Goal: Task Accomplishment & Management: Complete application form

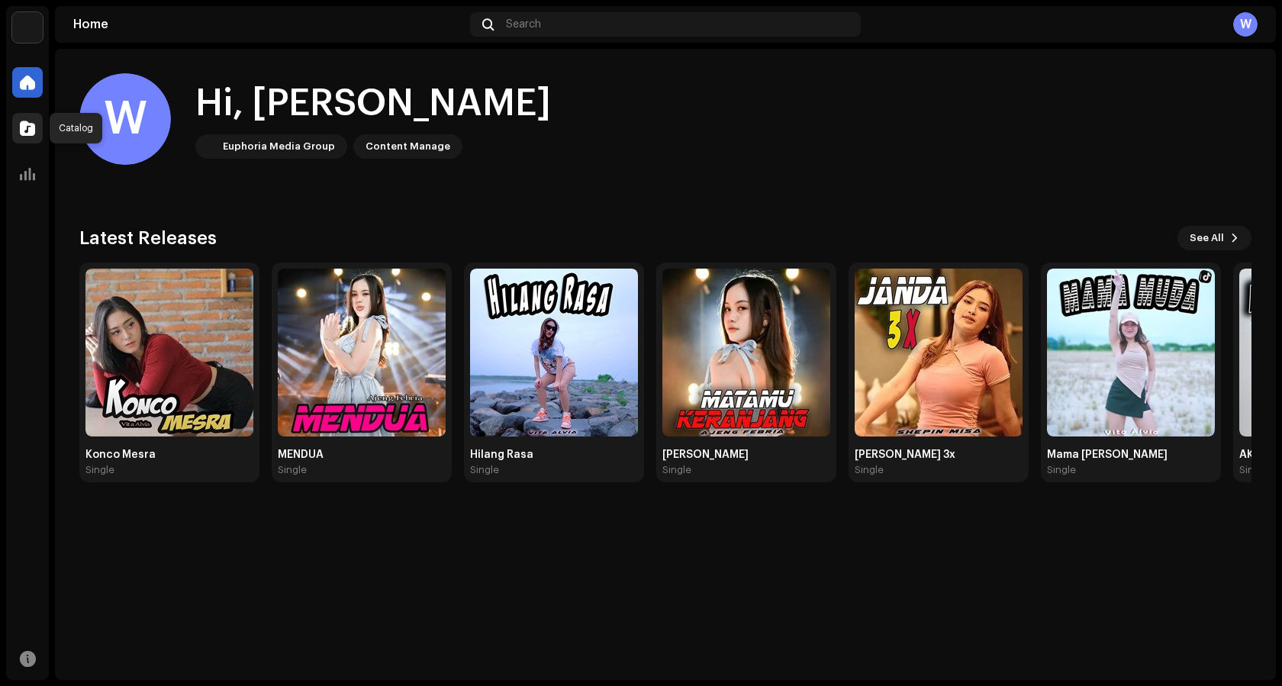
click at [31, 130] on span at bounding box center [27, 128] width 15 height 12
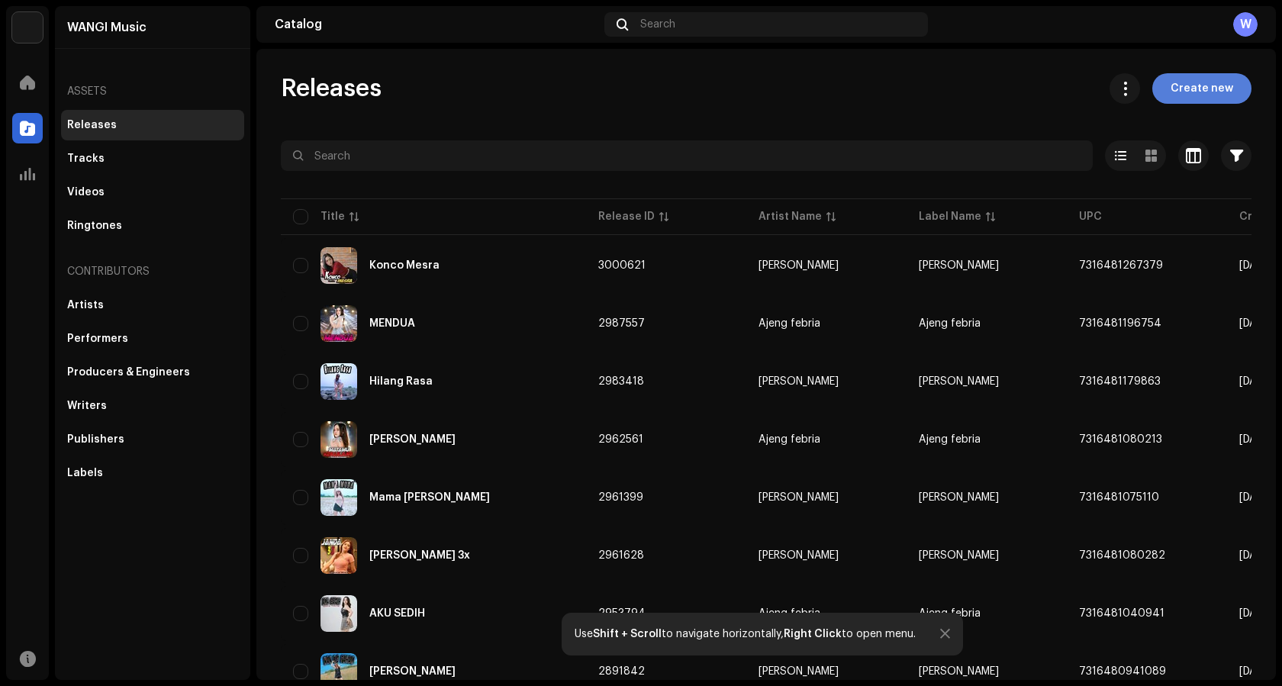
click at [1170, 85] on span "Create new" at bounding box center [1201, 88] width 63 height 31
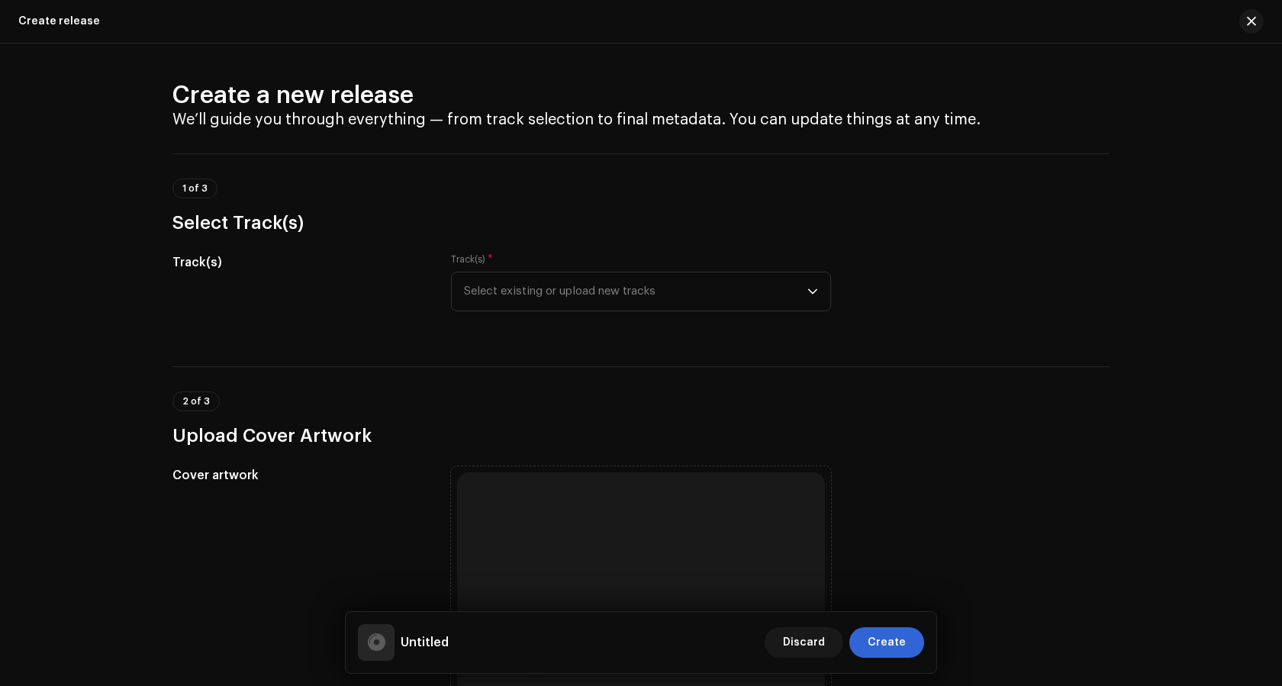
scroll to position [76, 0]
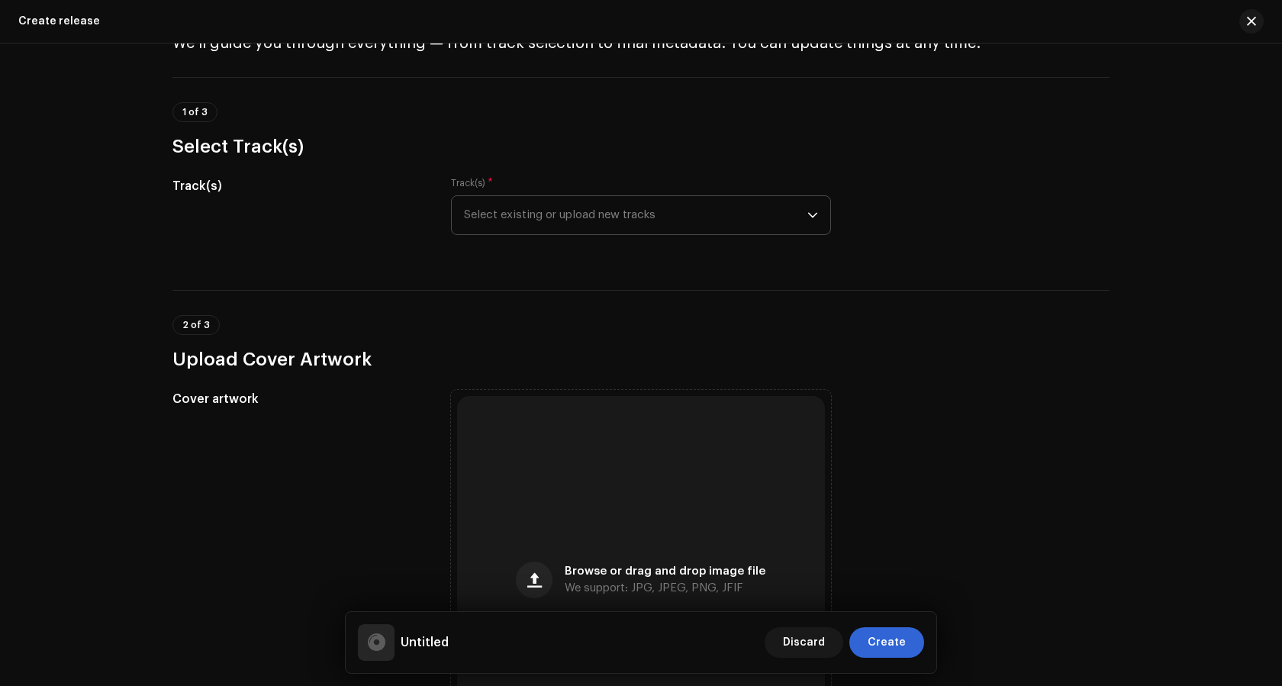
click at [537, 208] on span "Select existing or upload new tracks" at bounding box center [635, 215] width 343 height 38
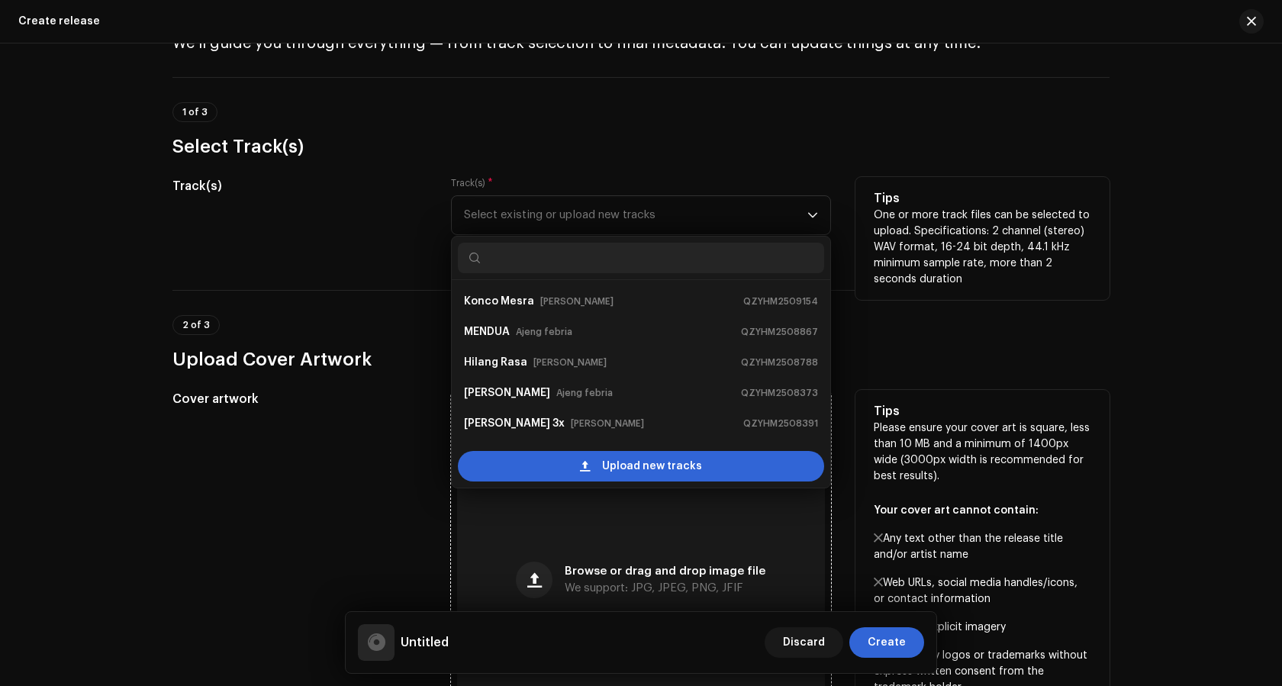
scroll to position [24, 0]
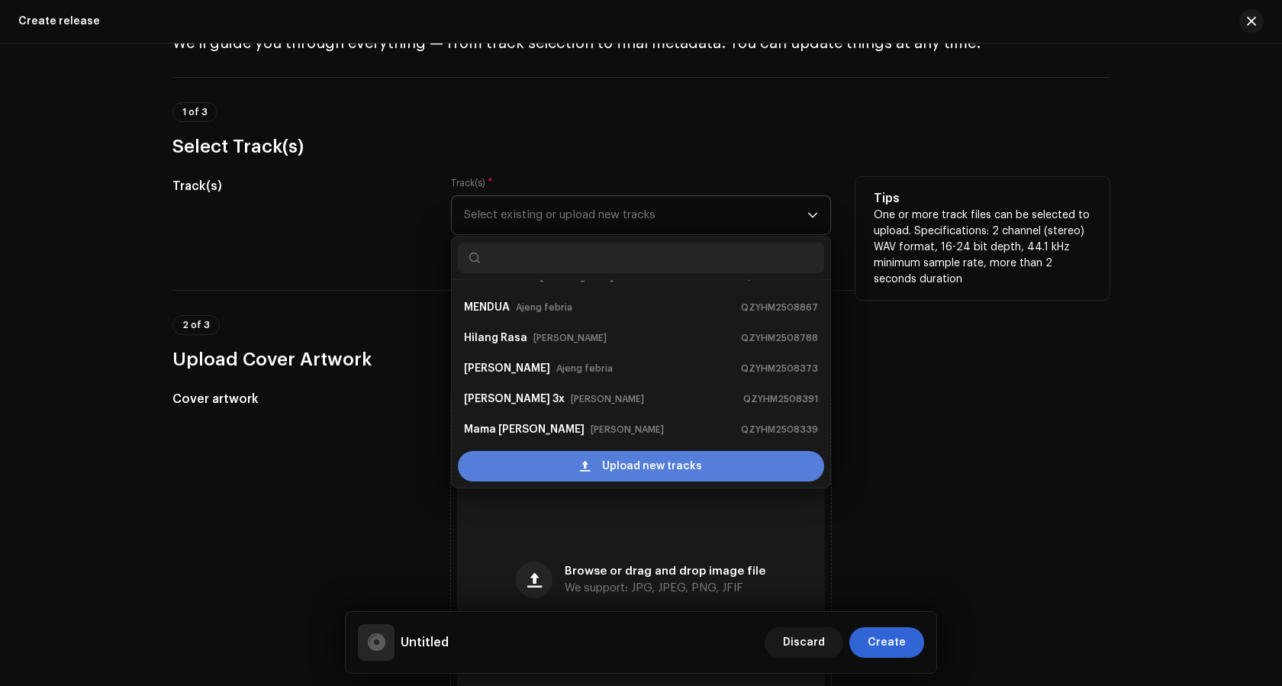
click at [651, 463] on span "Upload new tracks" at bounding box center [652, 466] width 100 height 31
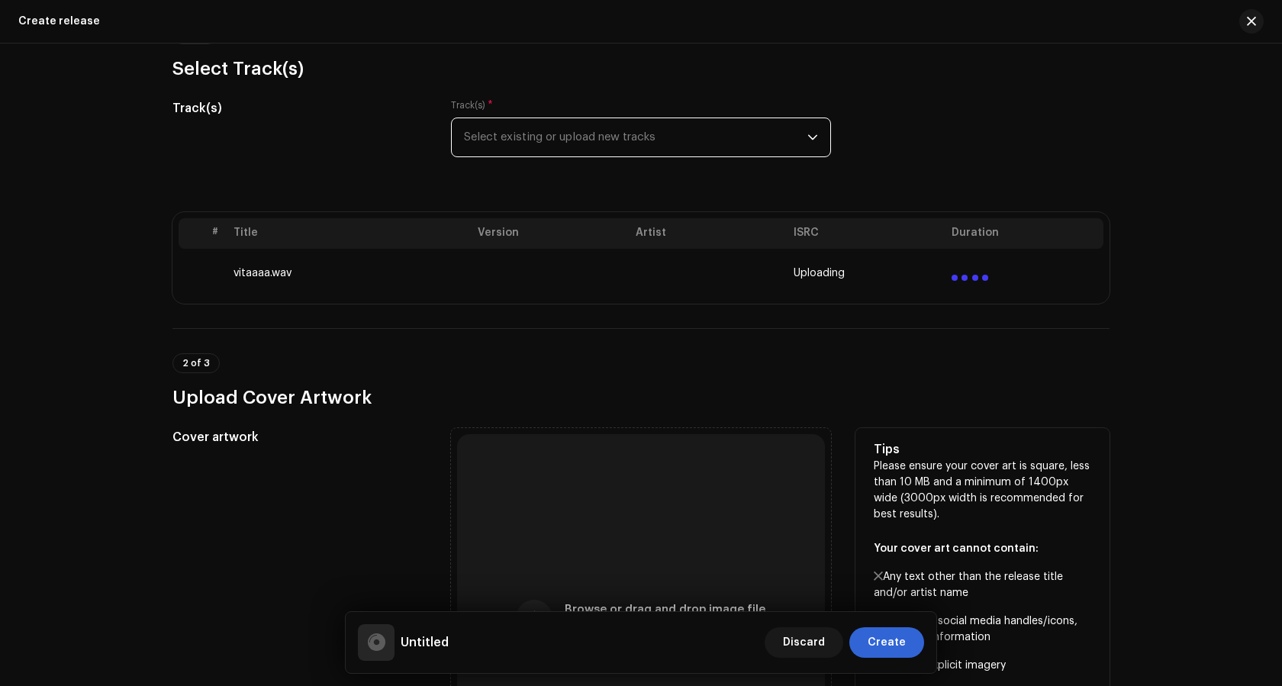
scroll to position [305, 0]
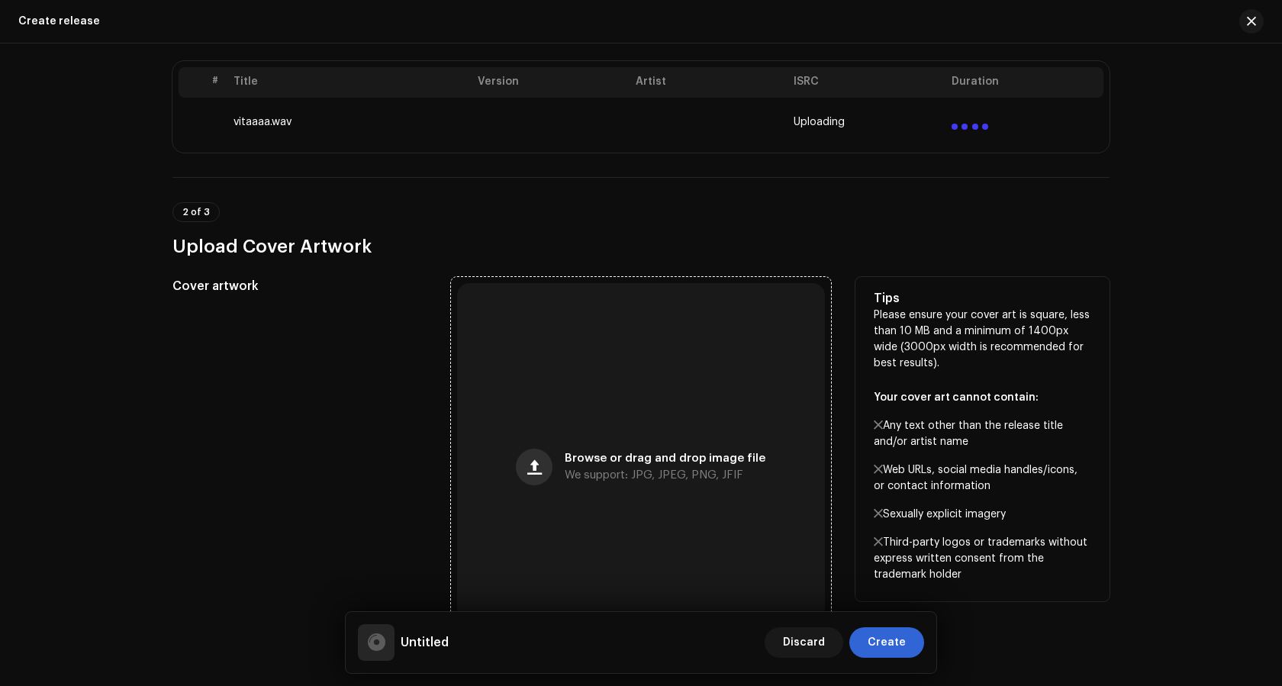
click at [546, 468] on button "button" at bounding box center [534, 467] width 37 height 37
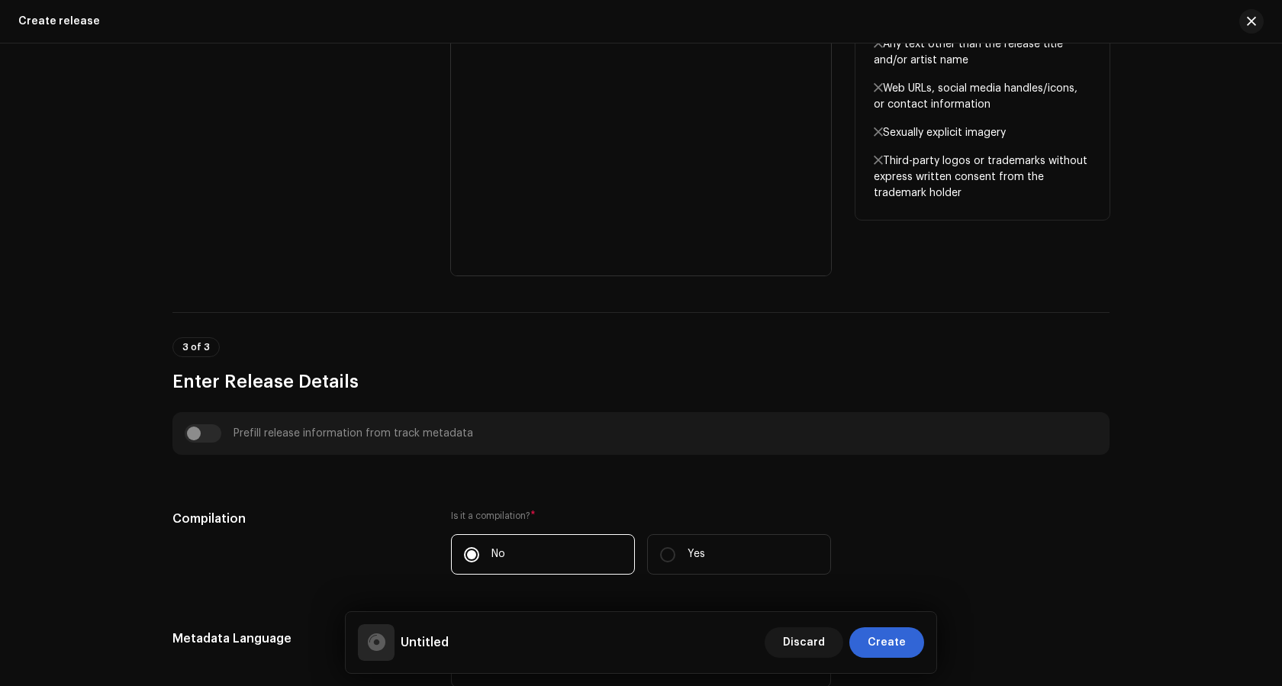
scroll to position [1068, 0]
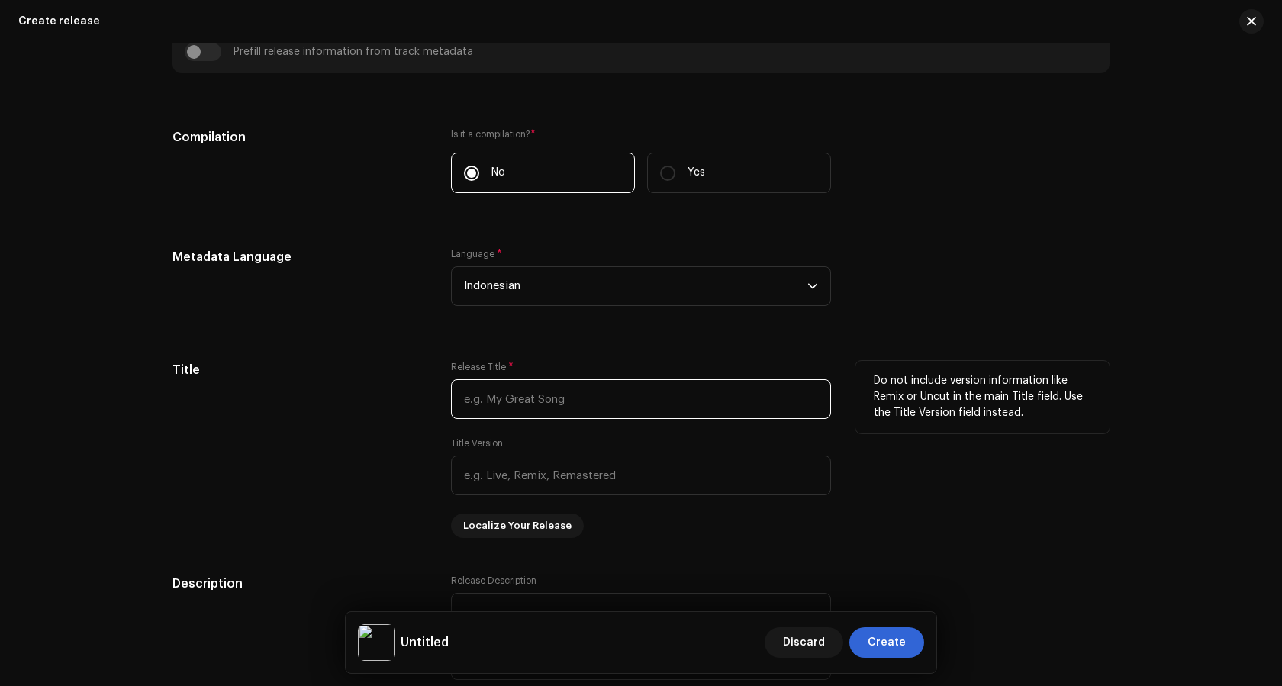
click at [556, 400] on input "text" at bounding box center [641, 399] width 380 height 40
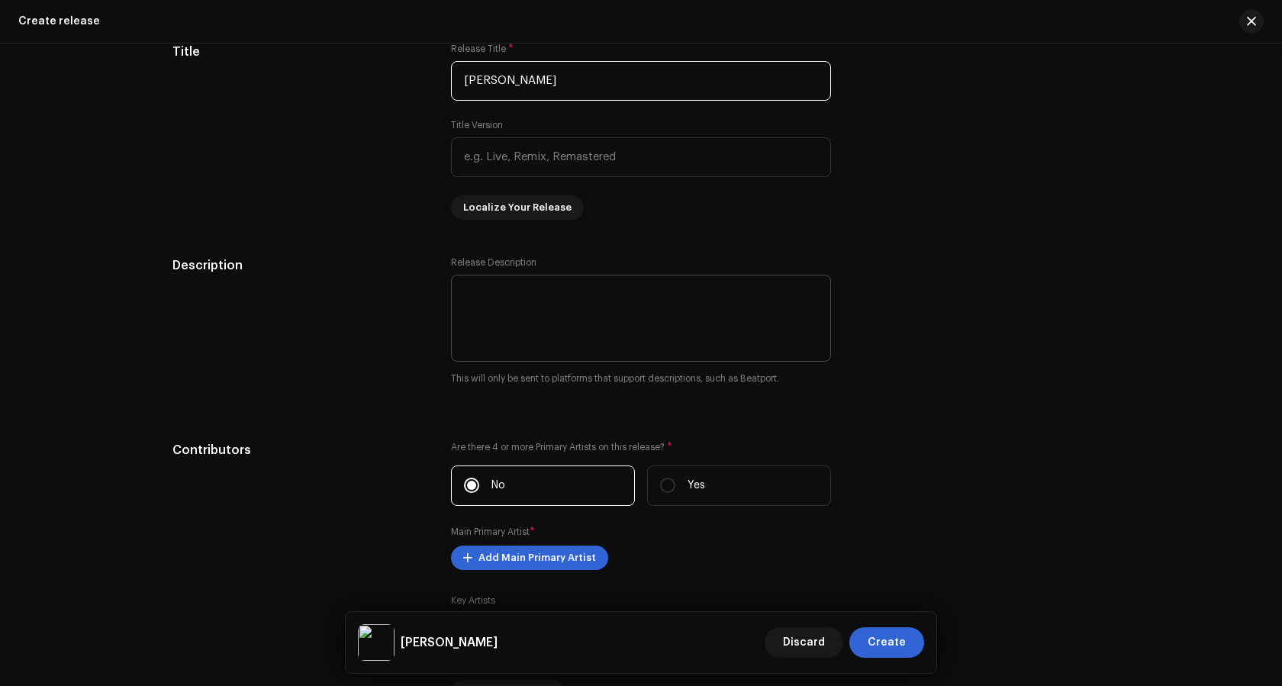
scroll to position [1664, 0]
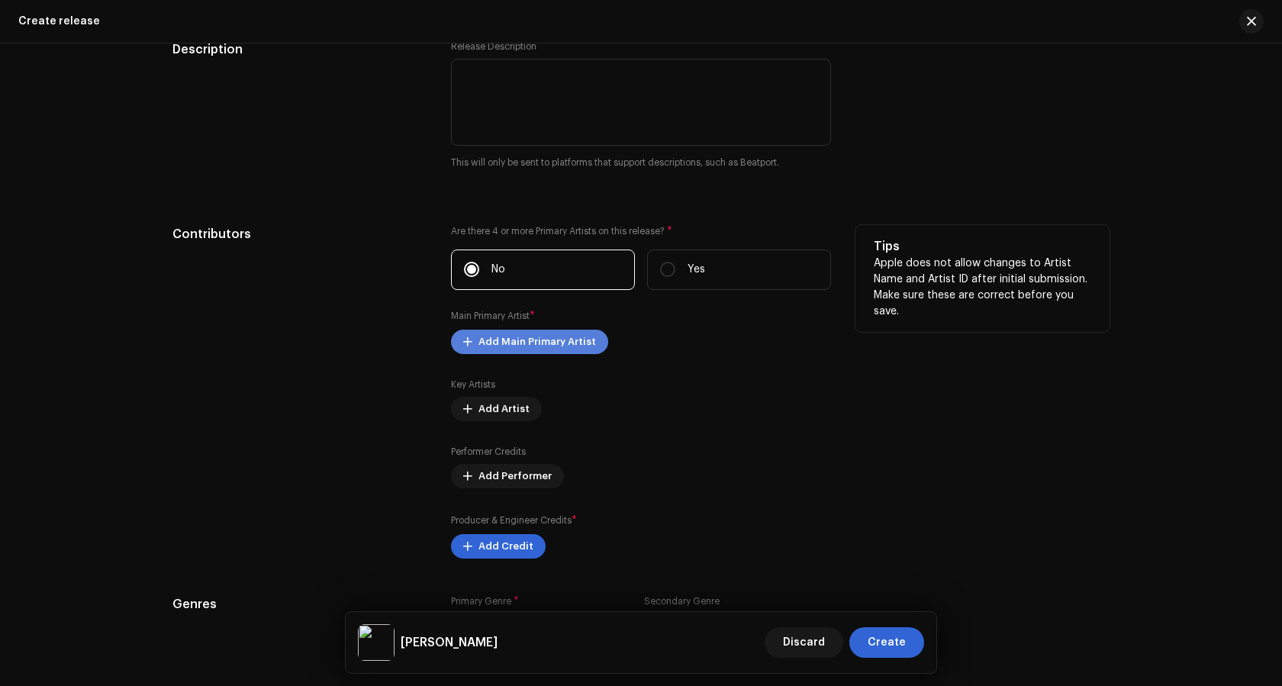
type input "[PERSON_NAME]"
click at [528, 341] on span "Add Main Primary Artist" at bounding box center [537, 342] width 118 height 31
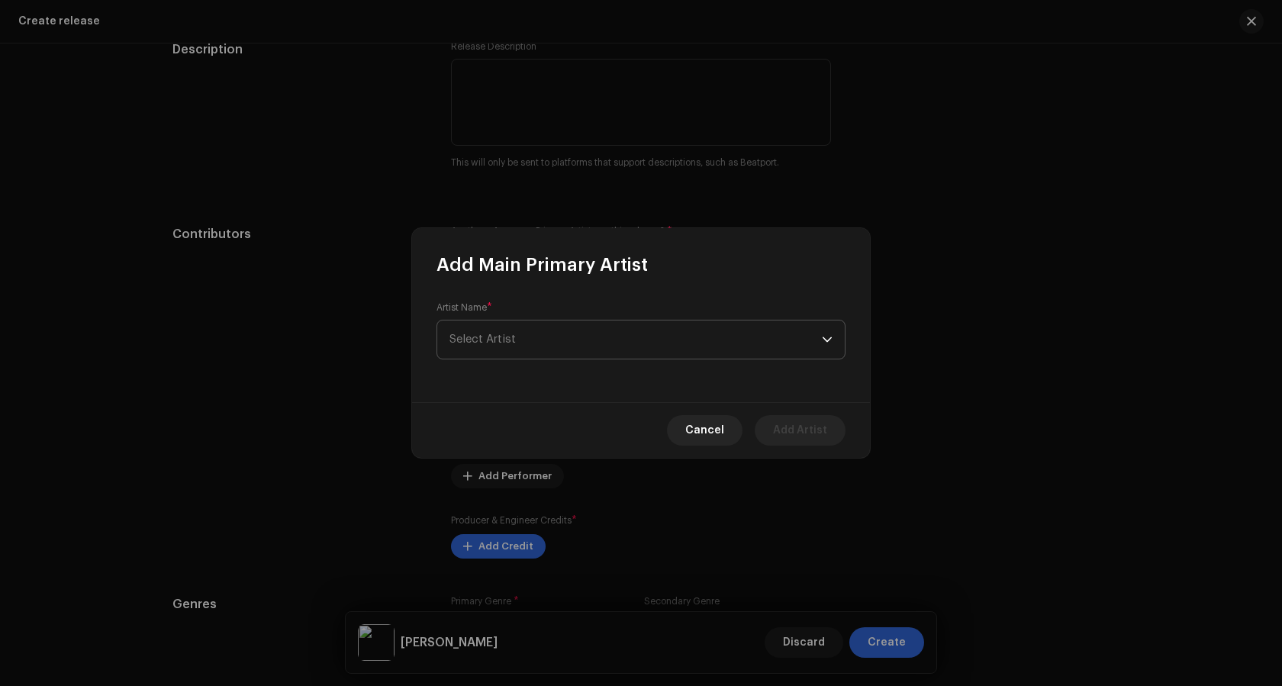
click at [527, 341] on span "Select Artist" at bounding box center [635, 339] width 372 height 38
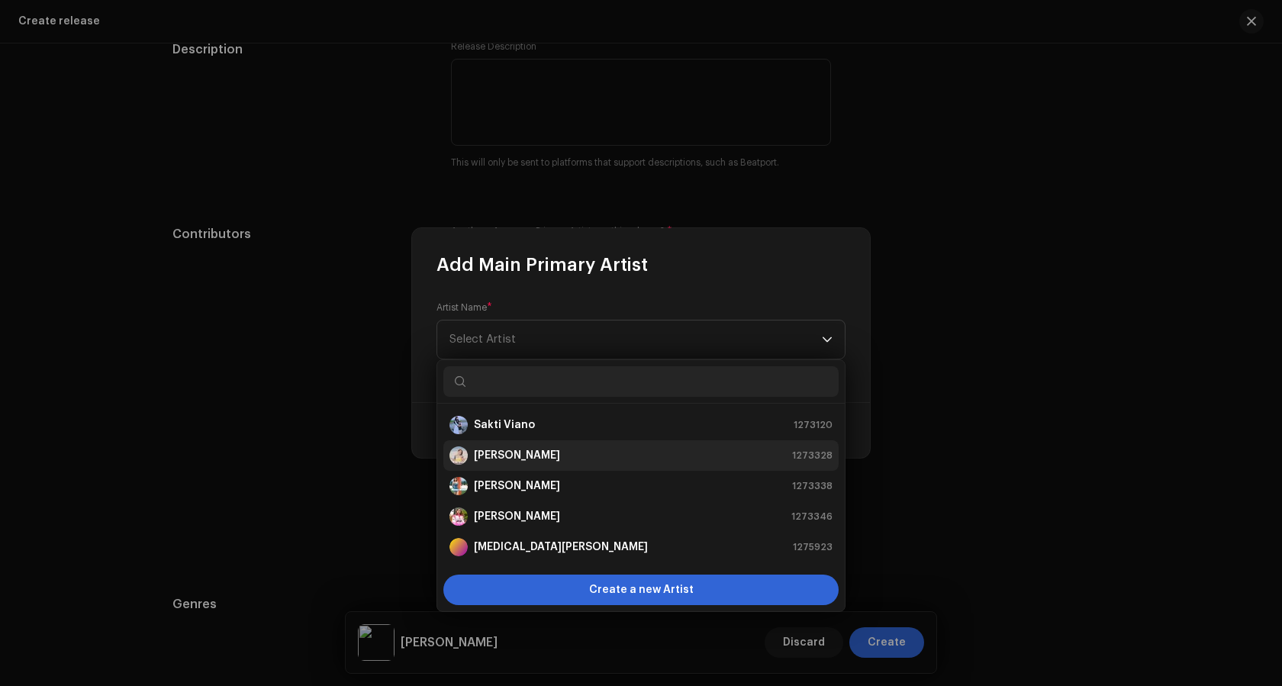
click at [495, 450] on strong "[PERSON_NAME]" at bounding box center [517, 455] width 86 height 15
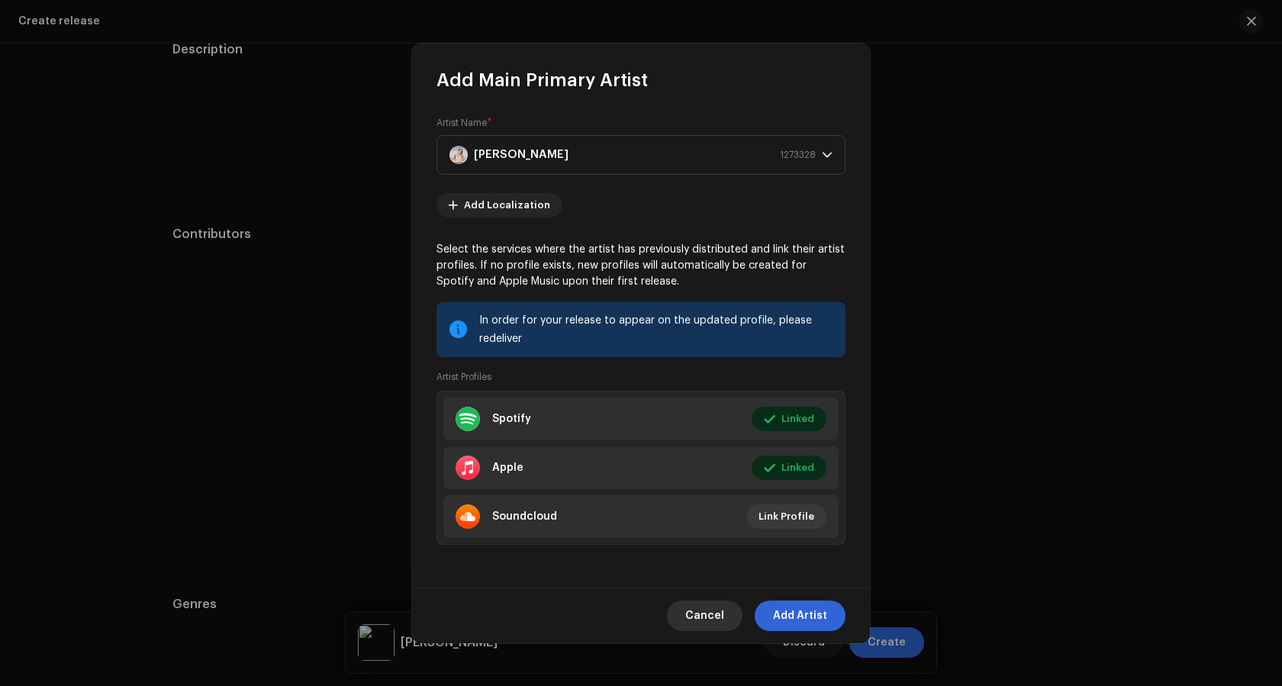
click at [709, 613] on span "Cancel" at bounding box center [704, 615] width 39 height 31
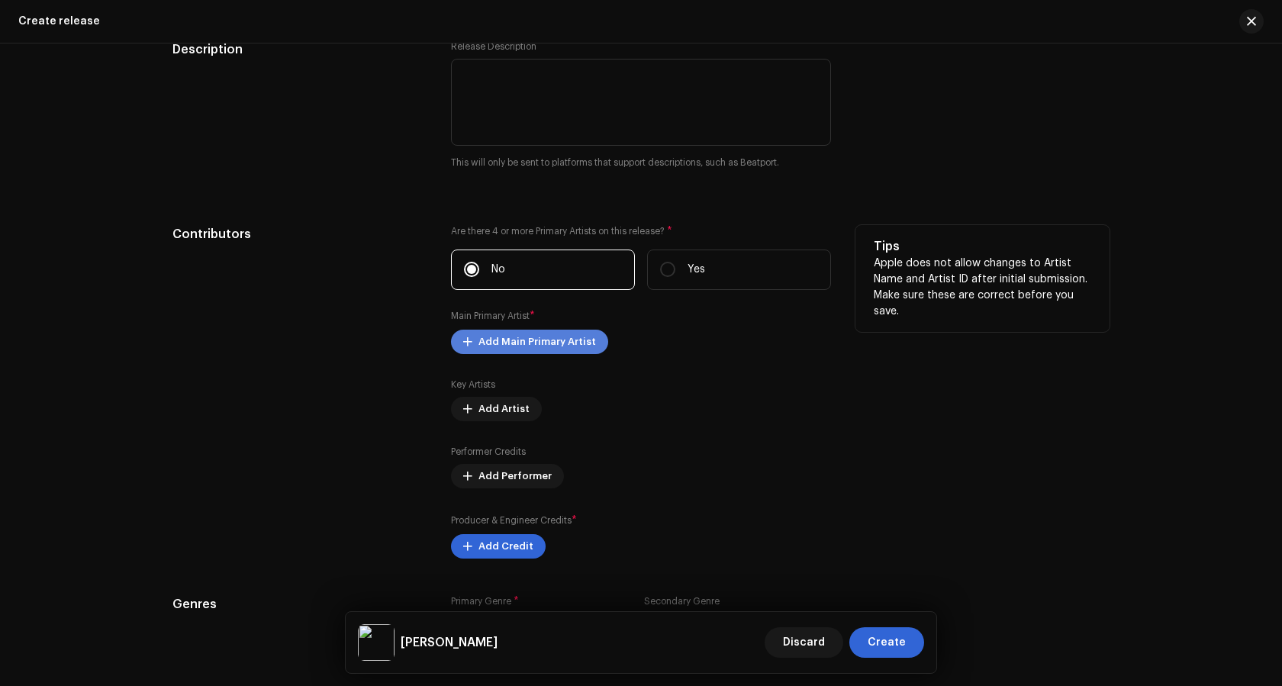
click at [501, 346] on span "Add Main Primary Artist" at bounding box center [537, 342] width 118 height 31
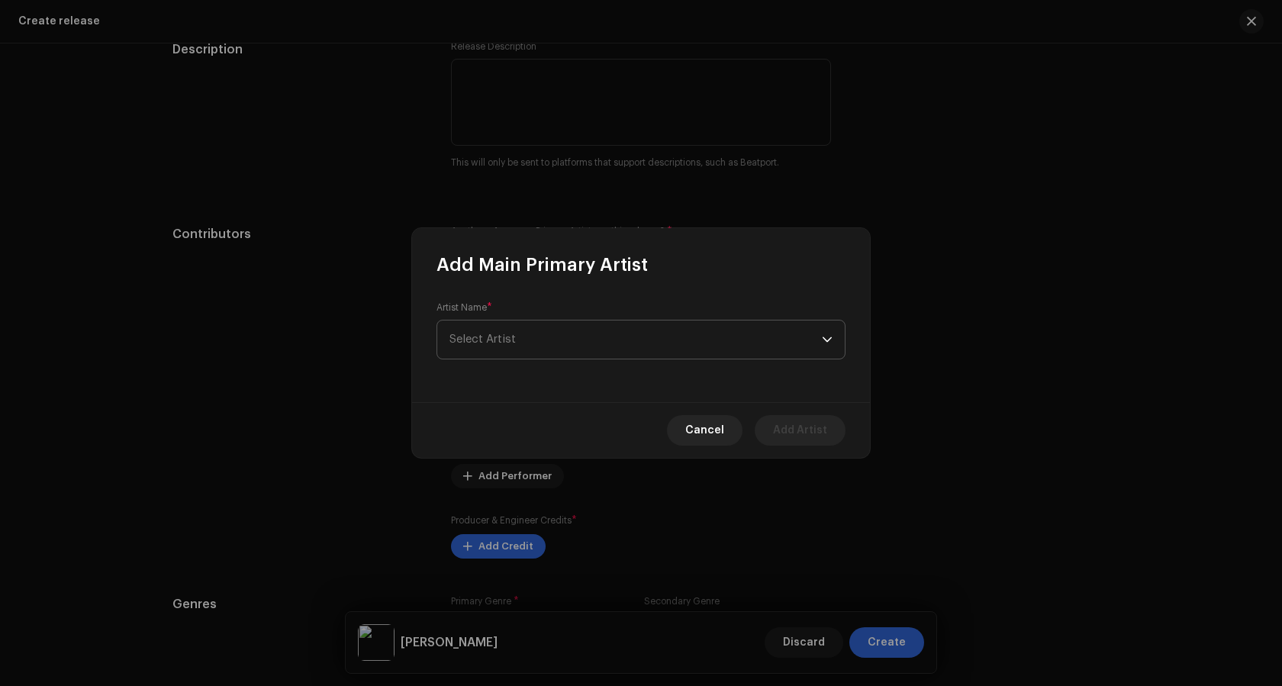
click at [501, 342] on span "Select Artist" at bounding box center [482, 338] width 66 height 11
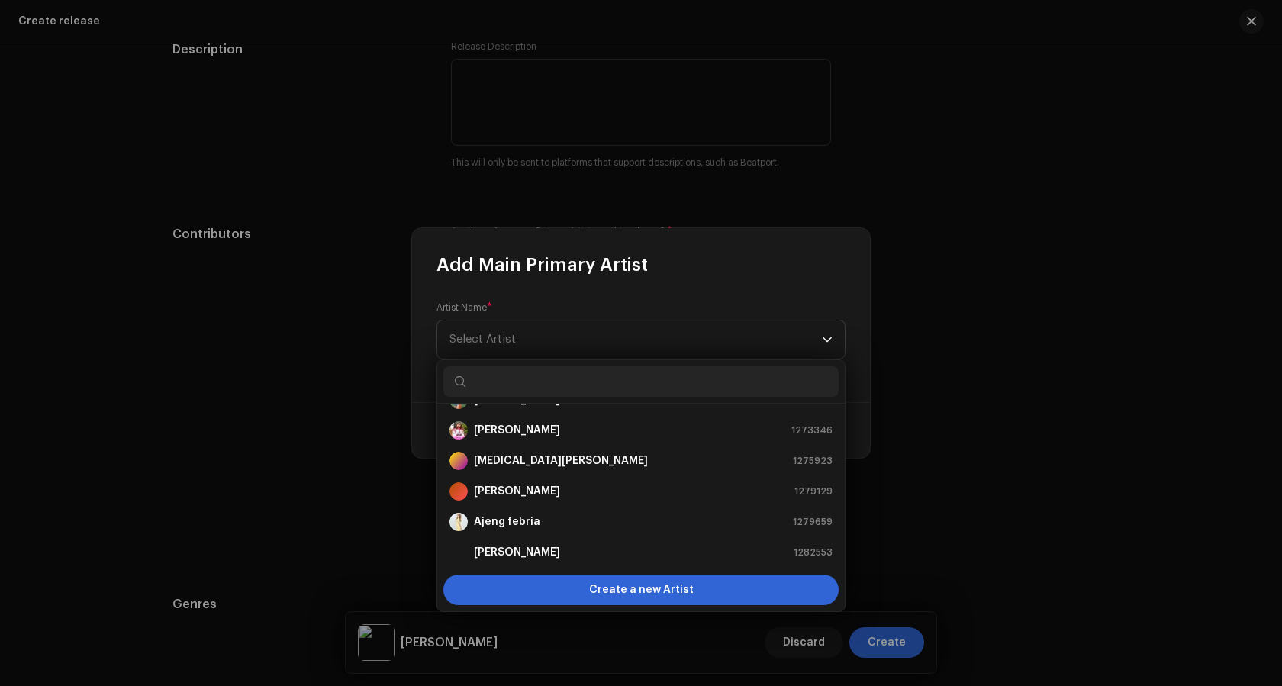
scroll to position [0, 0]
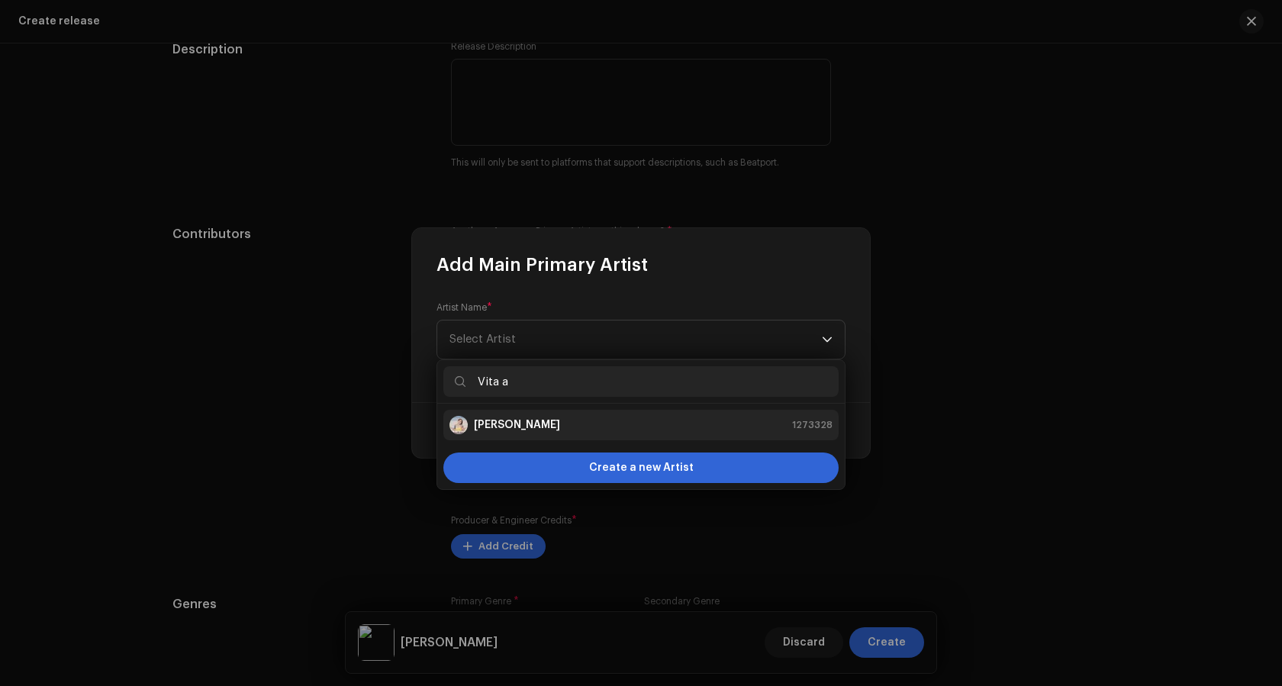
type input "Vita a"
click at [516, 436] on li "[PERSON_NAME] 1273328" at bounding box center [640, 425] width 395 height 31
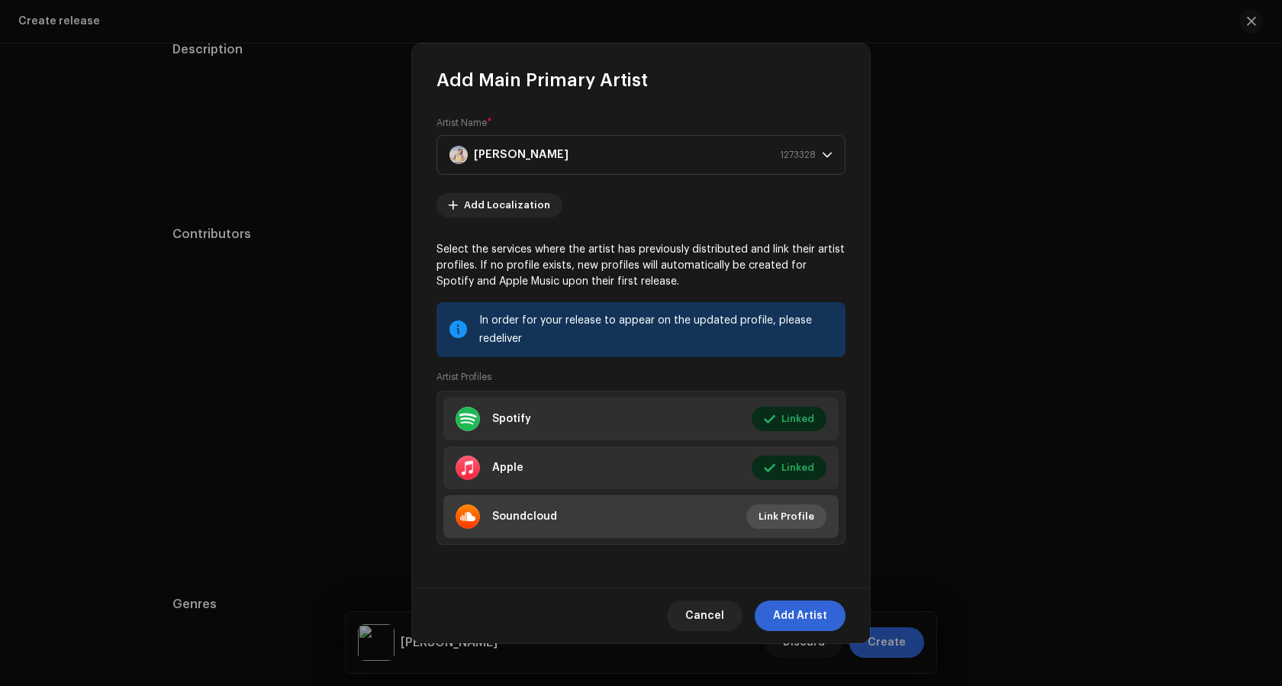
click at [801, 521] on span "Link Profile" at bounding box center [786, 516] width 56 height 31
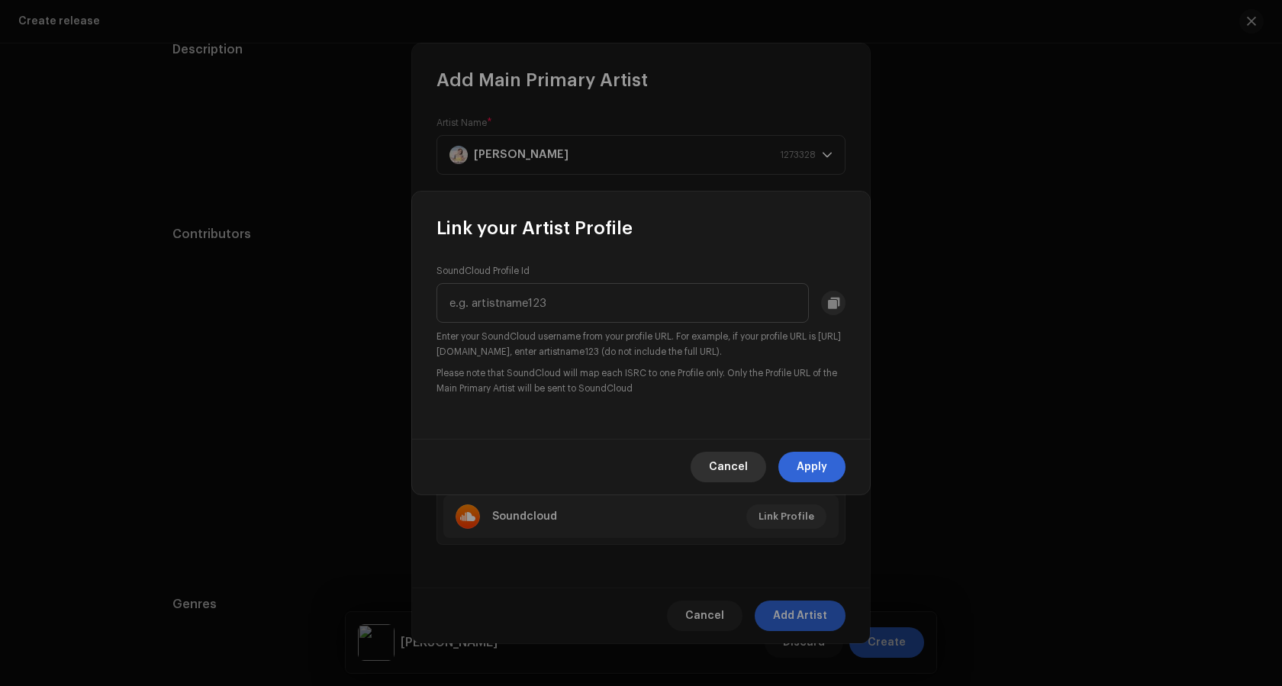
click at [734, 470] on span "Cancel" at bounding box center [728, 467] width 39 height 31
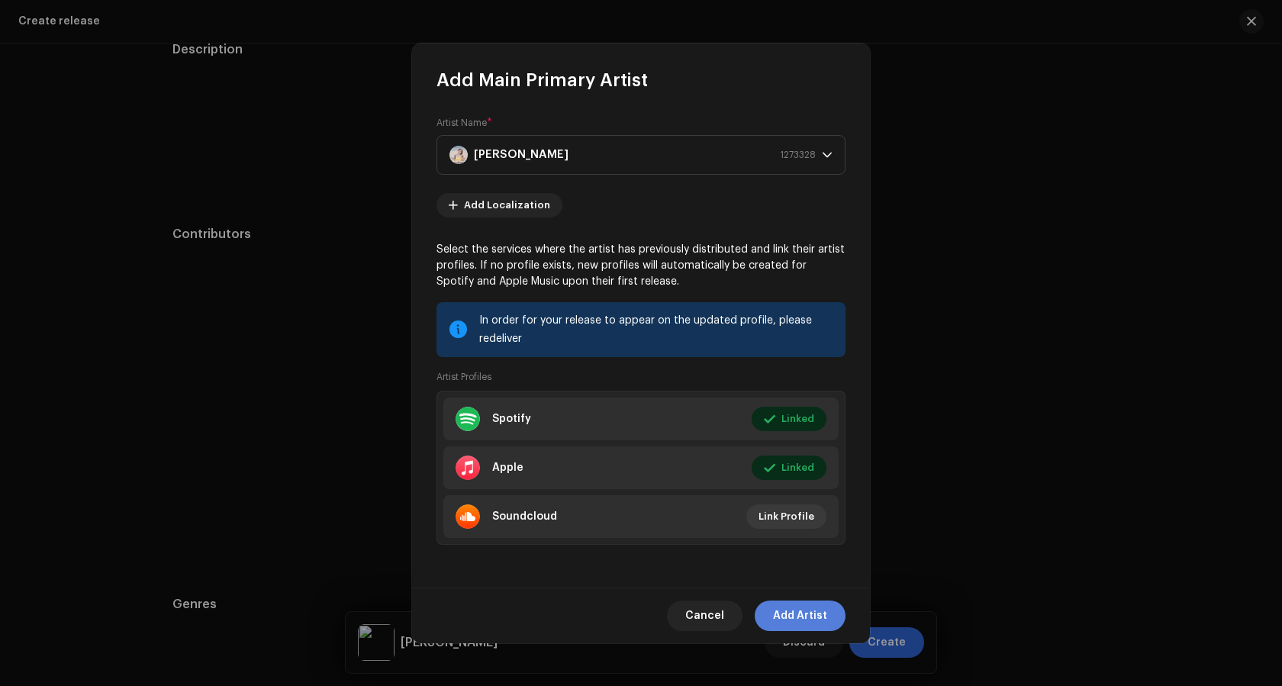
click at [812, 620] on span "Add Artist" at bounding box center [800, 615] width 54 height 31
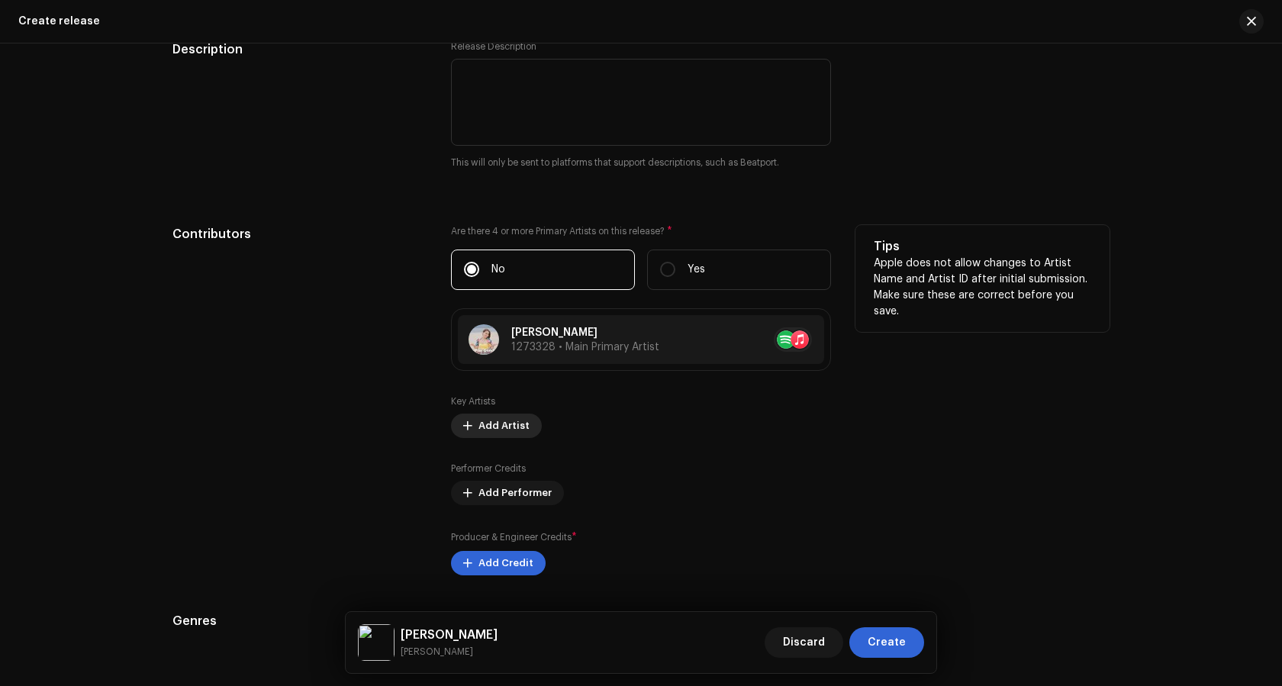
click at [470, 423] on button "Add Artist" at bounding box center [496, 426] width 91 height 24
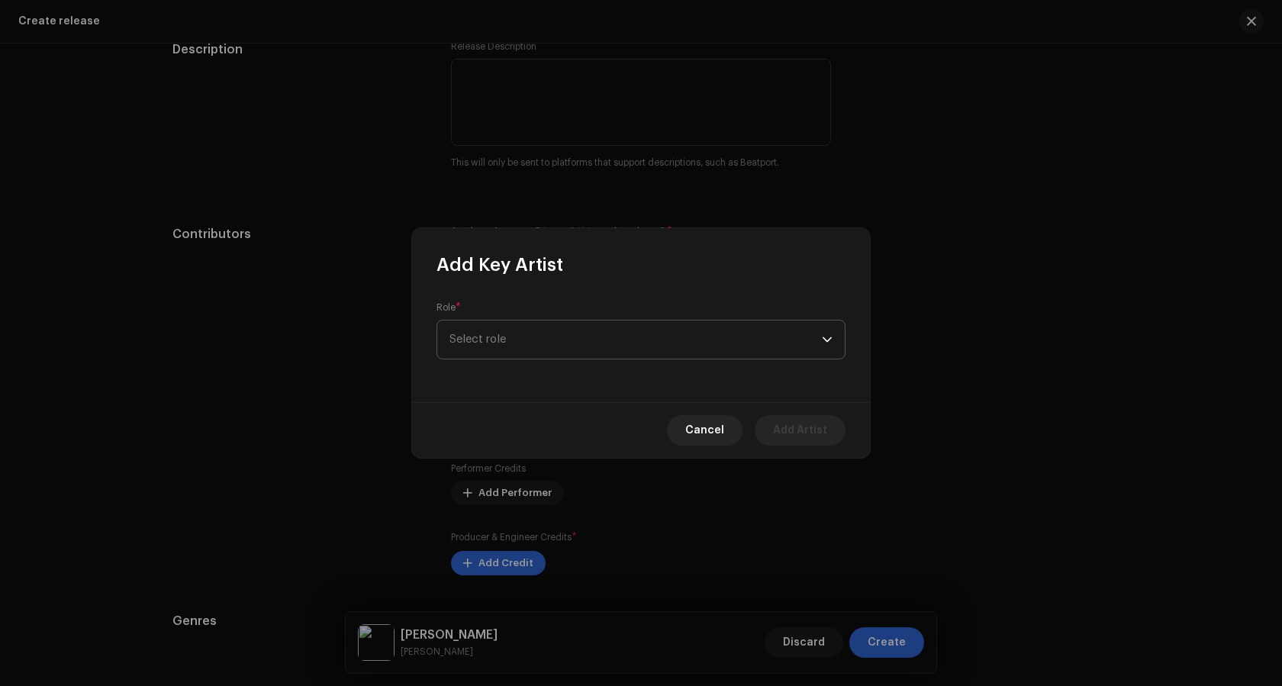
click at [491, 349] on span "Select role" at bounding box center [635, 339] width 372 height 38
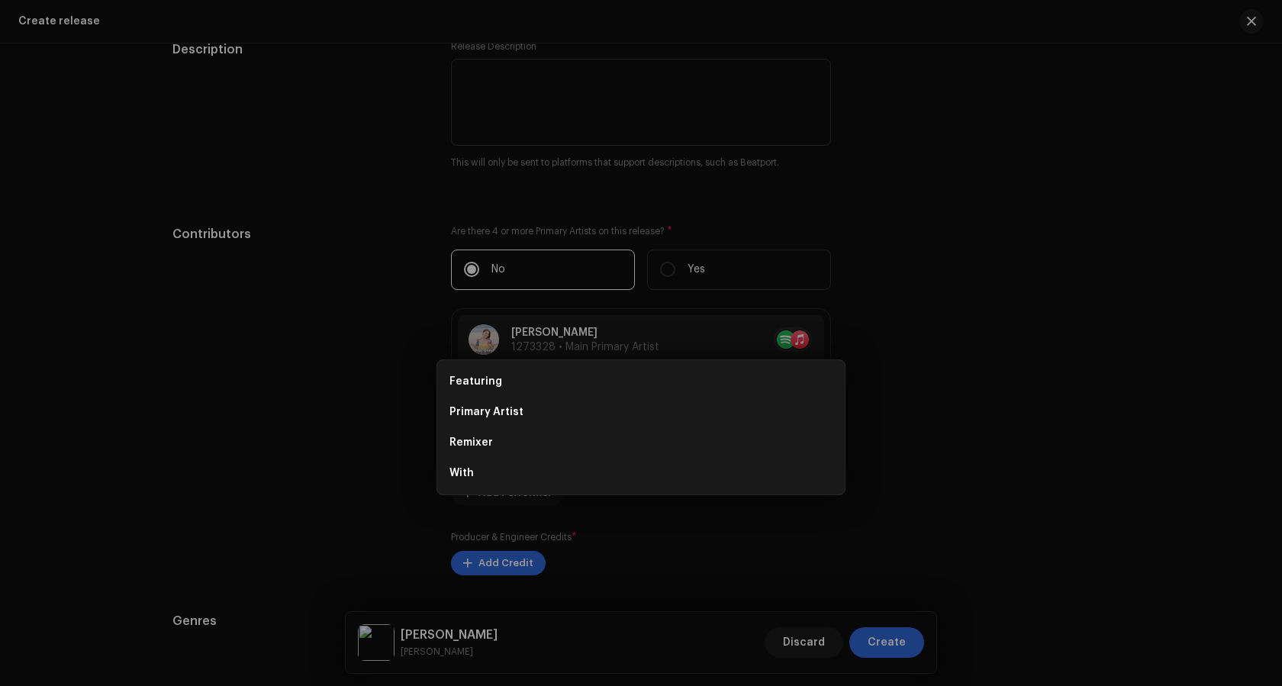
click at [292, 378] on div "Add Key Artist Role * Select role Cancel Add Artist" at bounding box center [641, 343] width 1282 height 686
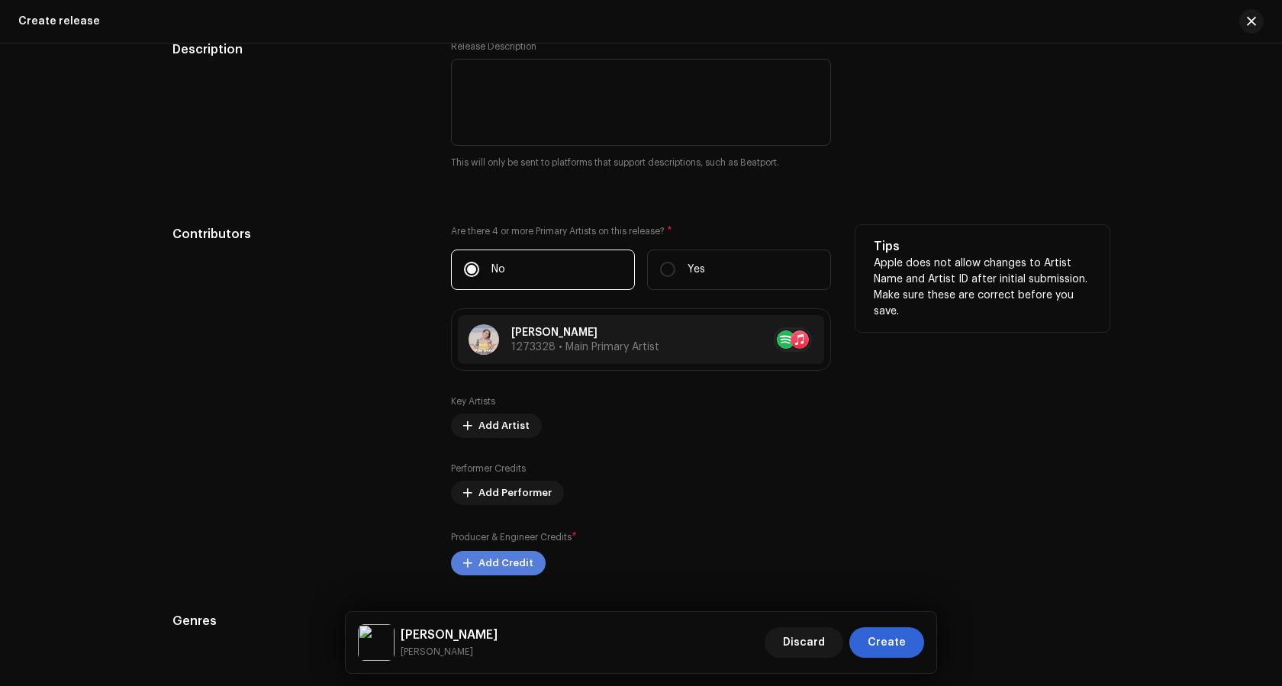
click at [492, 563] on span "Add Credit" at bounding box center [505, 563] width 55 height 31
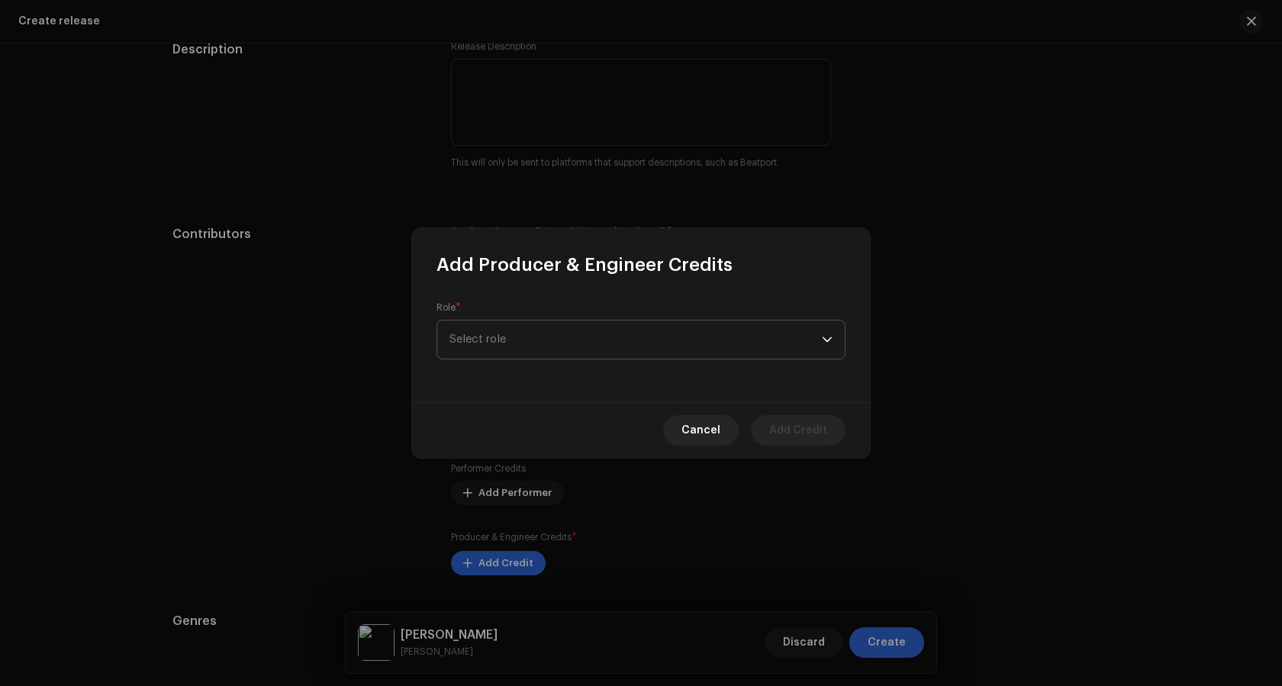
click at [583, 347] on span "Select role" at bounding box center [635, 339] width 372 height 38
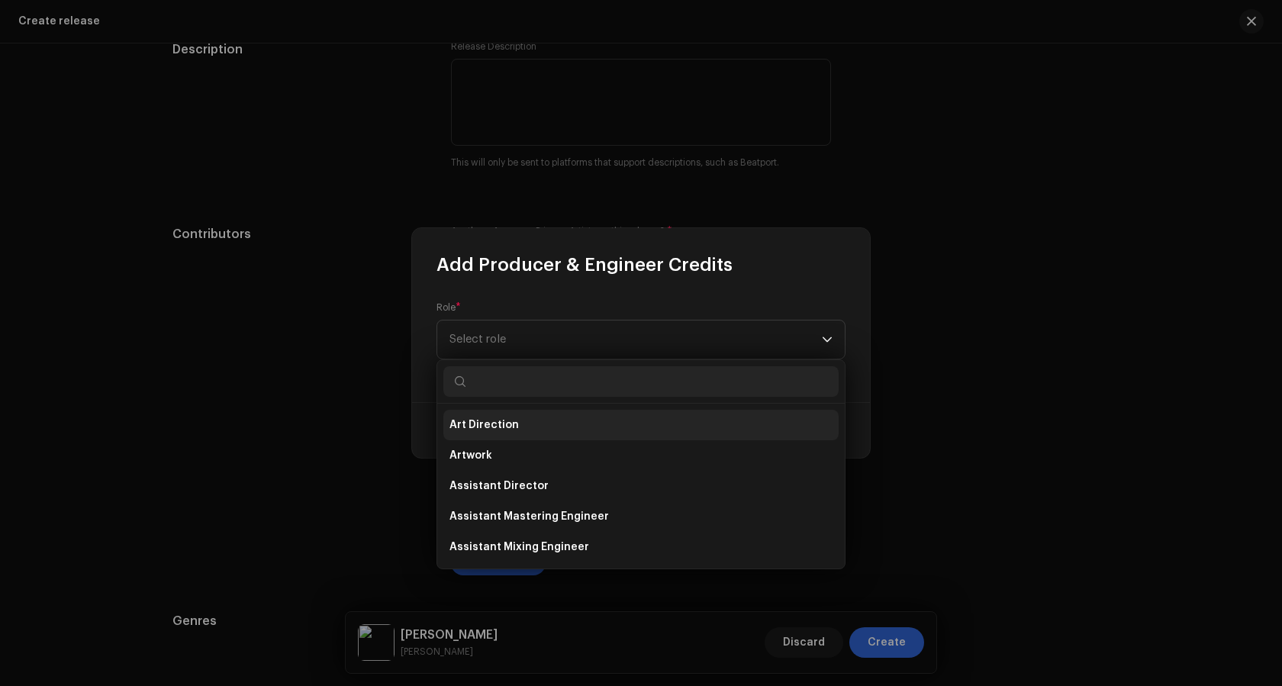
click at [480, 422] on span "Art Direction" at bounding box center [483, 424] width 69 height 15
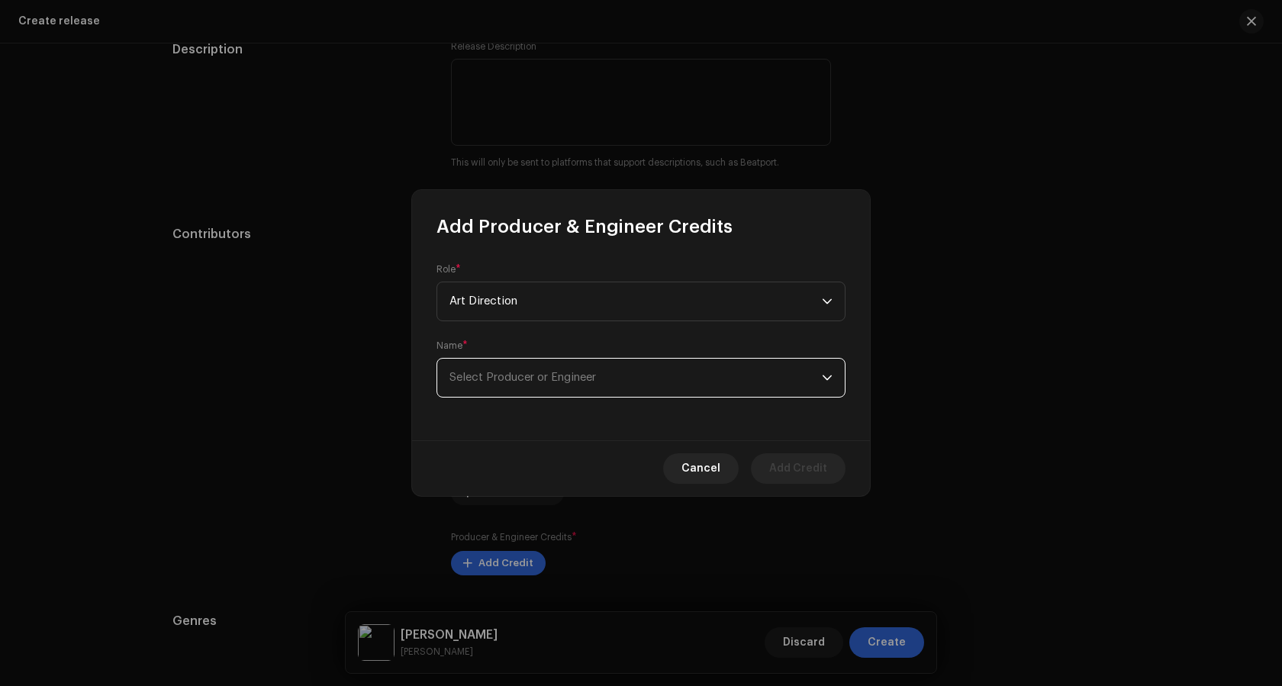
click at [494, 380] on span "Select Producer or Engineer" at bounding box center [522, 377] width 146 height 11
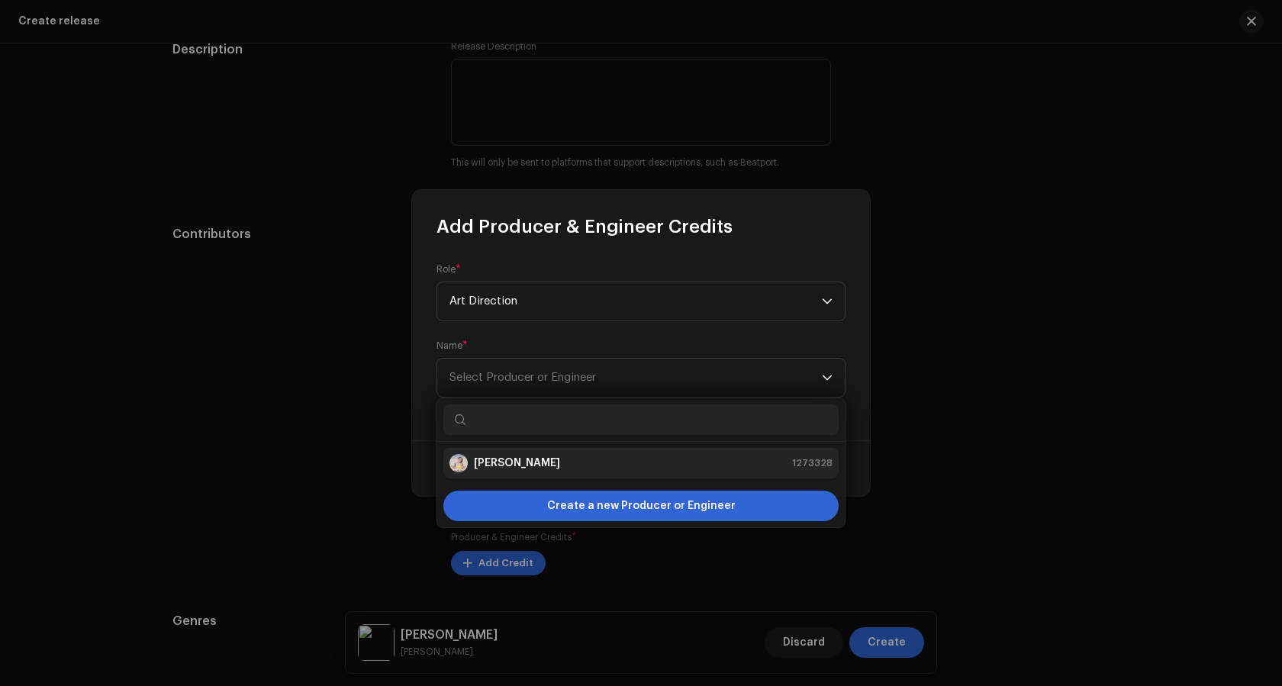
click at [491, 458] on strong "[PERSON_NAME]" at bounding box center [517, 463] width 86 height 15
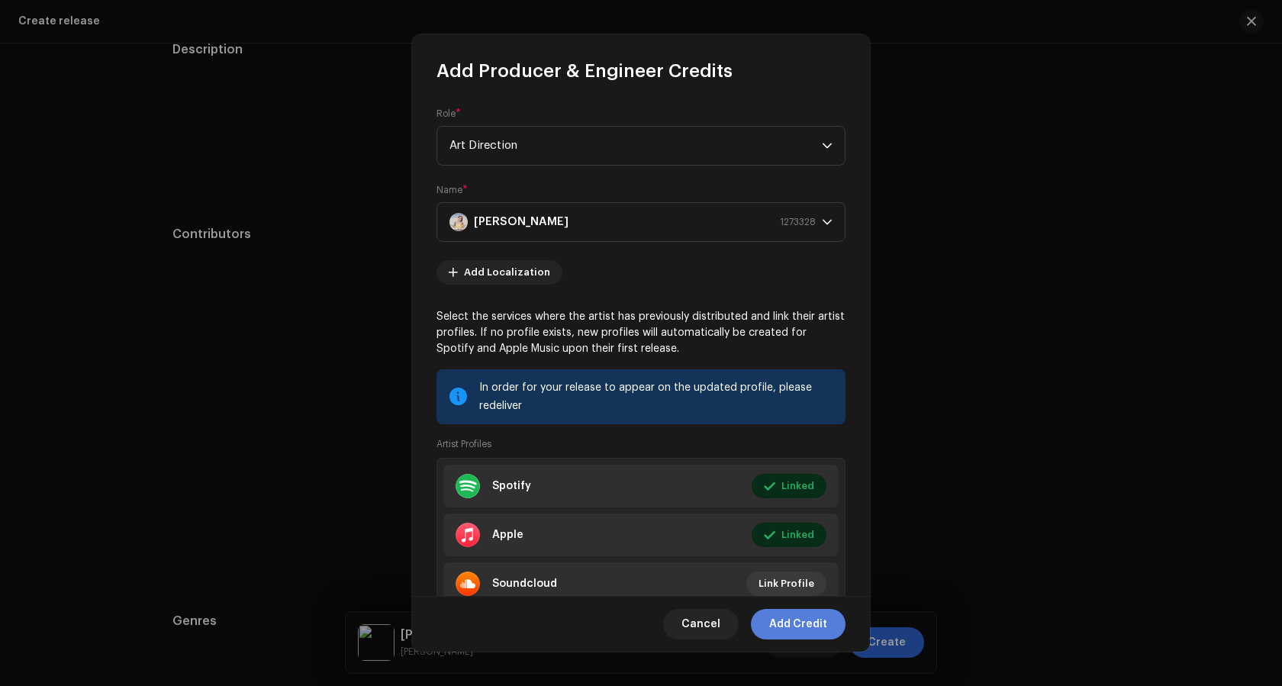
click at [811, 622] on span "Add Credit" at bounding box center [798, 624] width 58 height 31
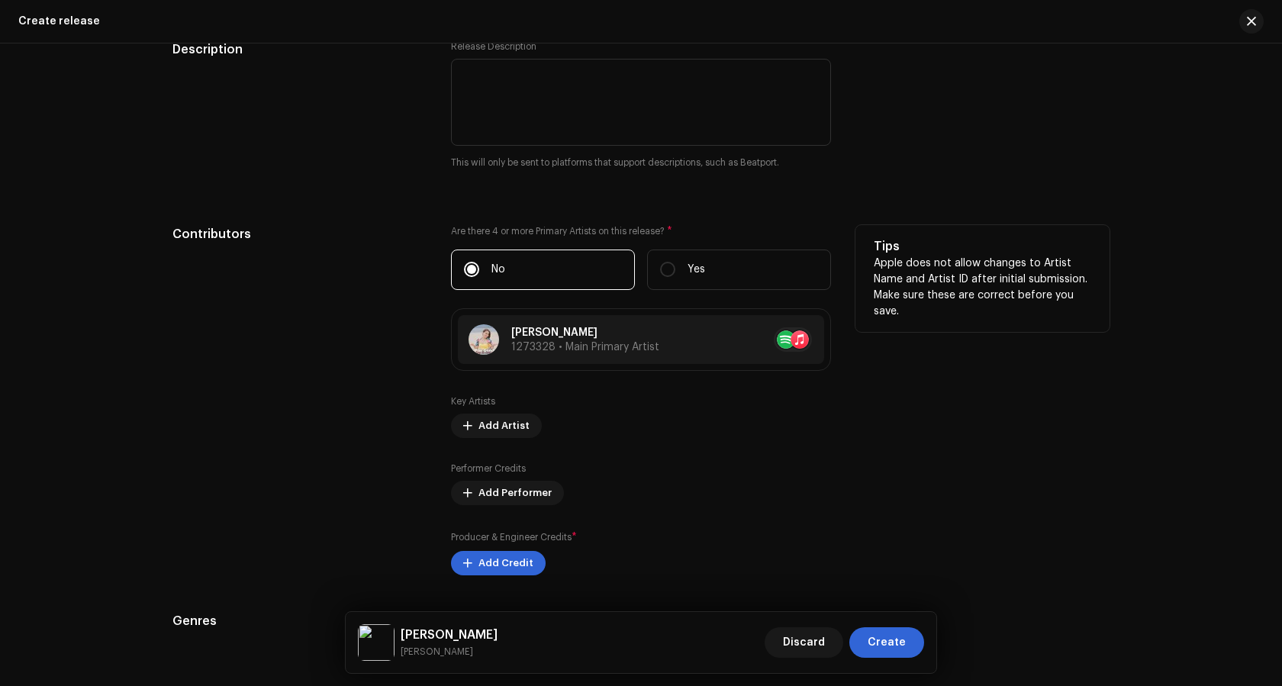
scroll to position [1893, 0]
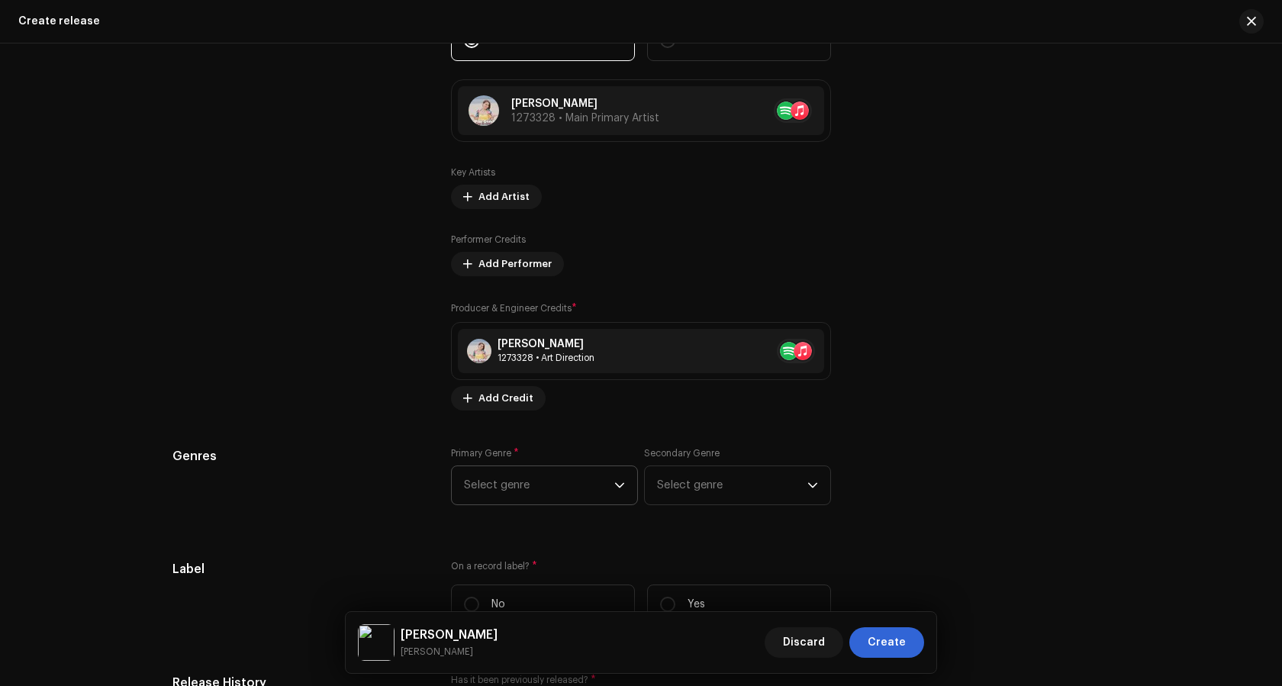
click at [614, 485] on icon "dropdown trigger" at bounding box center [619, 485] width 11 height 11
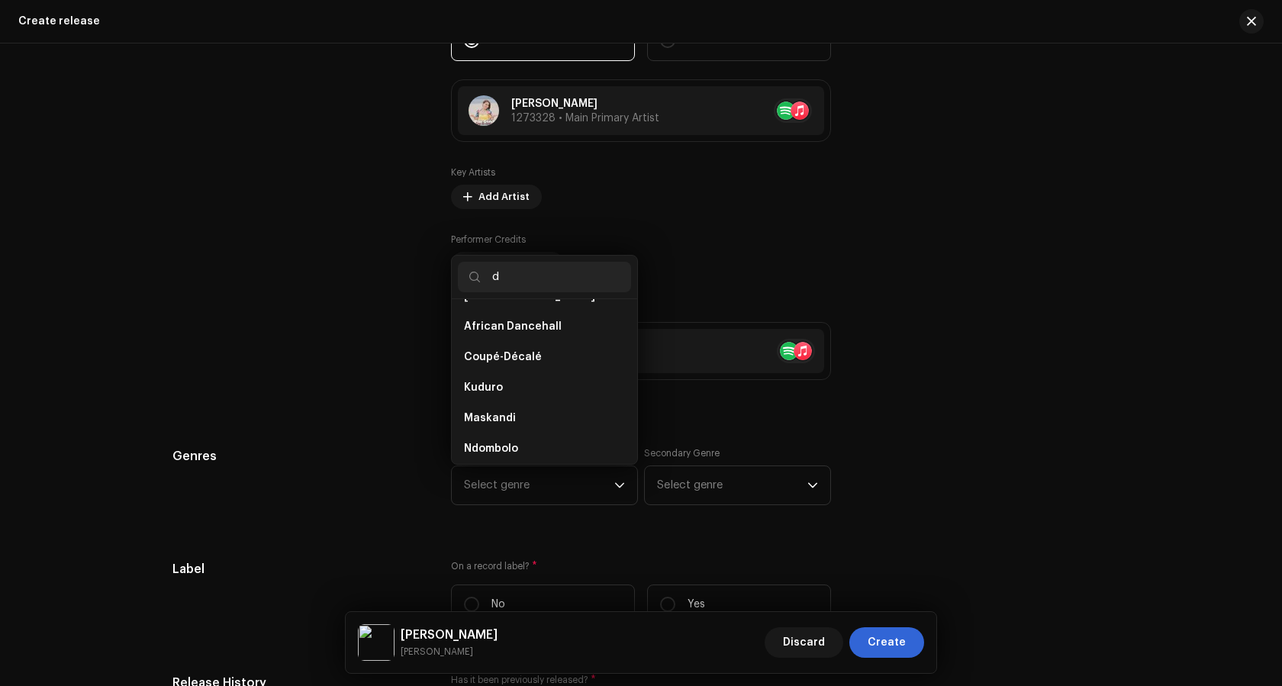
scroll to position [0, 0]
type input "dan"
click at [479, 403] on li "Dance" at bounding box center [544, 413] width 173 height 31
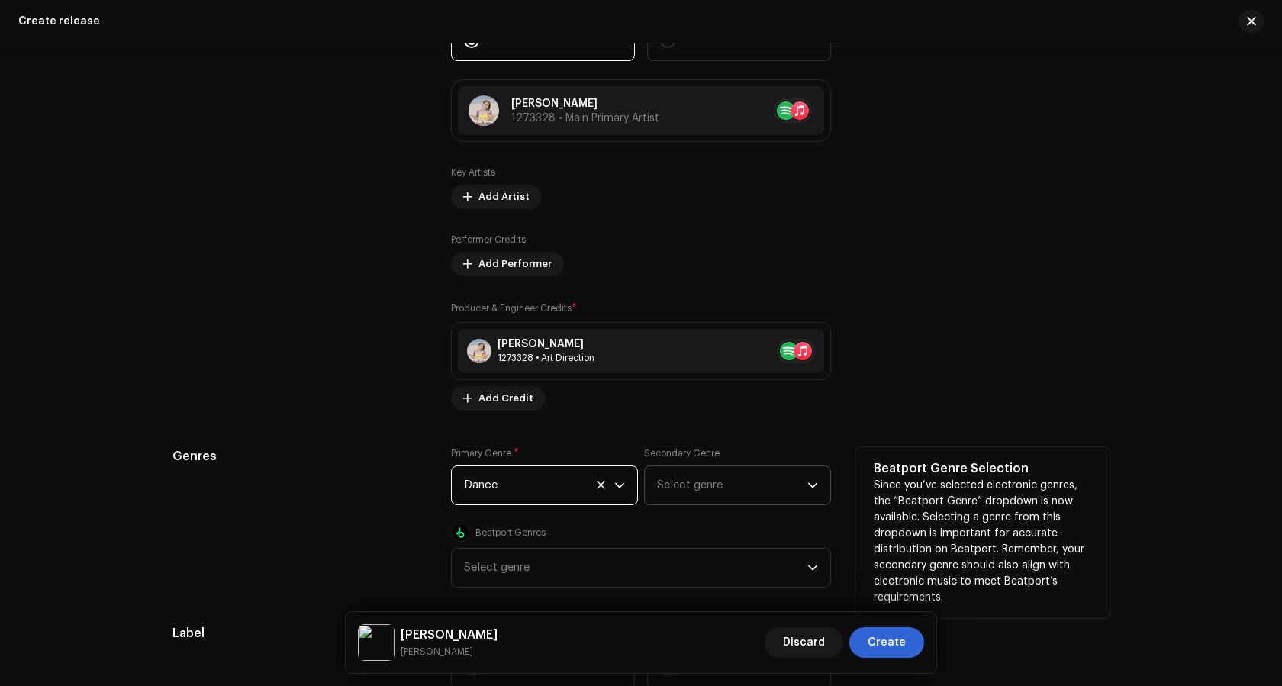
click at [723, 481] on span "Select genre" at bounding box center [732, 485] width 150 height 38
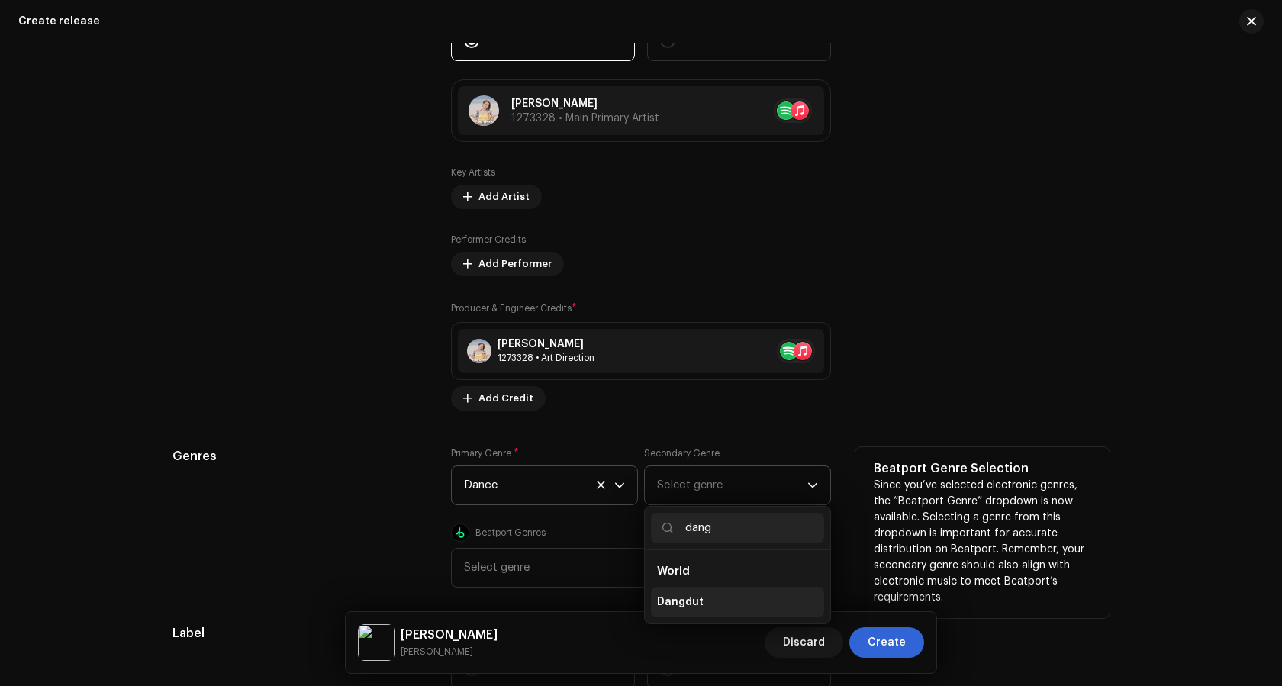
type input "dang"
click at [668, 610] on li "Dangdut" at bounding box center [737, 602] width 173 height 31
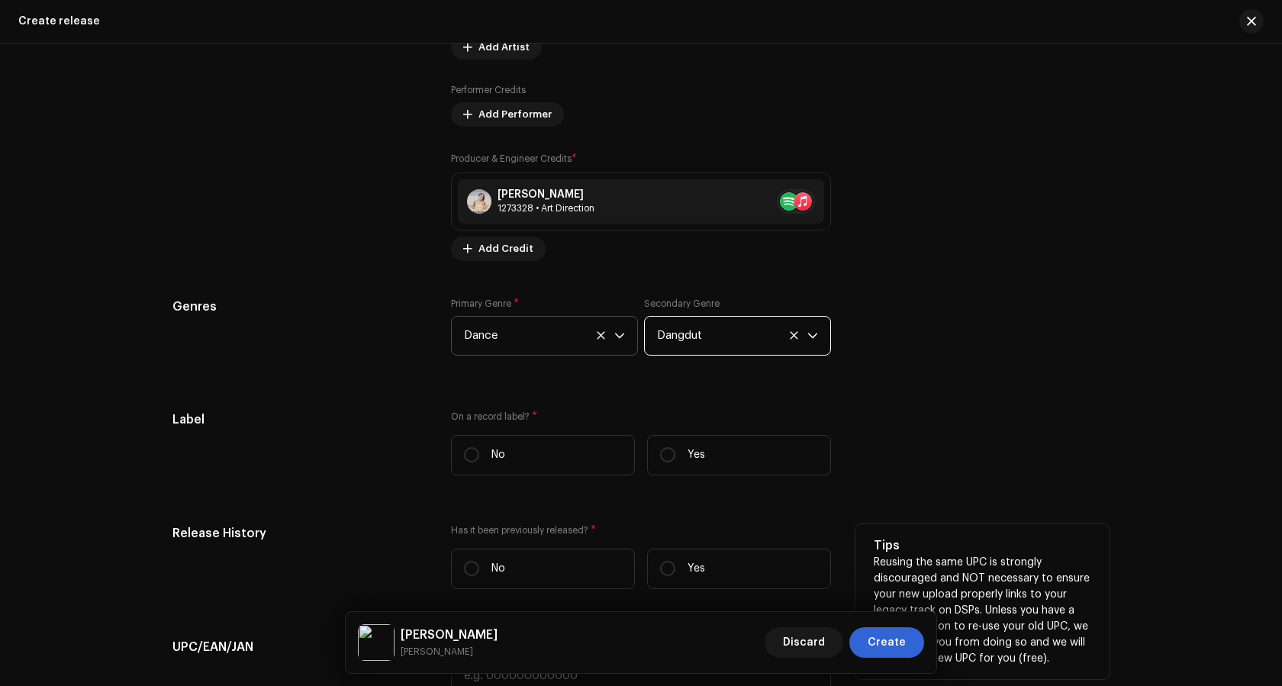
scroll to position [2046, 0]
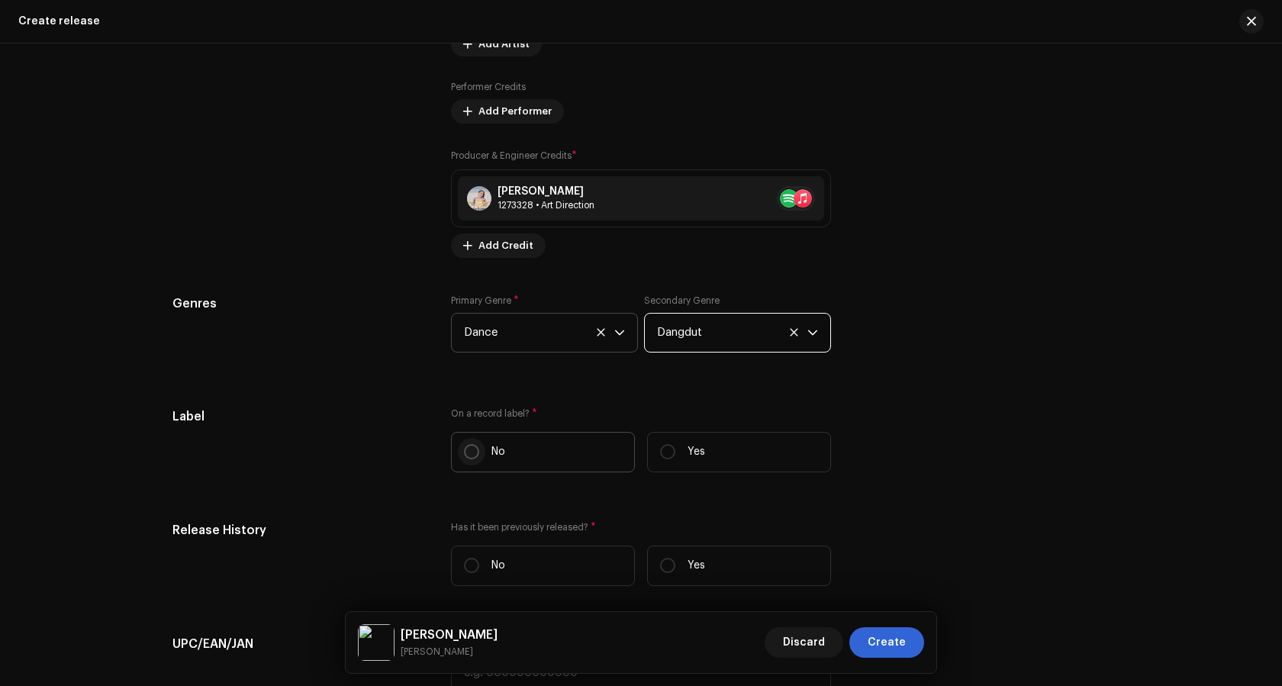
click at [460, 453] on label "No" at bounding box center [543, 452] width 184 height 40
click at [464, 453] on input "No" at bounding box center [471, 451] width 15 height 15
radio input "true"
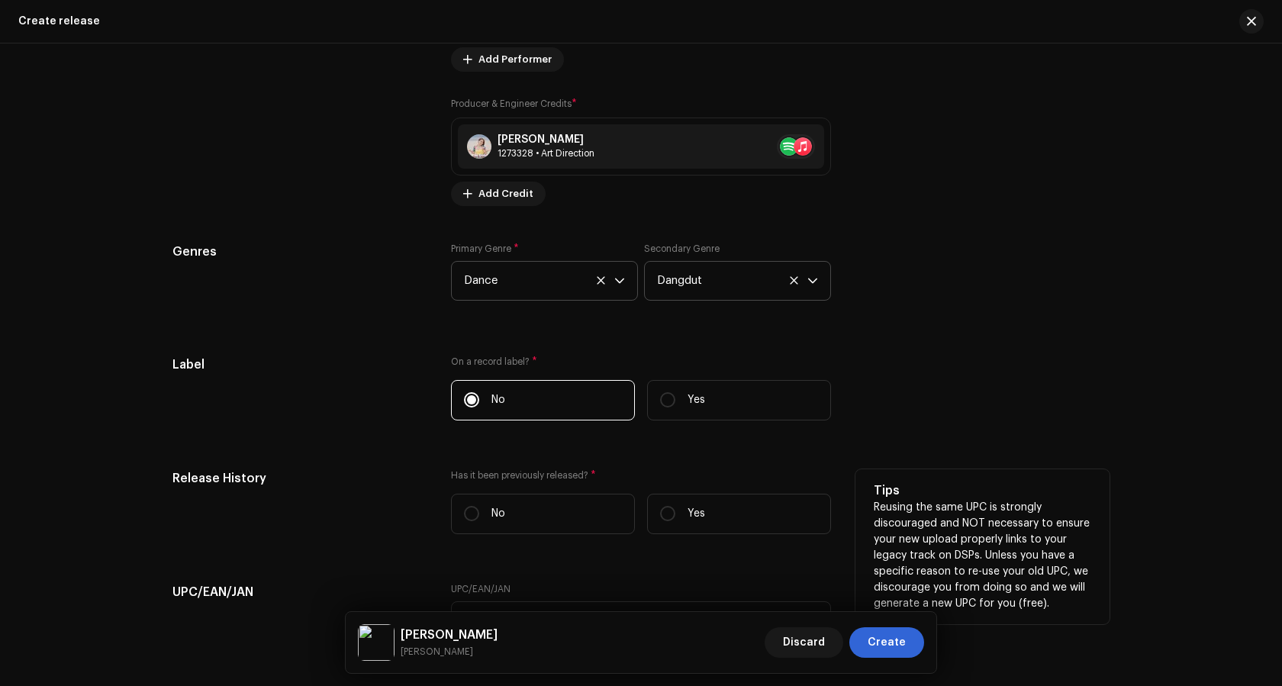
scroll to position [2122, 0]
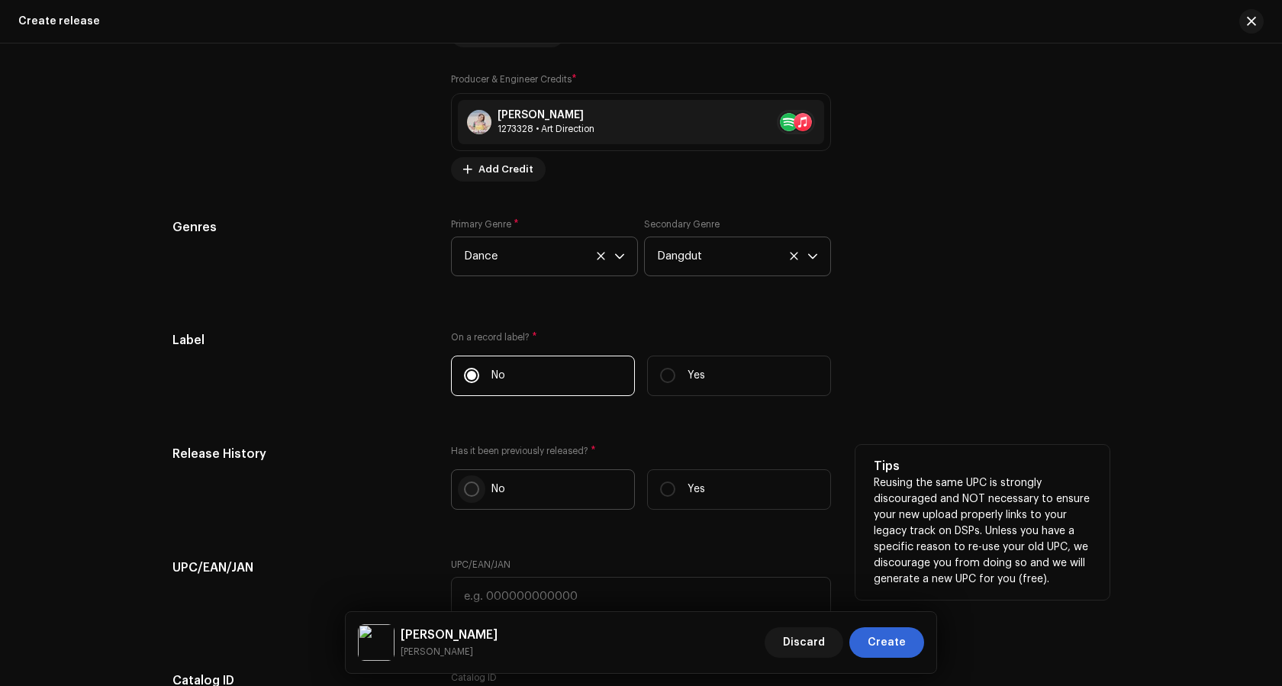
click at [465, 491] on input "No" at bounding box center [471, 488] width 15 height 15
radio input "true"
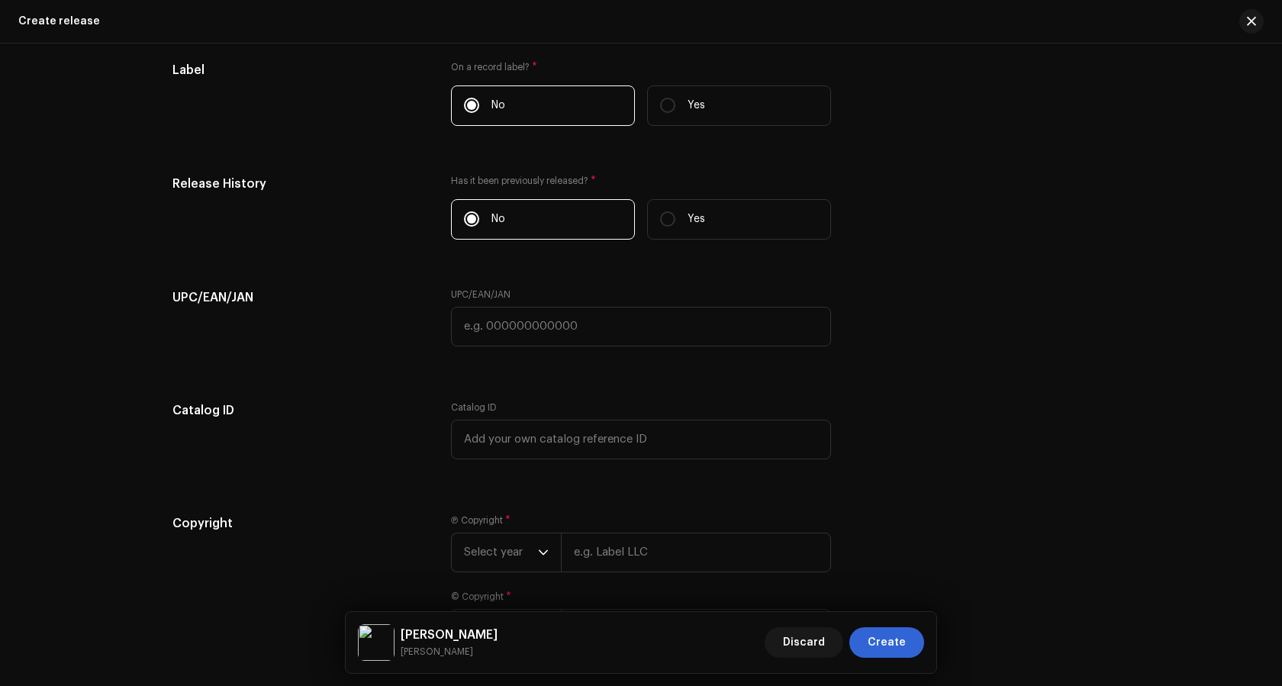
scroll to position [2503, 0]
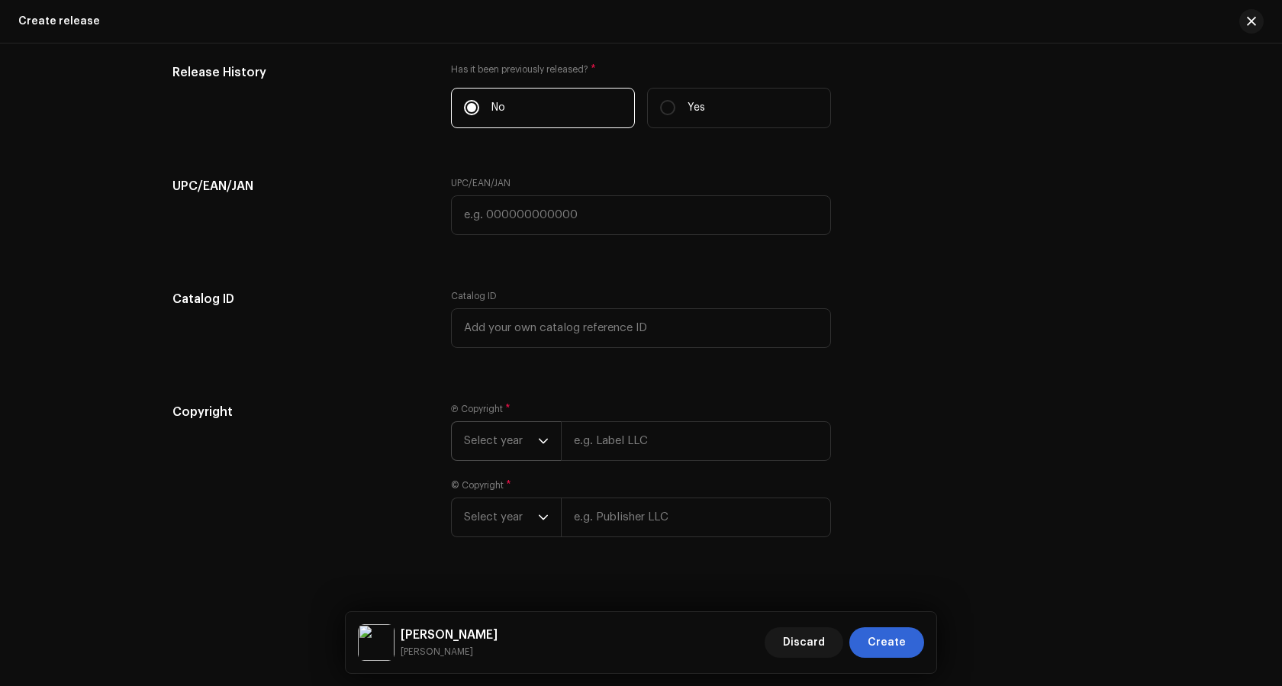
click at [507, 440] on span "Select year" at bounding box center [501, 441] width 74 height 38
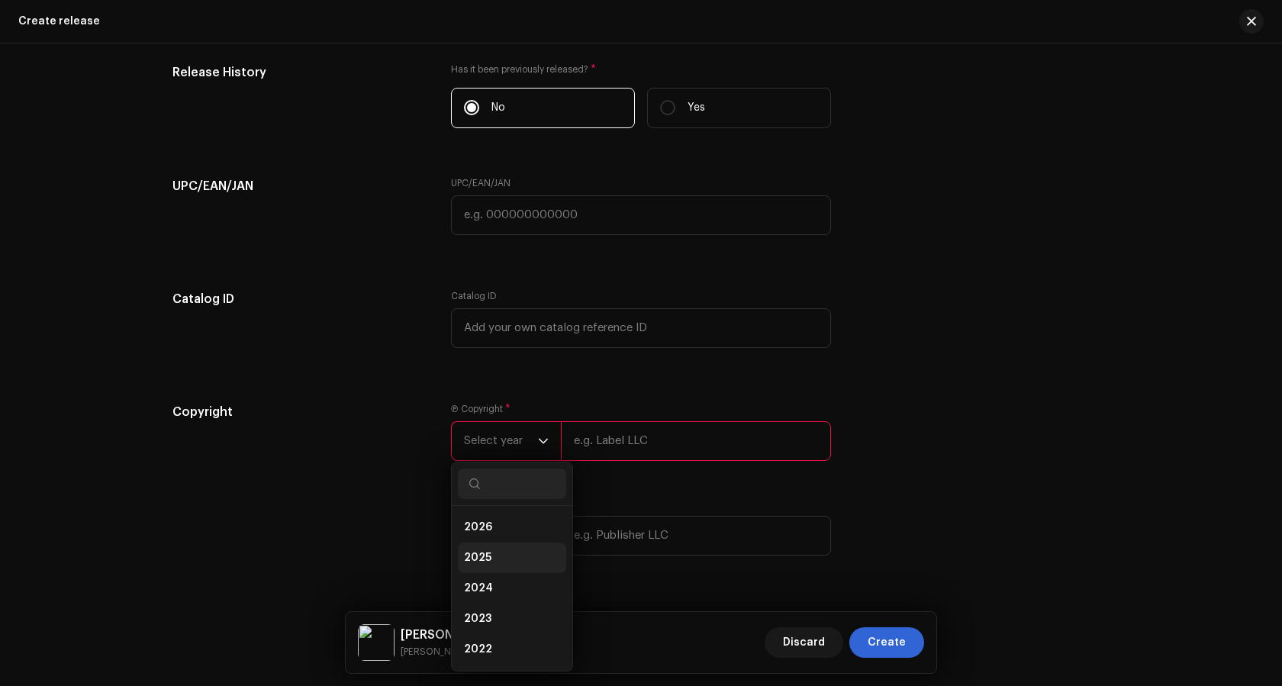
click at [483, 555] on span "2025" at bounding box center [477, 557] width 27 height 15
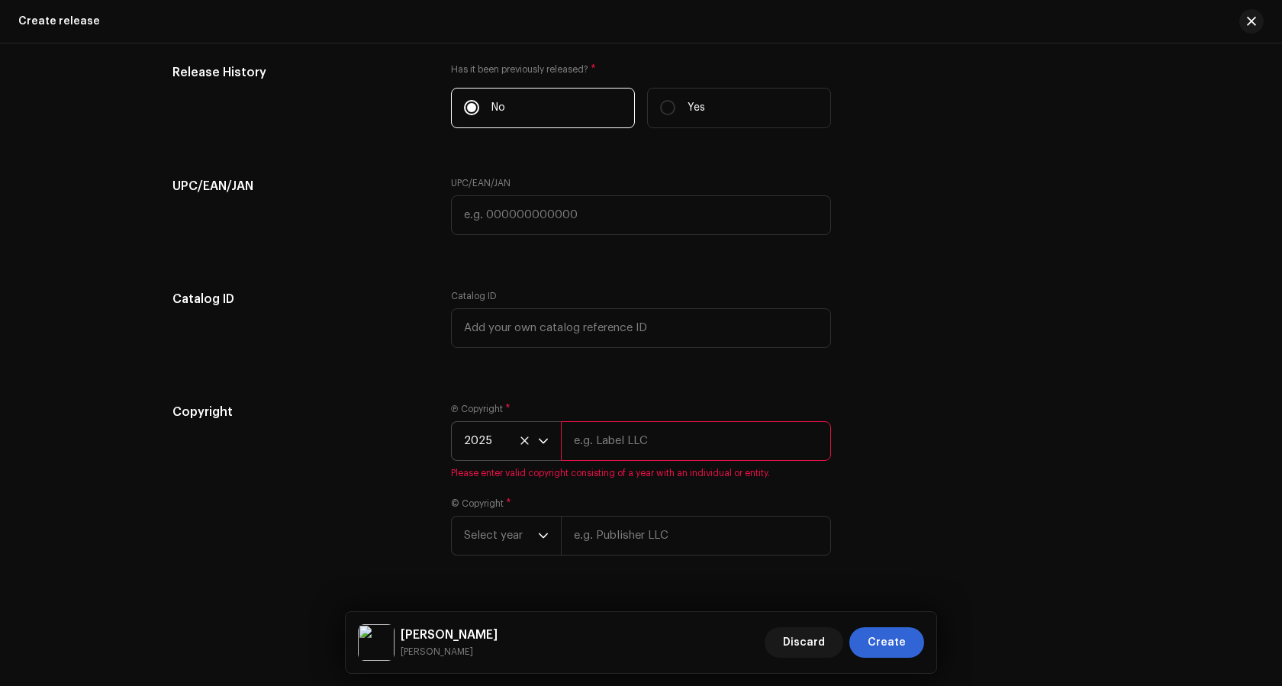
click at [603, 446] on input "text" at bounding box center [696, 441] width 270 height 40
type input "wangi remix"
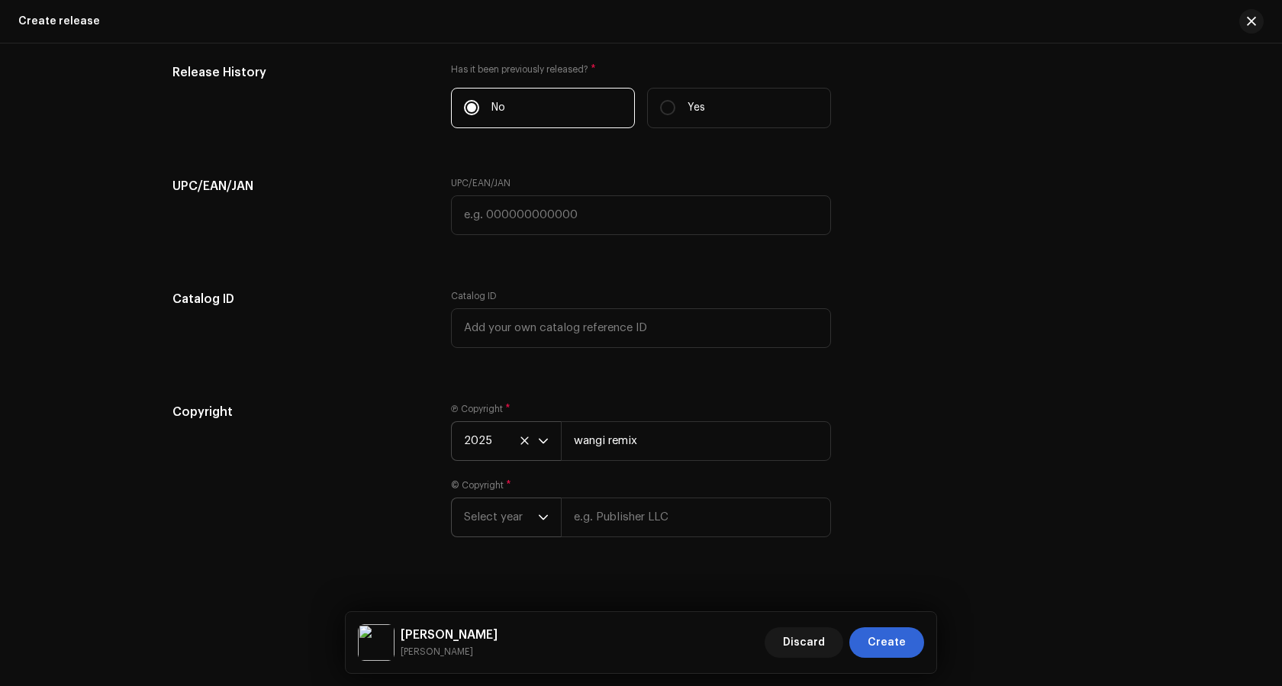
click at [488, 517] on span "Select year" at bounding box center [501, 517] width 74 height 38
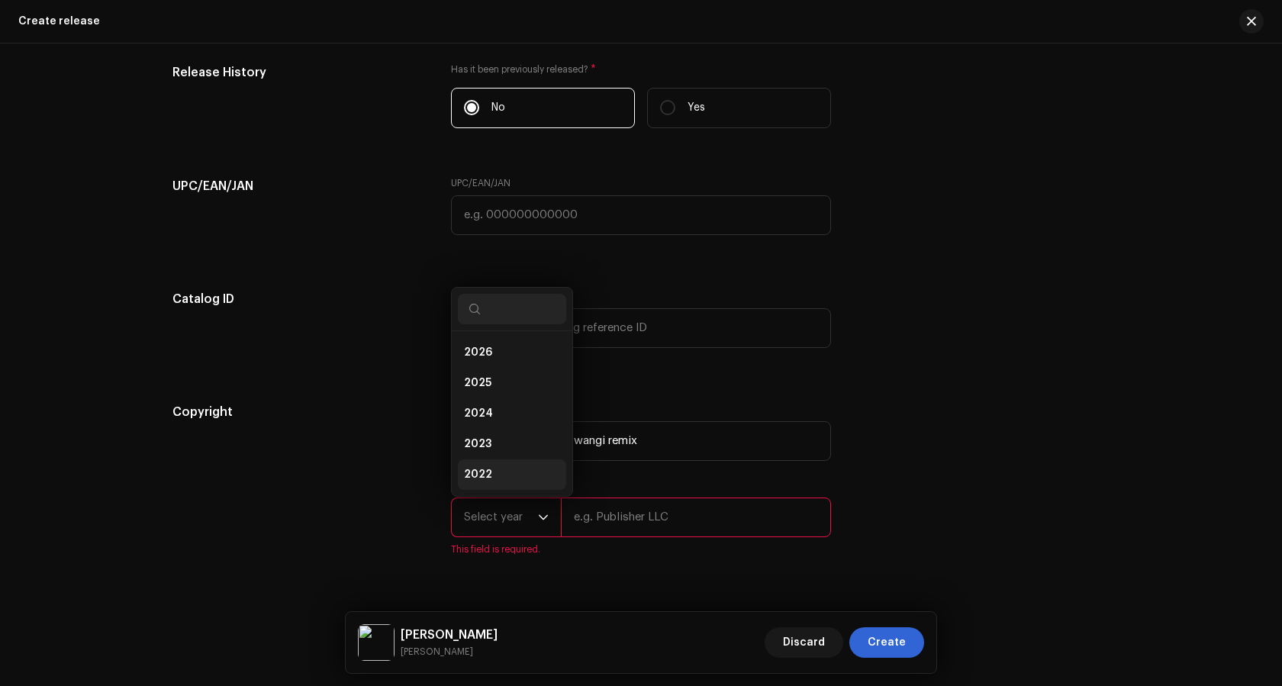
scroll to position [24, 0]
click at [482, 359] on span "2025" at bounding box center [477, 358] width 27 height 15
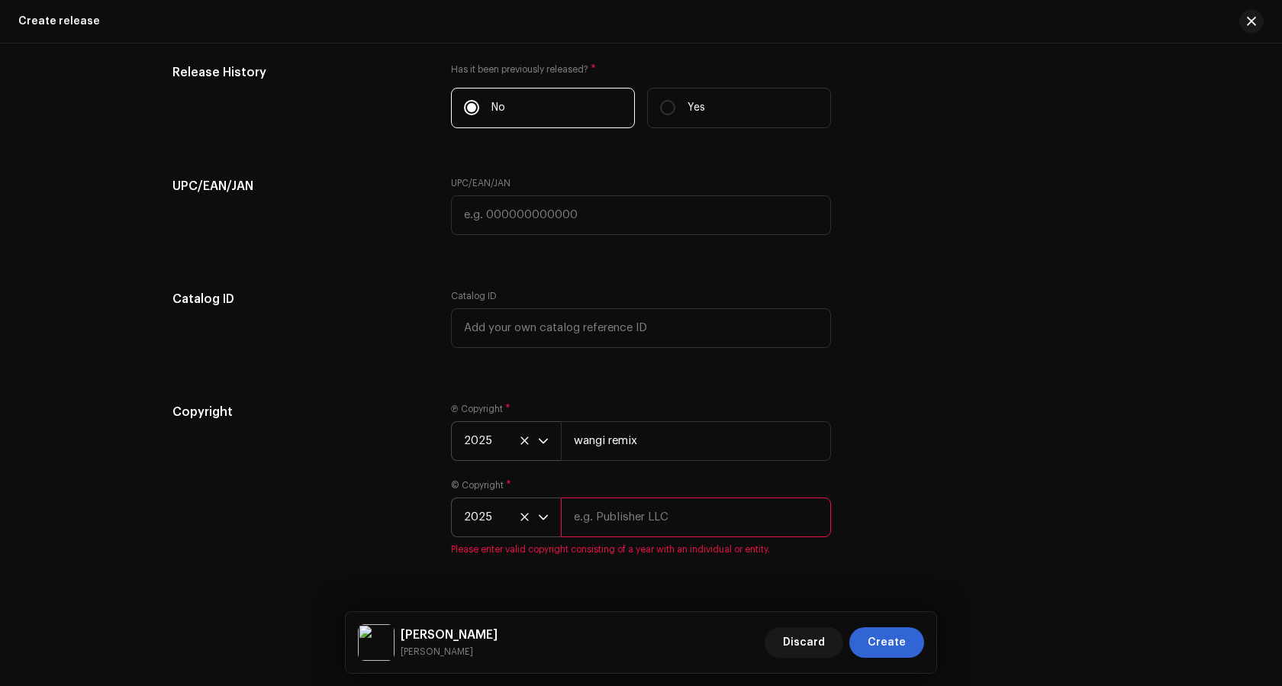
click at [649, 514] on input "text" at bounding box center [696, 517] width 270 height 40
type input "wangi remix"
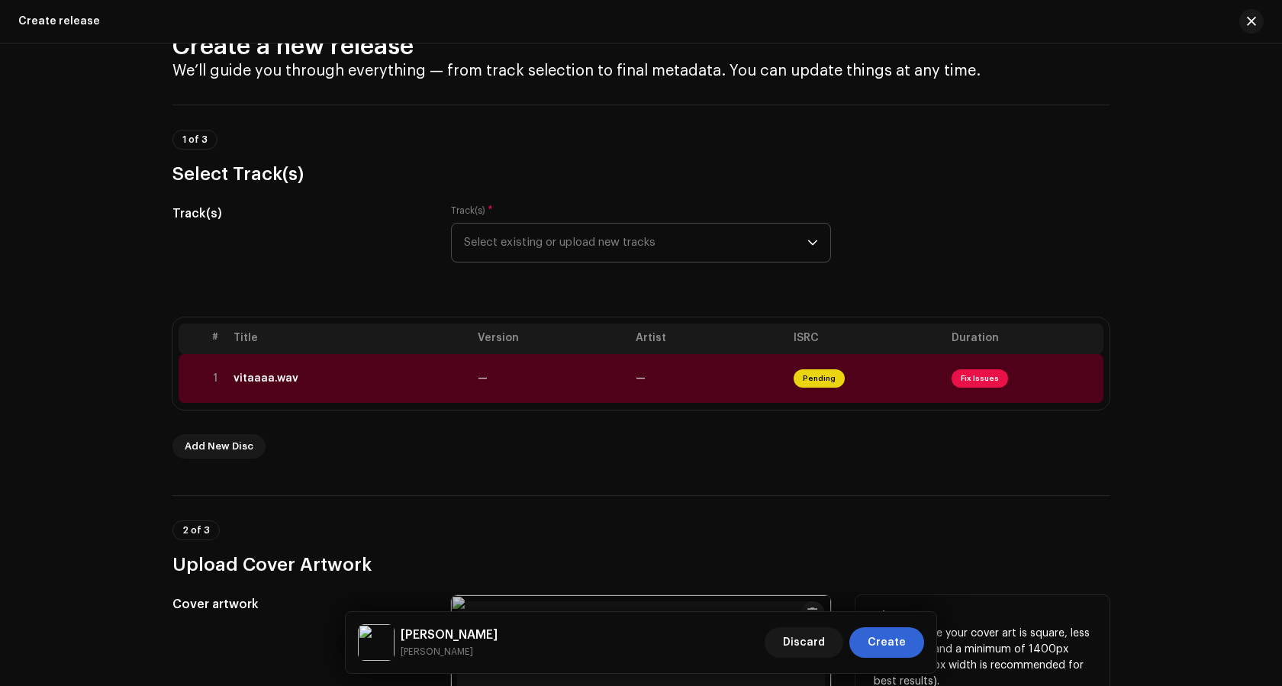
scroll to position [0, 0]
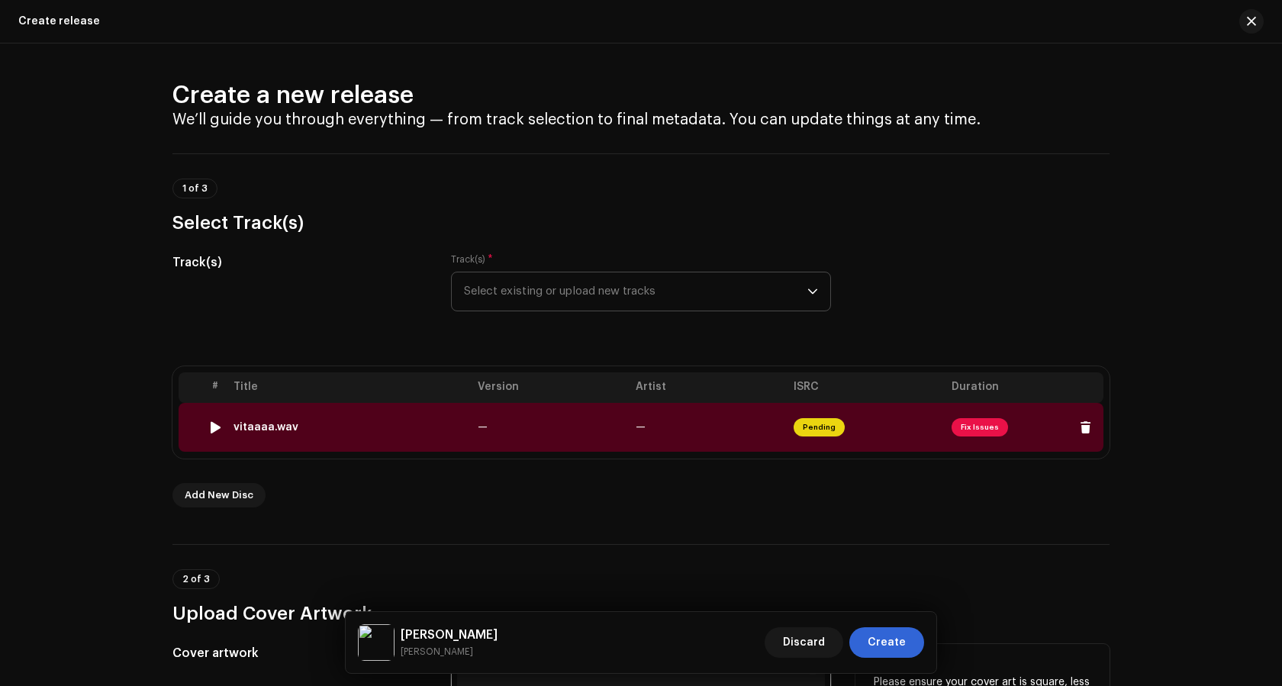
click at [813, 429] on span "Pending" at bounding box center [819, 427] width 51 height 18
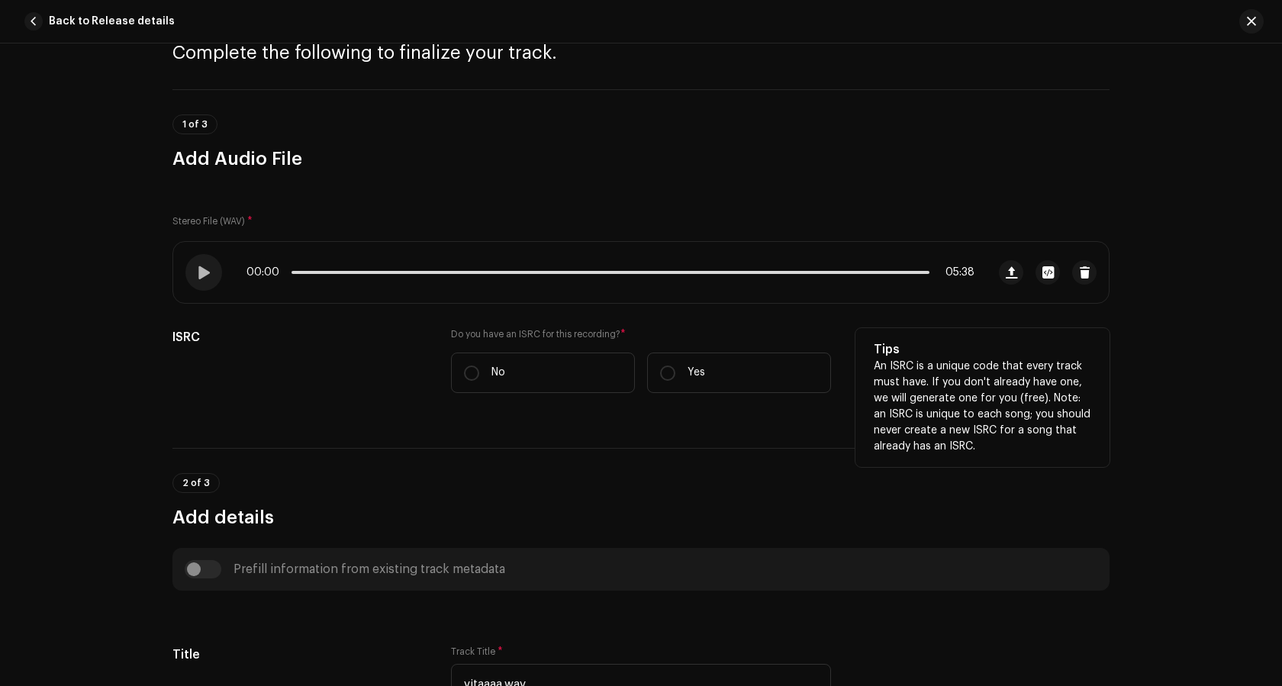
scroll to position [153, 0]
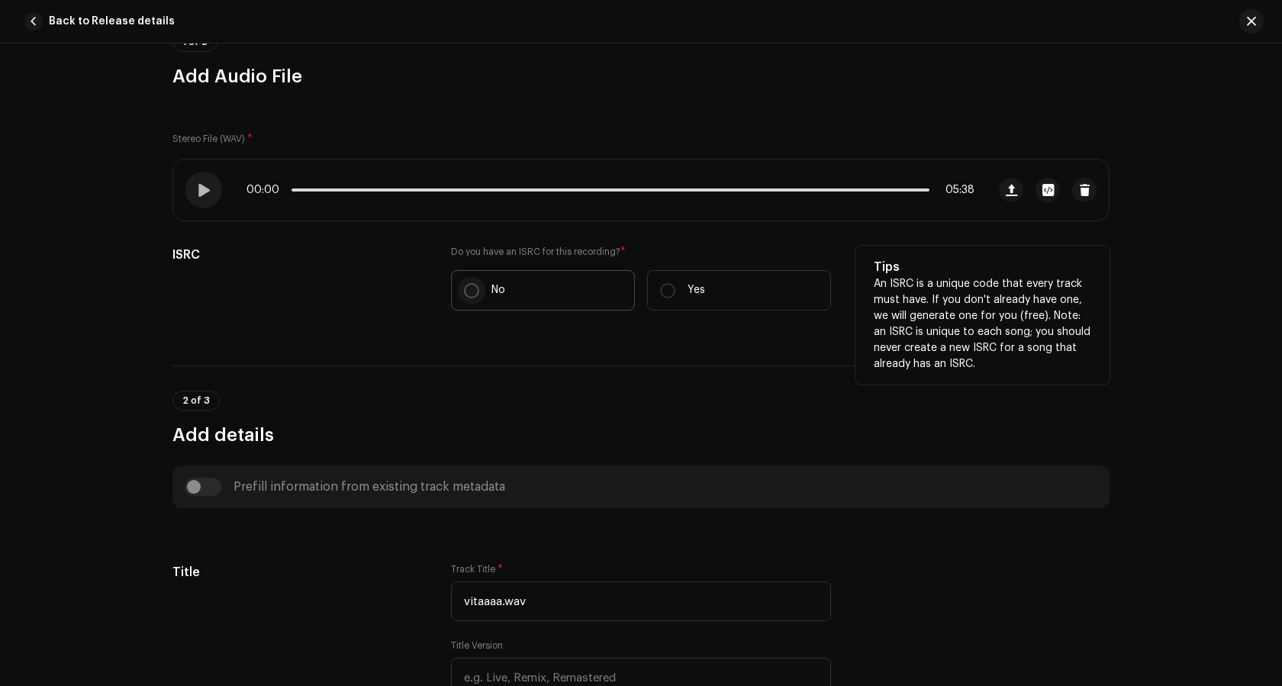
click at [464, 290] on input "No" at bounding box center [471, 290] width 15 height 15
radio input "true"
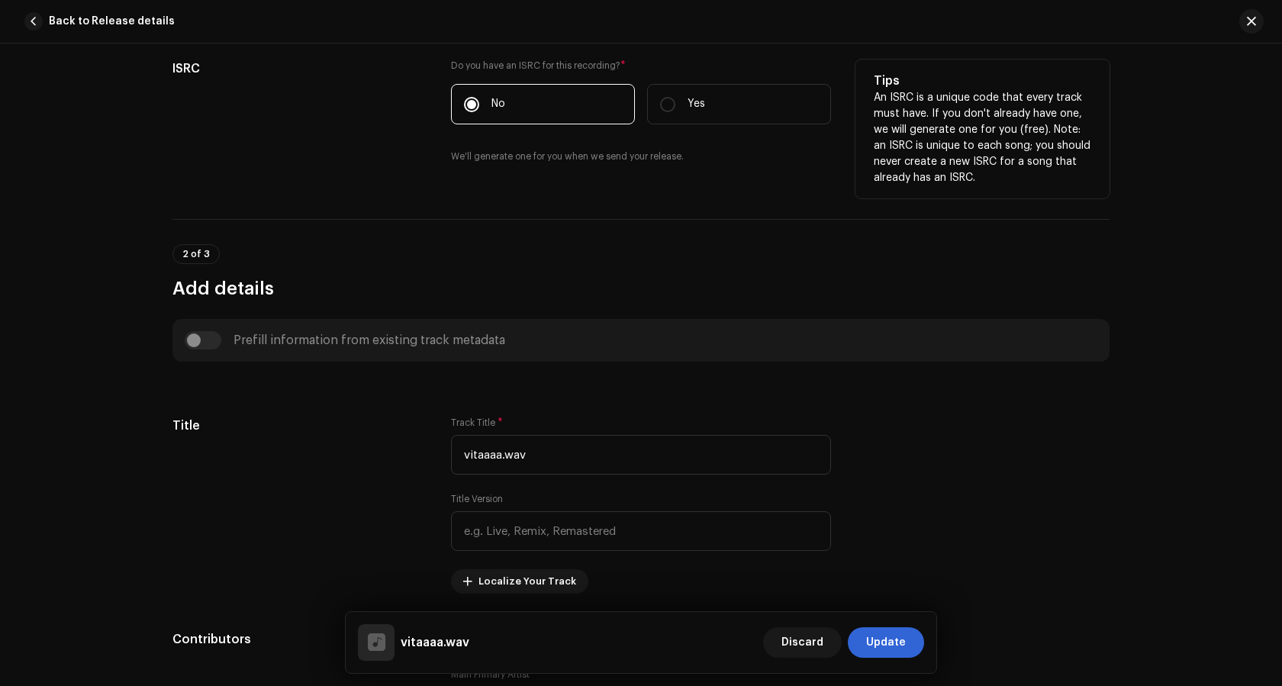
scroll to position [458, 0]
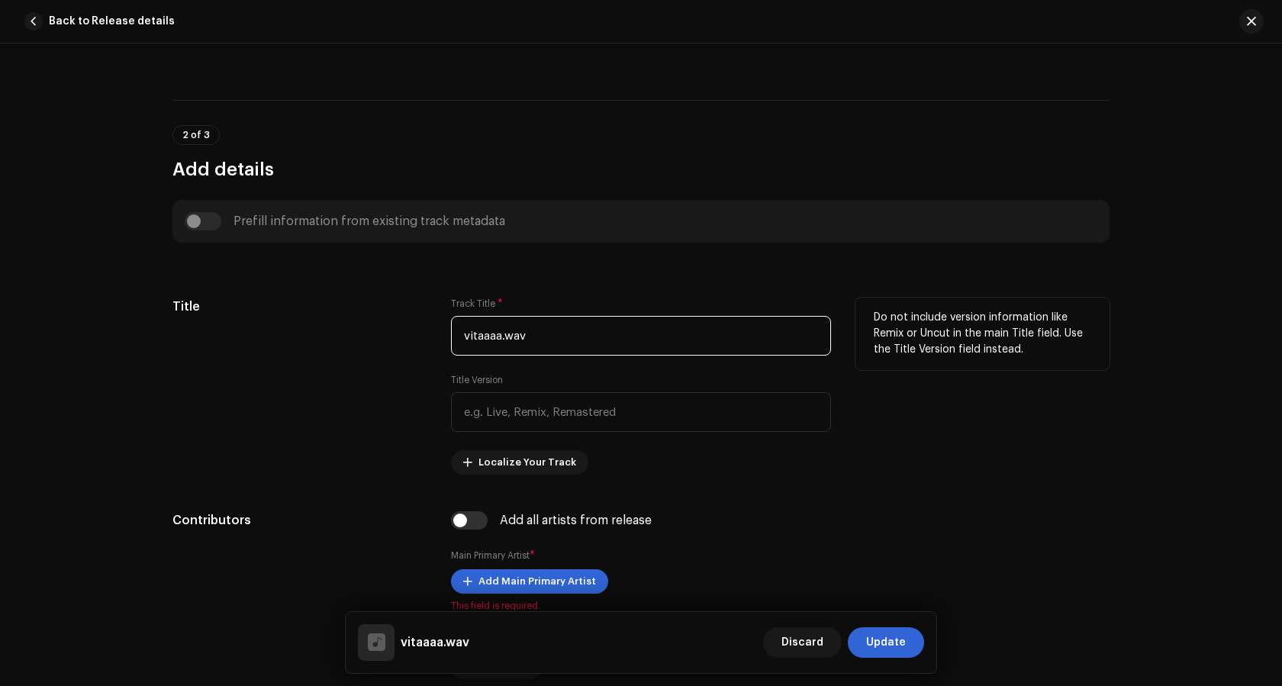
click at [584, 333] on input "vitaaaa.wav" at bounding box center [641, 336] width 380 height 40
type input "v"
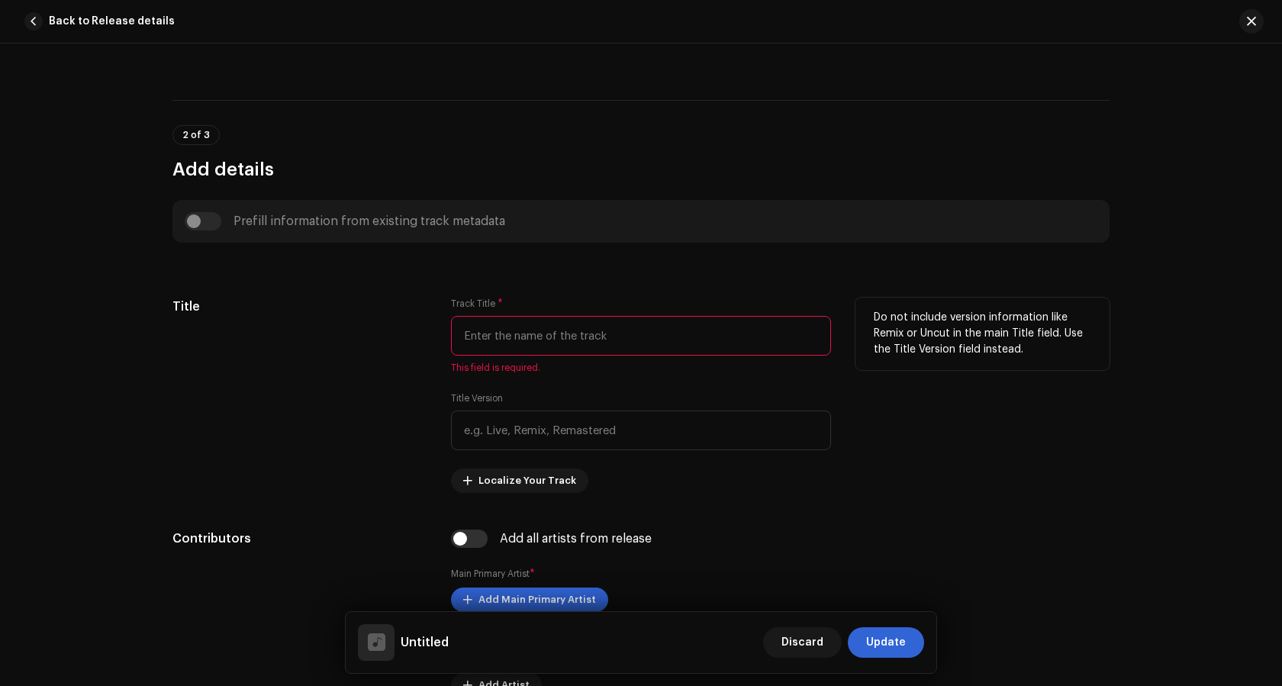
type input "a"
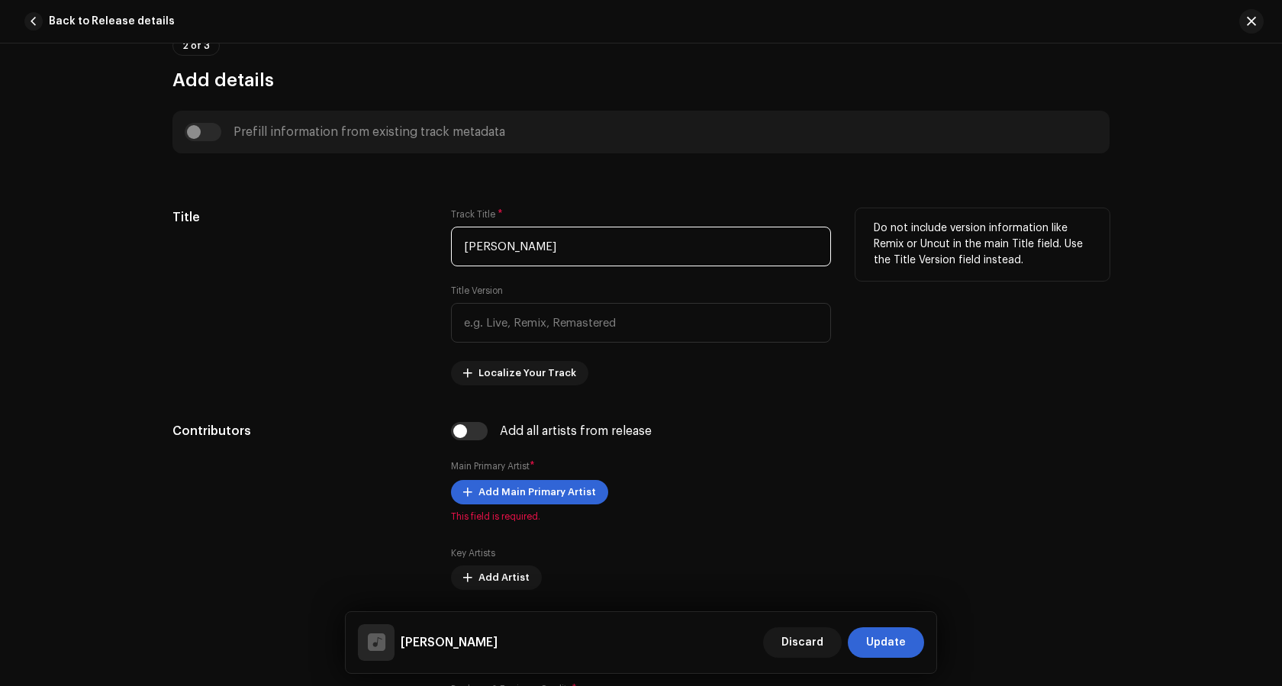
scroll to position [610, 0]
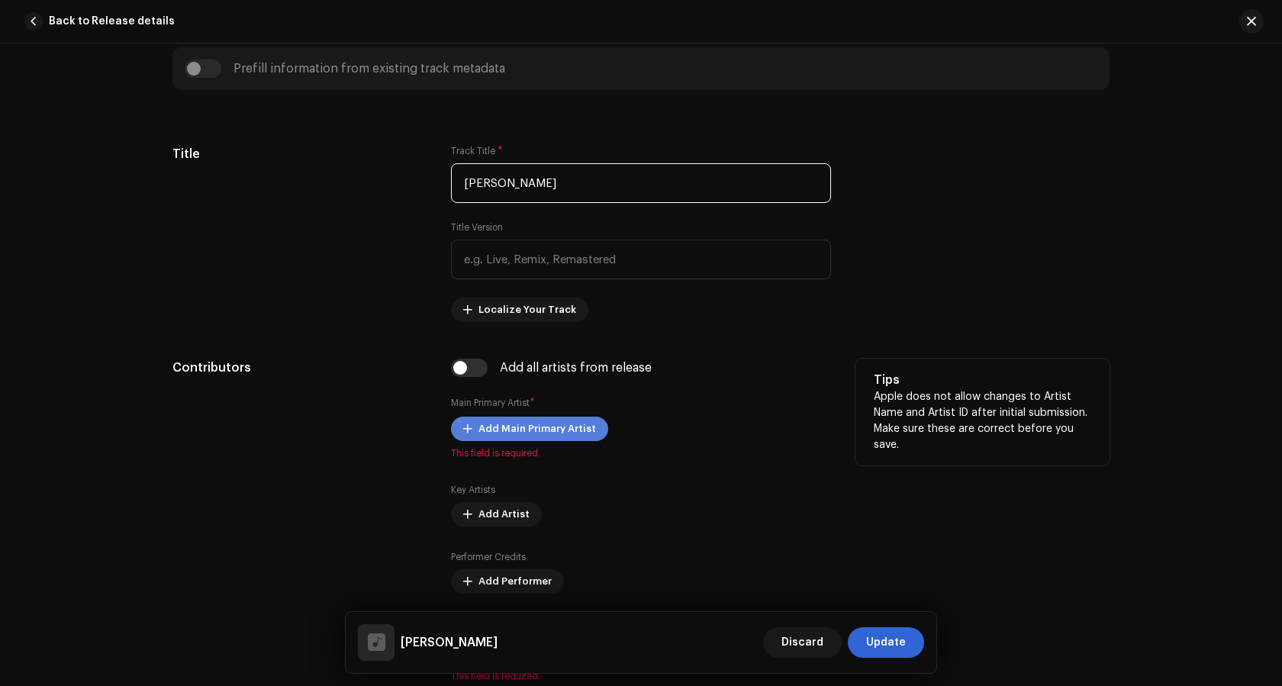
type input "[PERSON_NAME]"
click at [523, 423] on span "Add Main Primary Artist" at bounding box center [537, 429] width 118 height 31
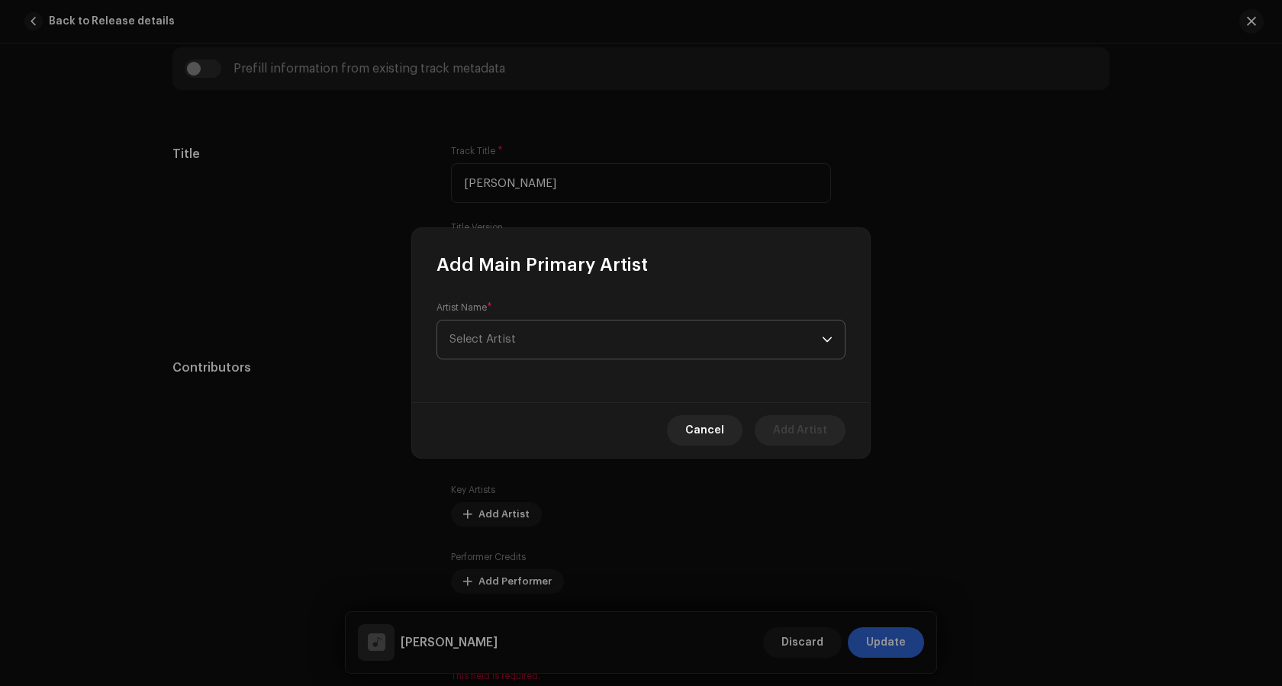
click at [499, 346] on span "Select Artist" at bounding box center [635, 339] width 372 height 38
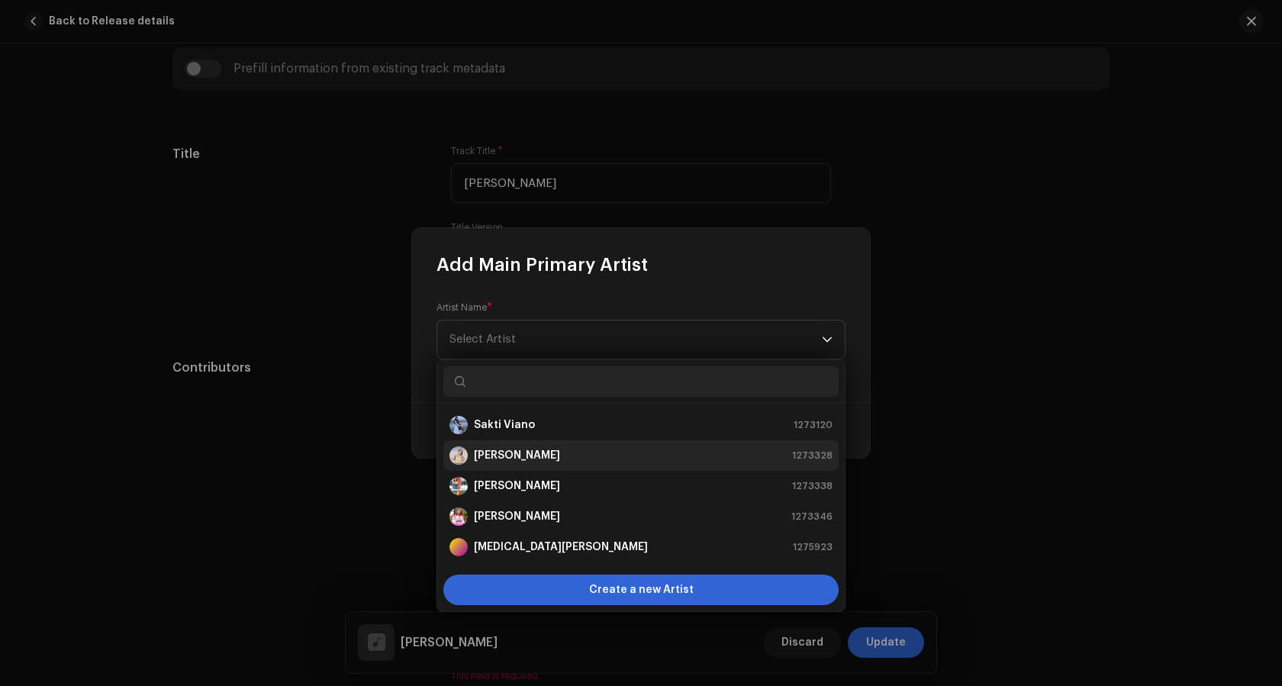
click at [498, 449] on strong "[PERSON_NAME]" at bounding box center [517, 455] width 86 height 15
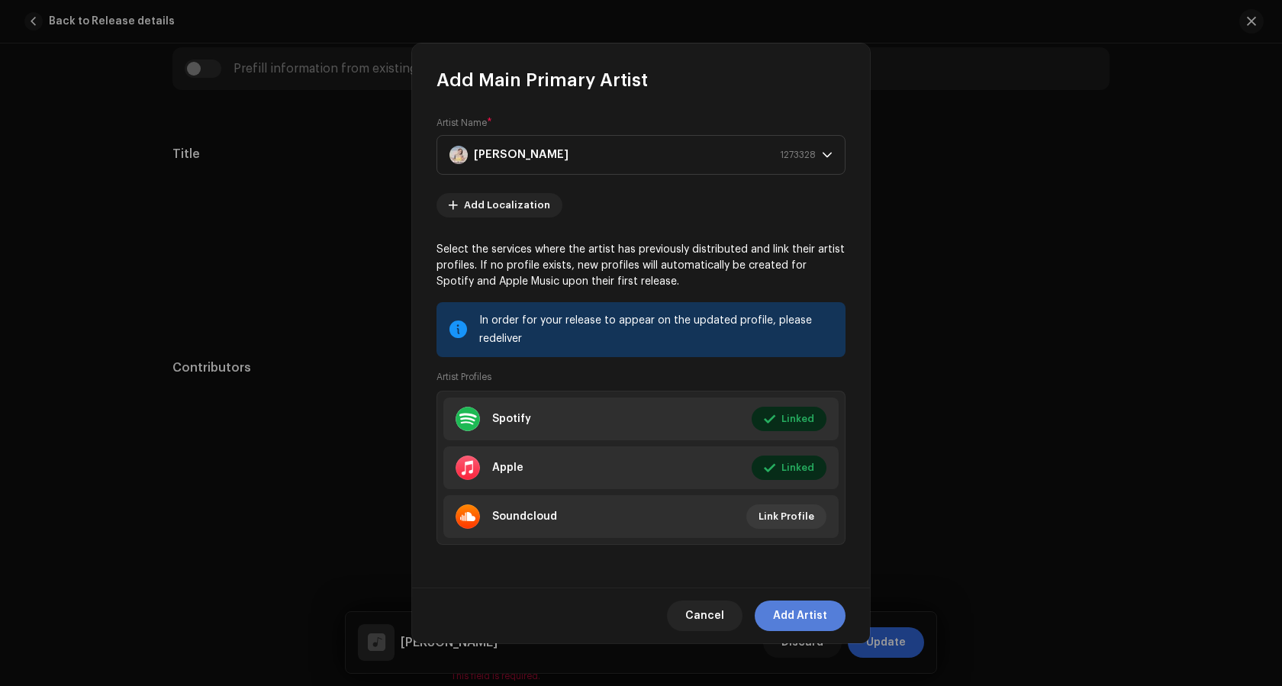
click at [805, 609] on span "Add Artist" at bounding box center [800, 615] width 54 height 31
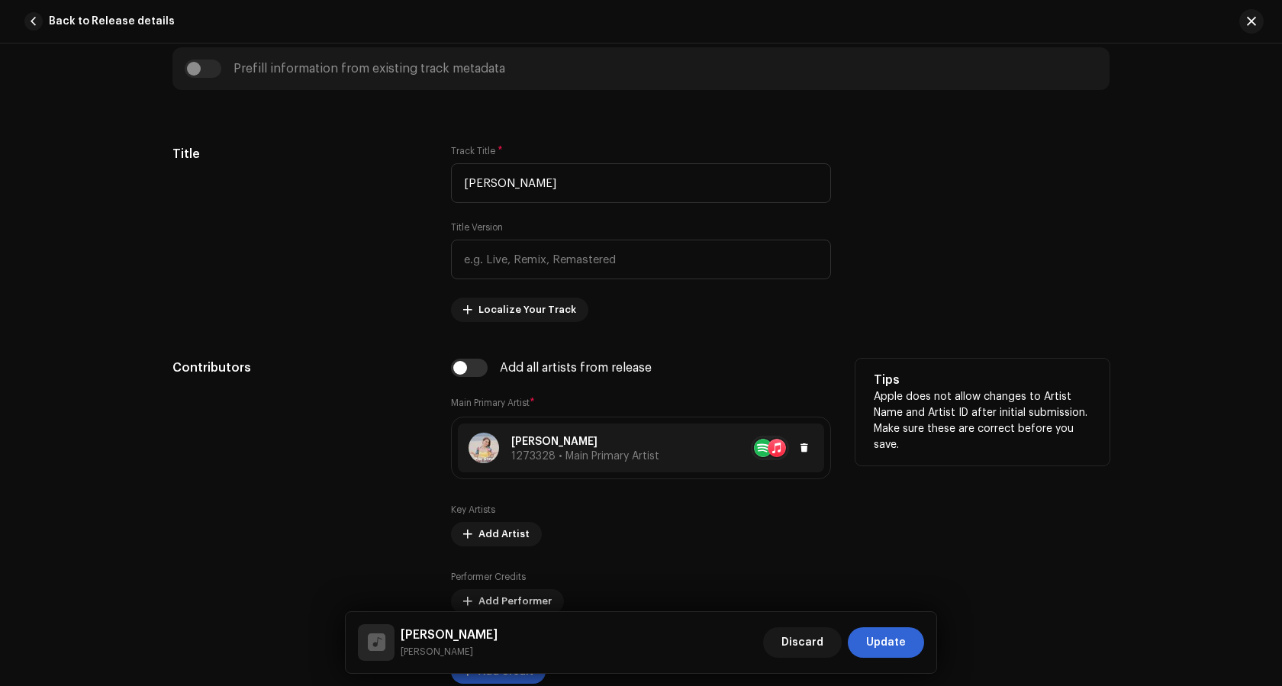
scroll to position [763, 0]
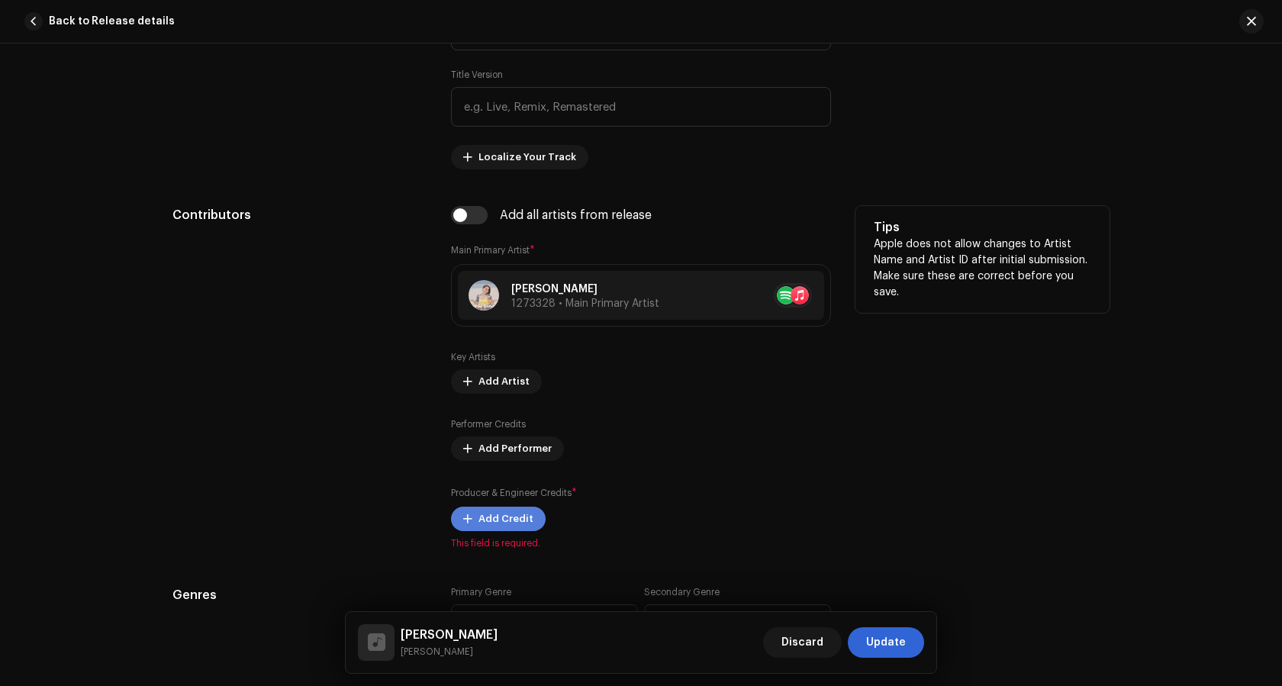
click at [488, 519] on span "Add Credit" at bounding box center [505, 519] width 55 height 31
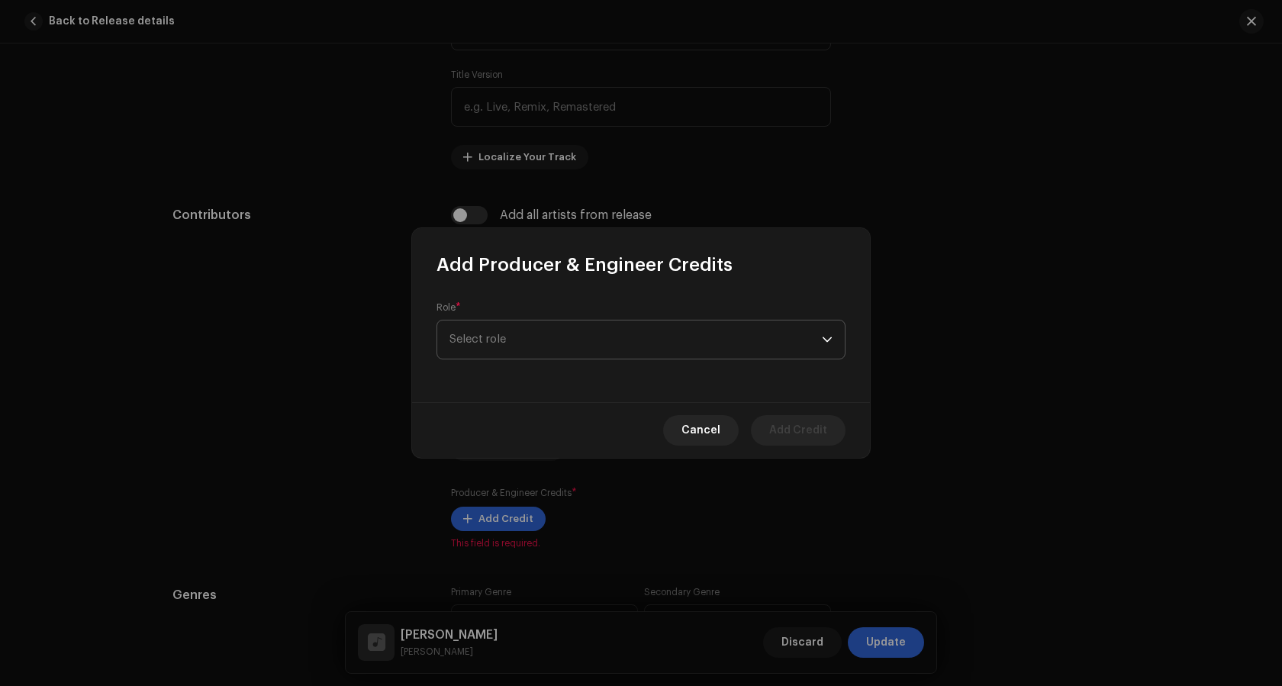
click at [720, 343] on span "Select role" at bounding box center [635, 339] width 372 height 38
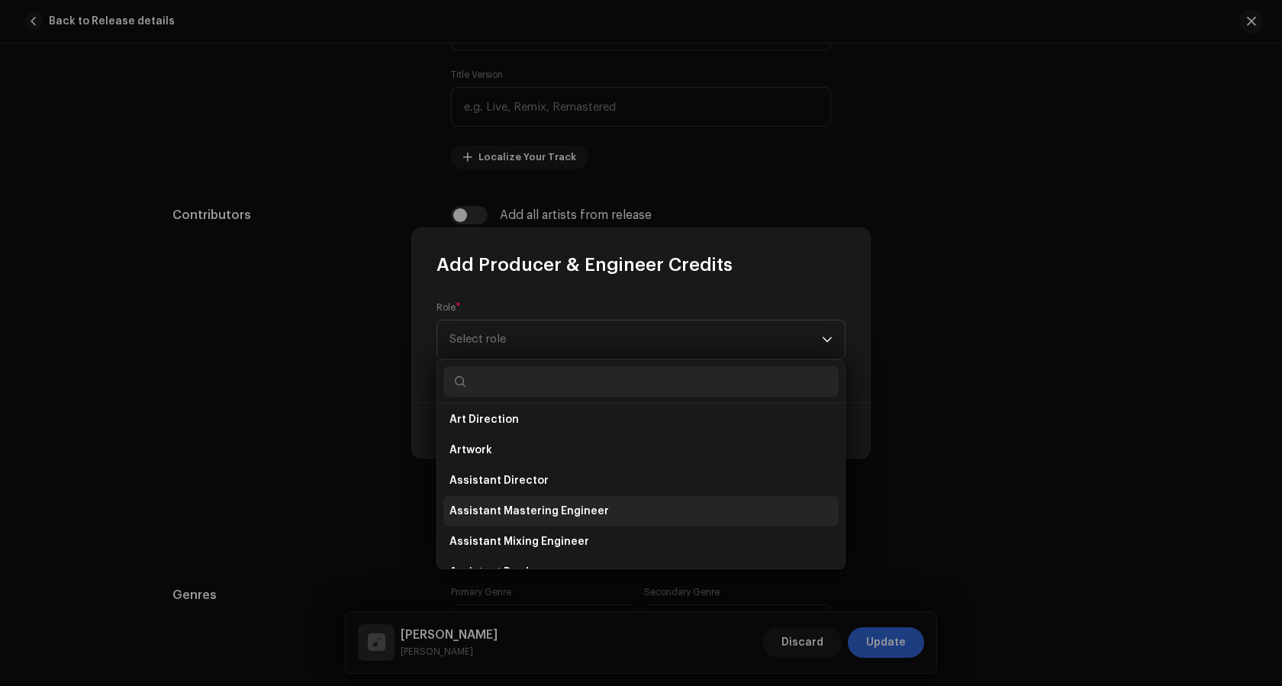
scroll to position [0, 0]
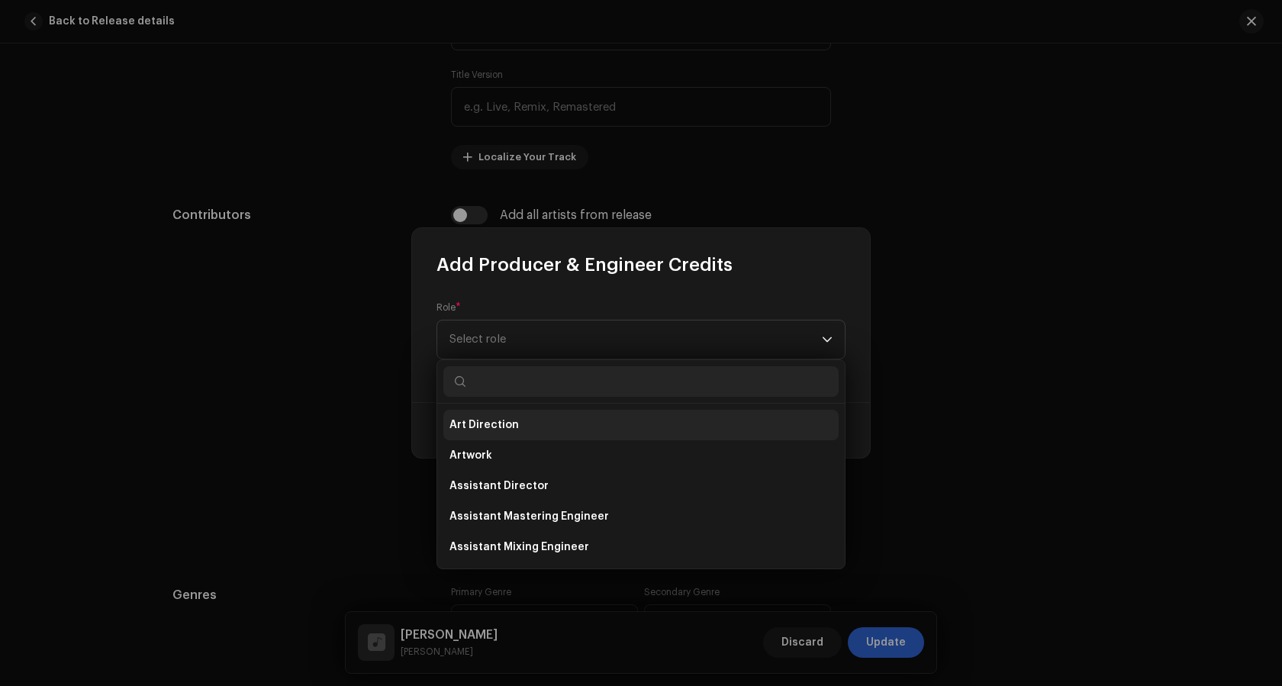
click at [481, 430] on span "Art Direction" at bounding box center [483, 424] width 69 height 15
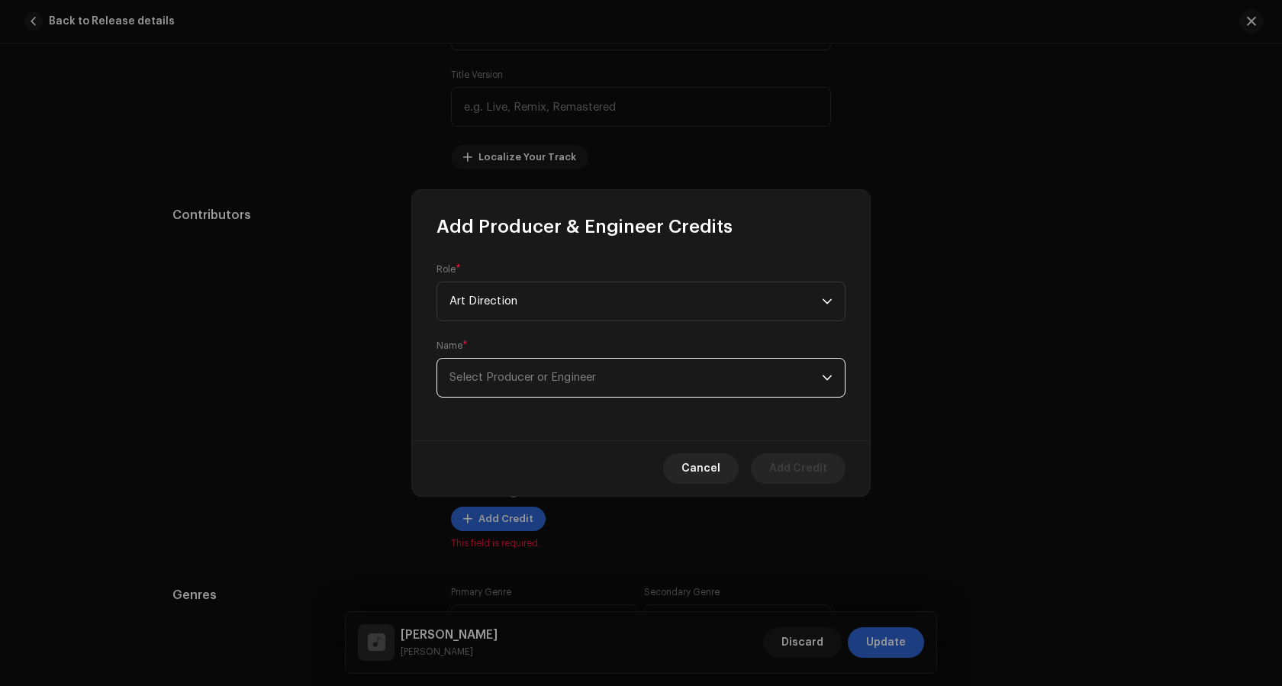
click at [771, 375] on span "Select Producer or Engineer" at bounding box center [635, 378] width 372 height 38
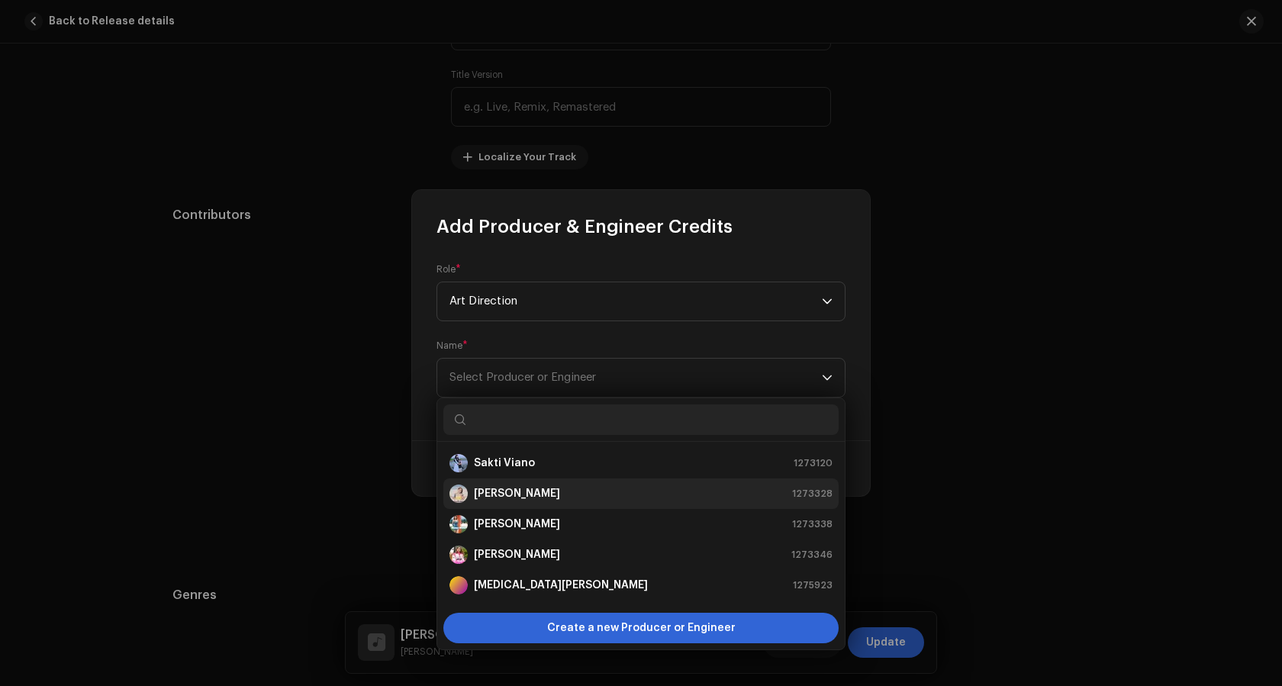
click at [492, 488] on strong "[PERSON_NAME]" at bounding box center [517, 493] width 86 height 15
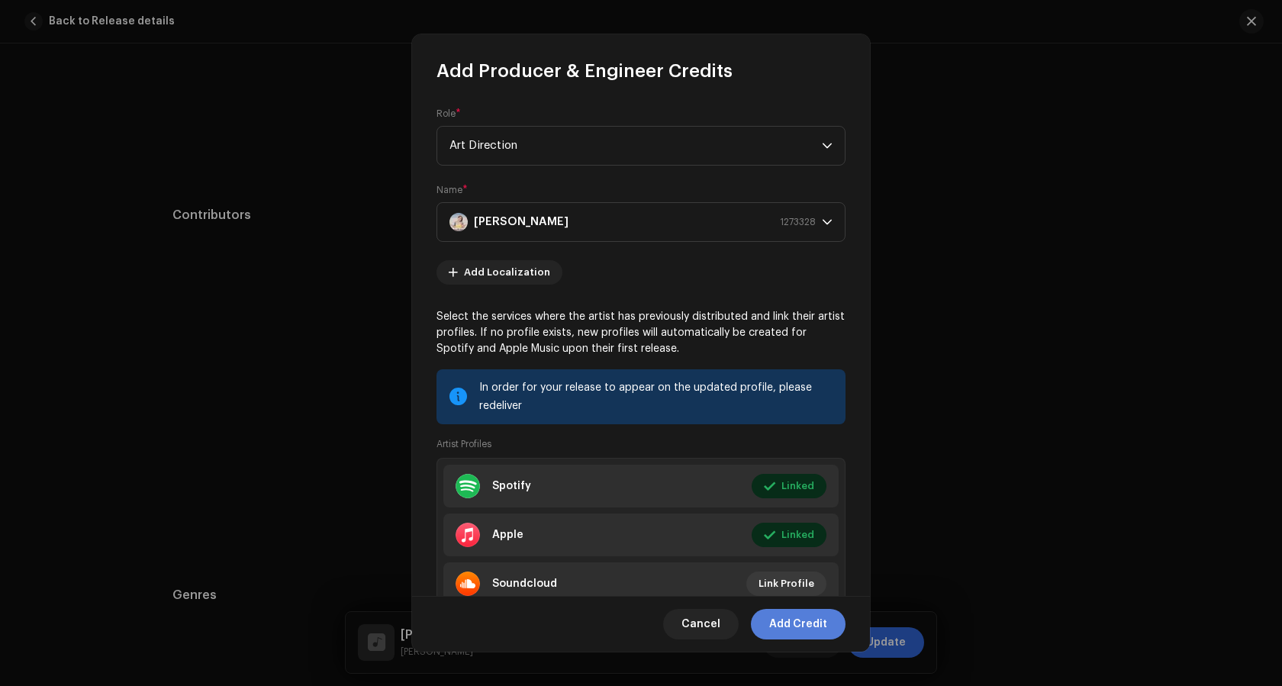
click at [803, 623] on span "Add Credit" at bounding box center [798, 624] width 58 height 31
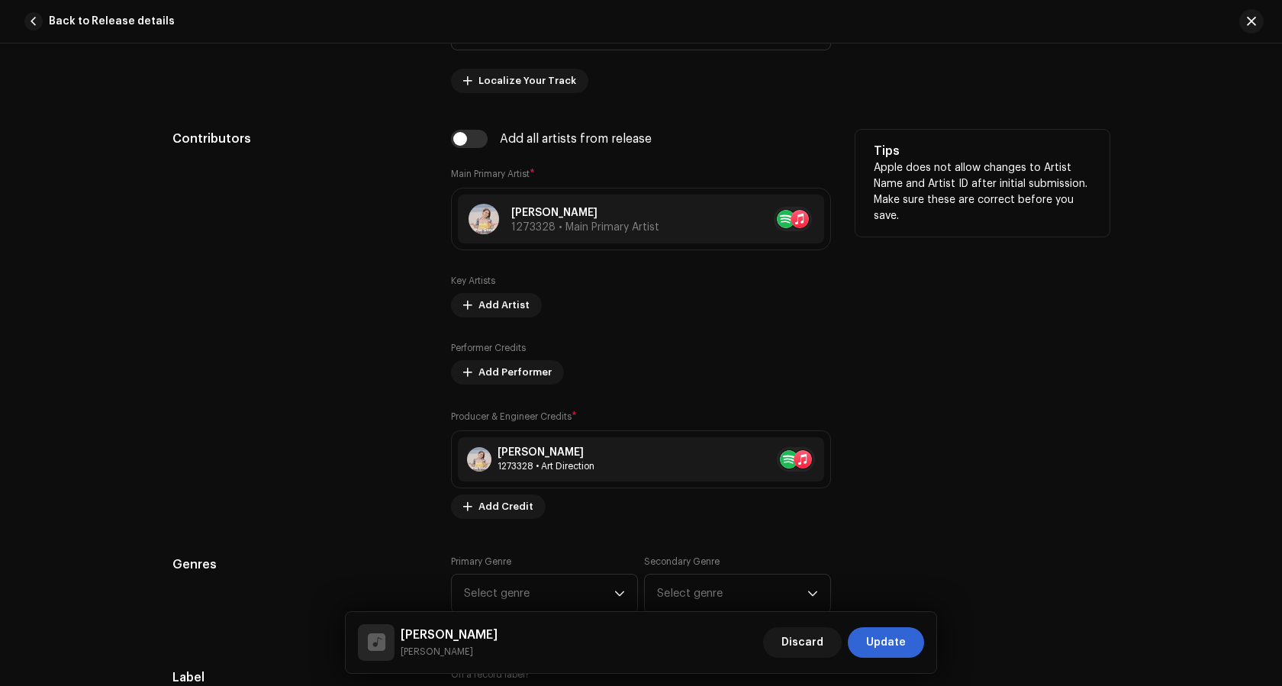
scroll to position [992, 0]
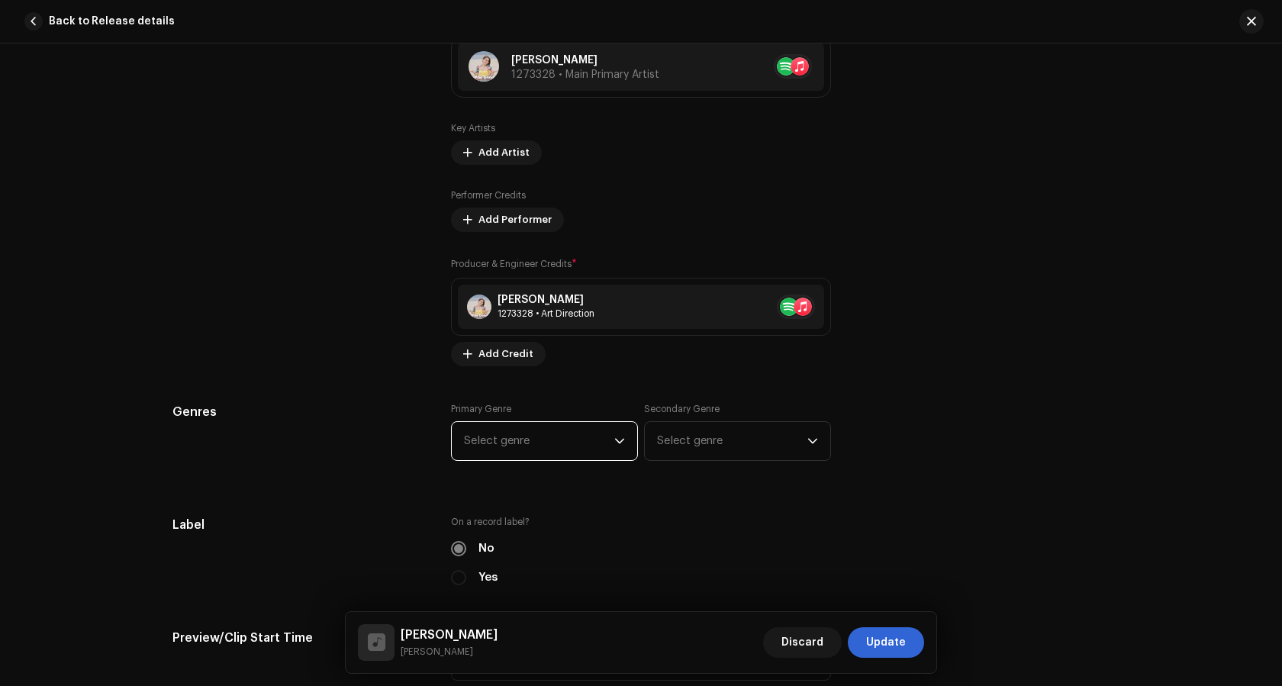
click at [504, 443] on span "Select genre" at bounding box center [539, 441] width 150 height 38
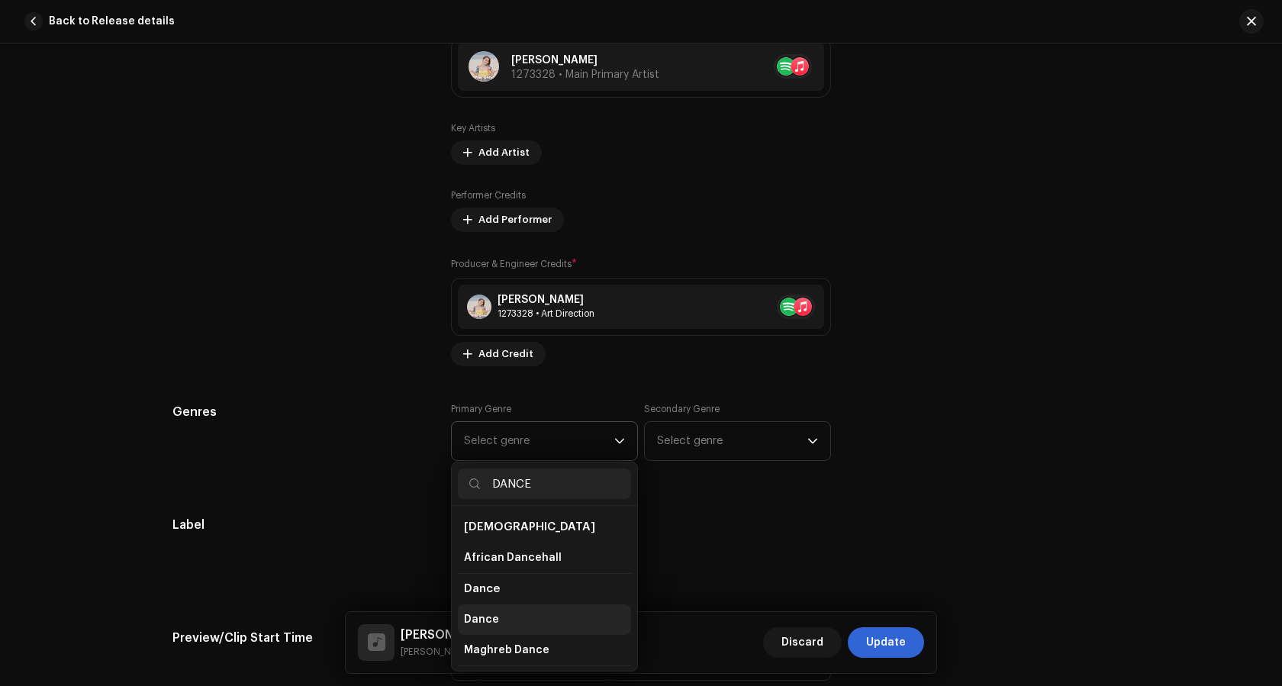
type input "DANCE"
click at [498, 614] on li "Dance" at bounding box center [544, 619] width 173 height 31
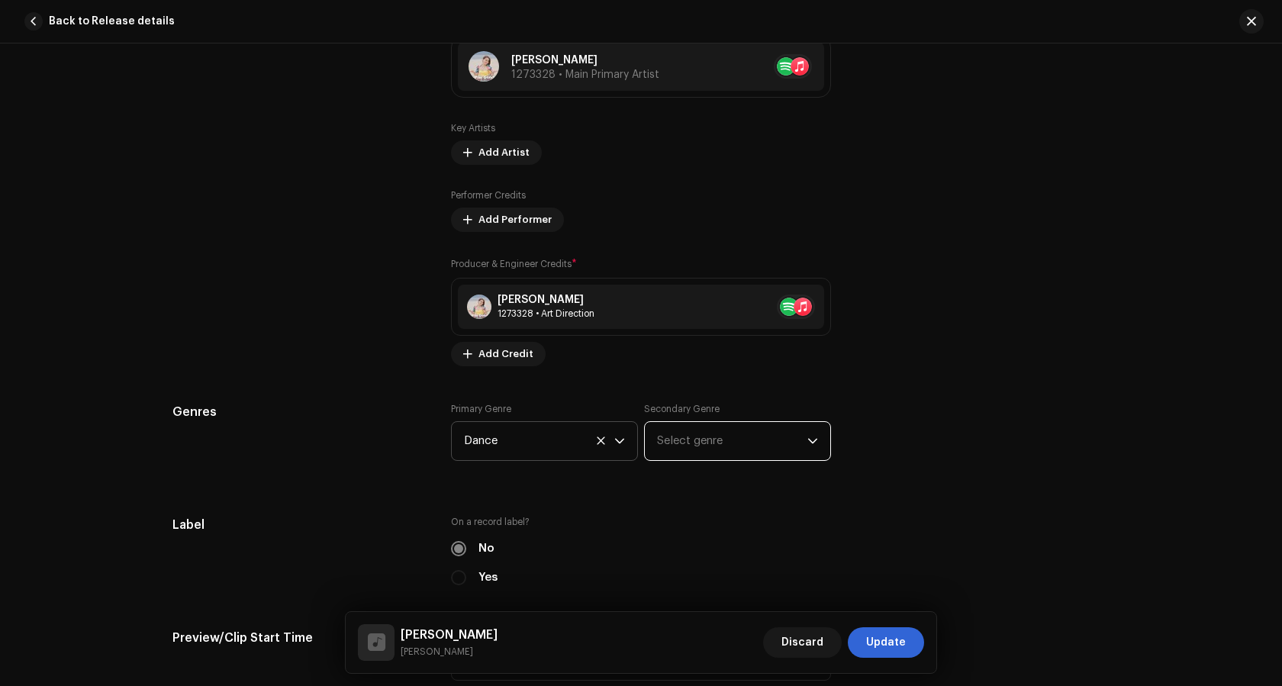
click at [698, 435] on span "Select genre" at bounding box center [732, 441] width 150 height 38
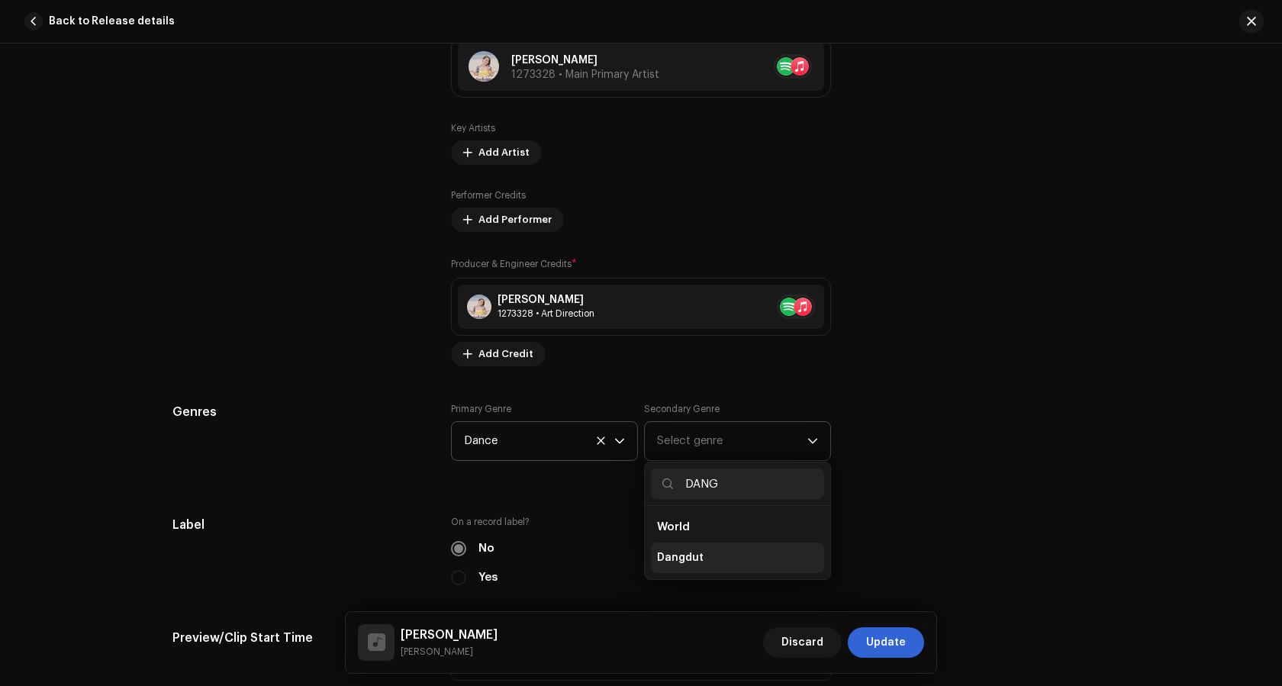
type input "DANG"
click at [678, 559] on span "Dangdut" at bounding box center [680, 557] width 47 height 15
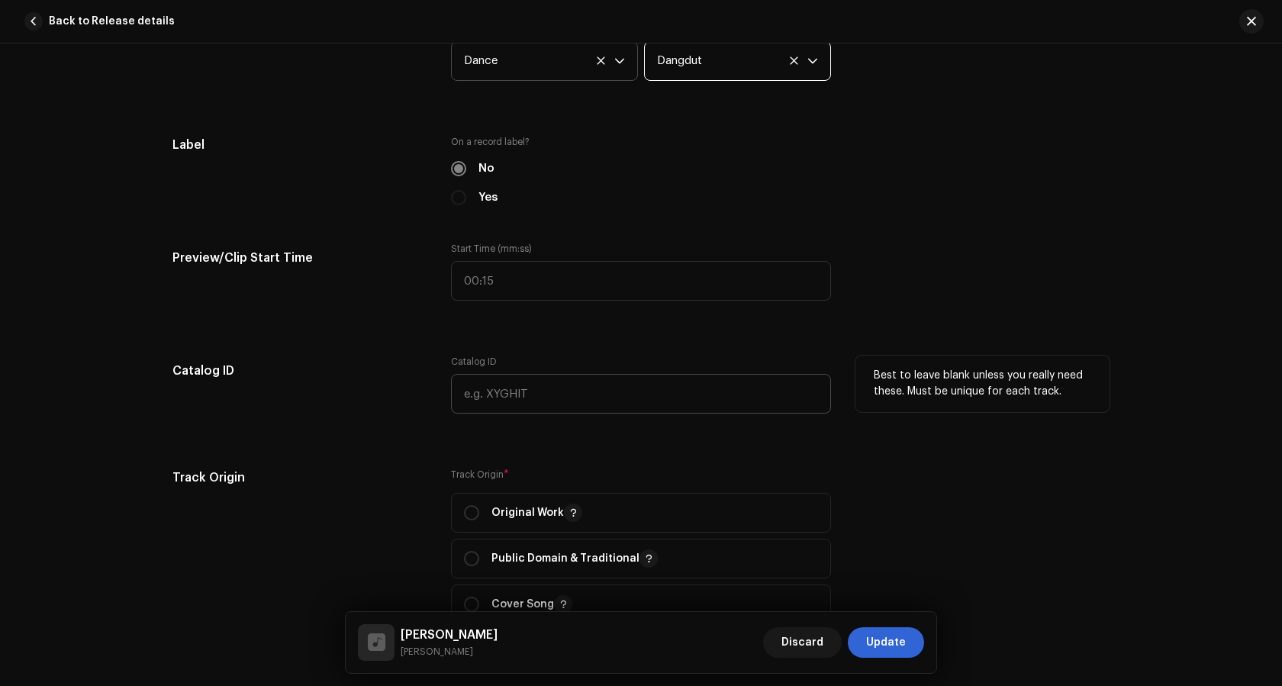
scroll to position [1373, 0]
click at [465, 507] on input "radio" at bounding box center [471, 511] width 15 height 15
radio input "true"
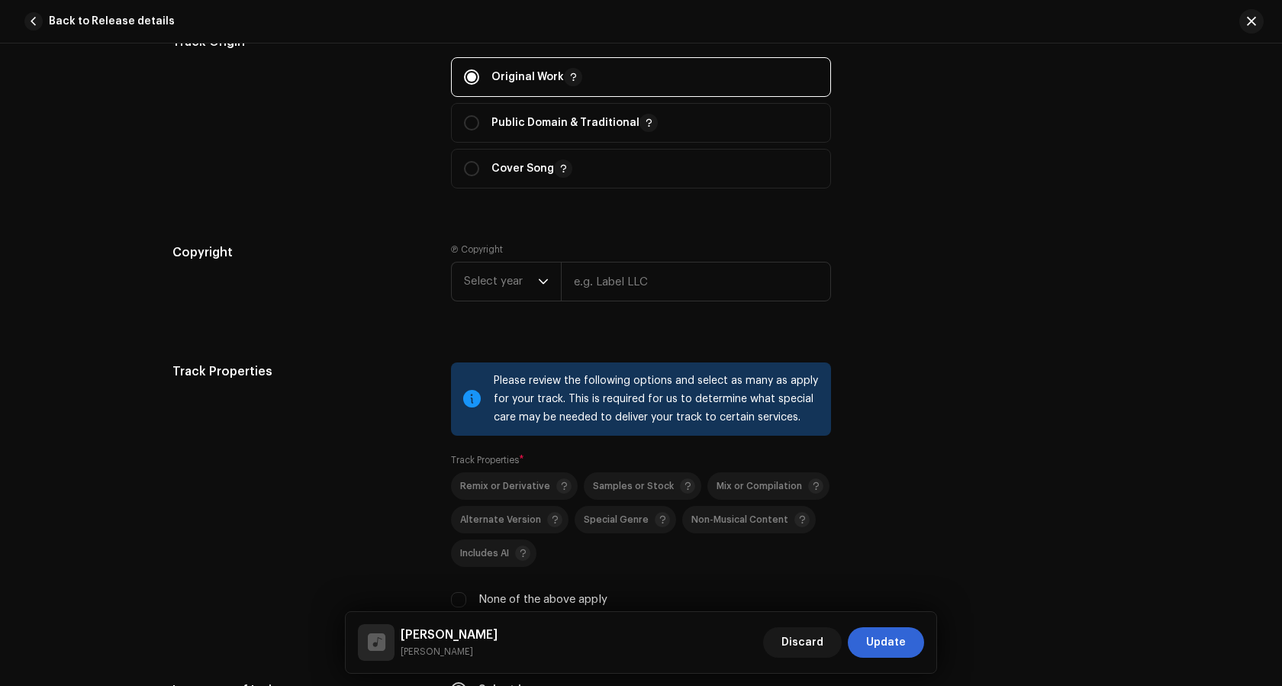
scroll to position [1908, 0]
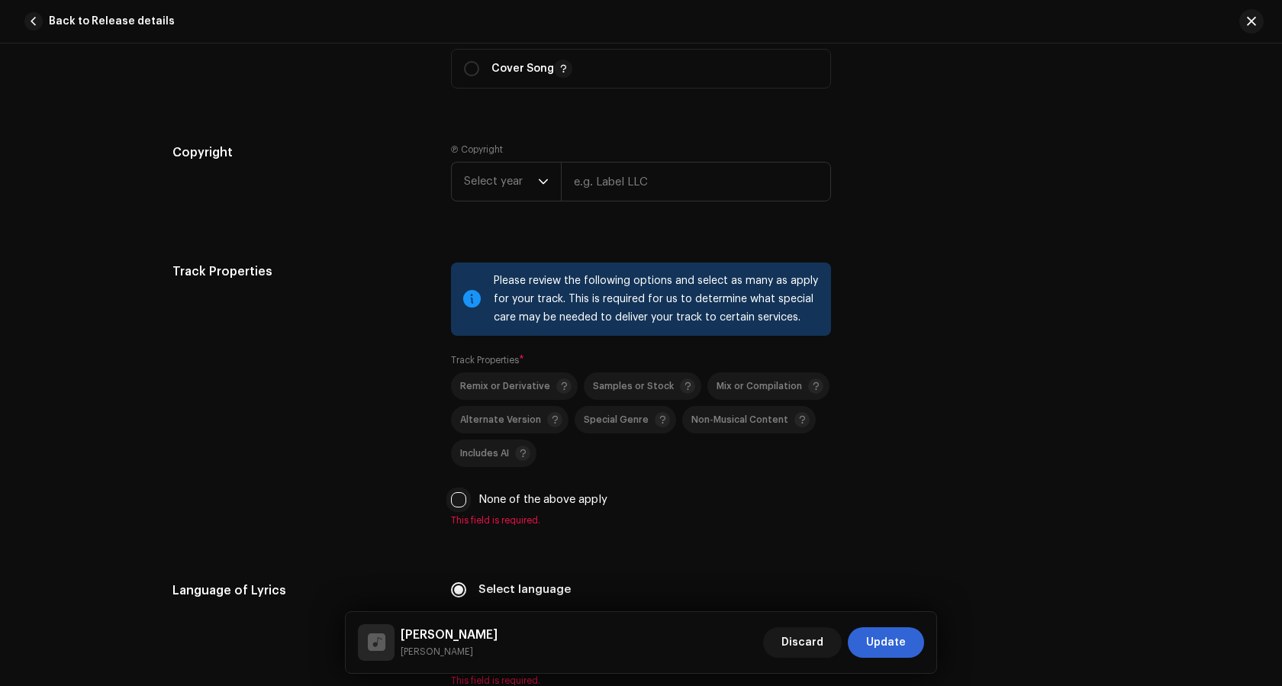
click at [454, 498] on input "None of the above apply" at bounding box center [458, 499] width 15 height 15
checkbox input "true"
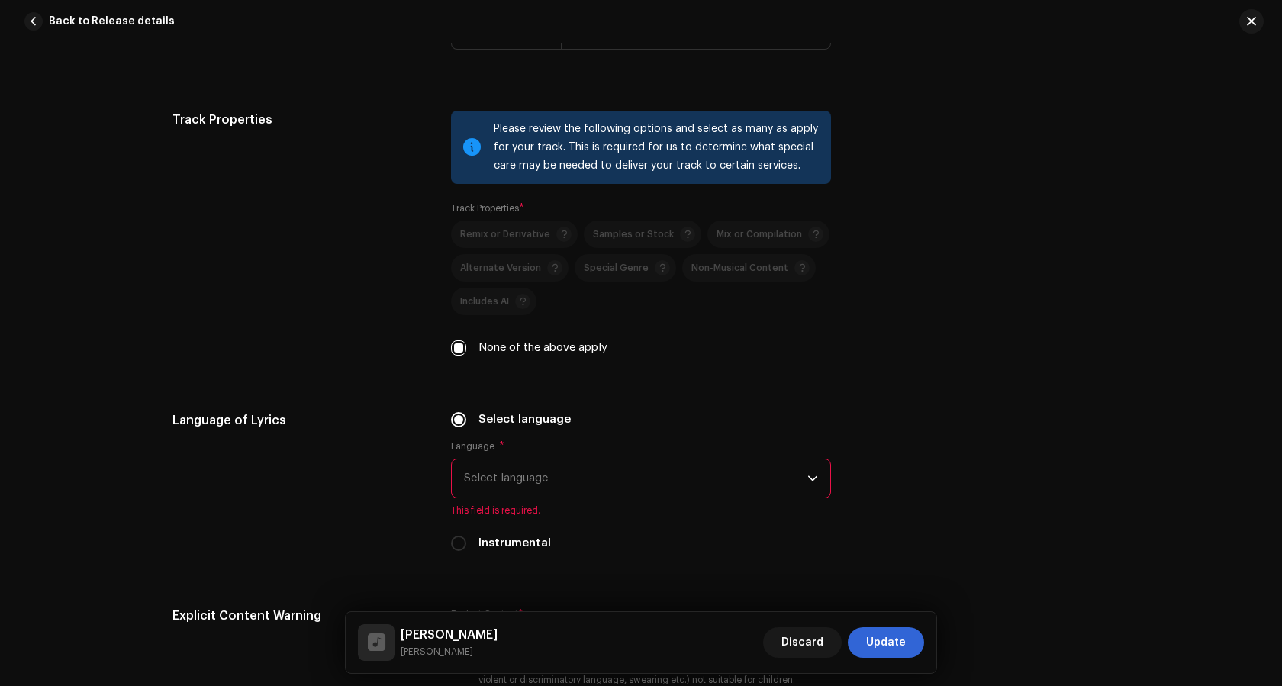
scroll to position [2060, 0]
click at [542, 475] on span "Select language" at bounding box center [635, 478] width 343 height 38
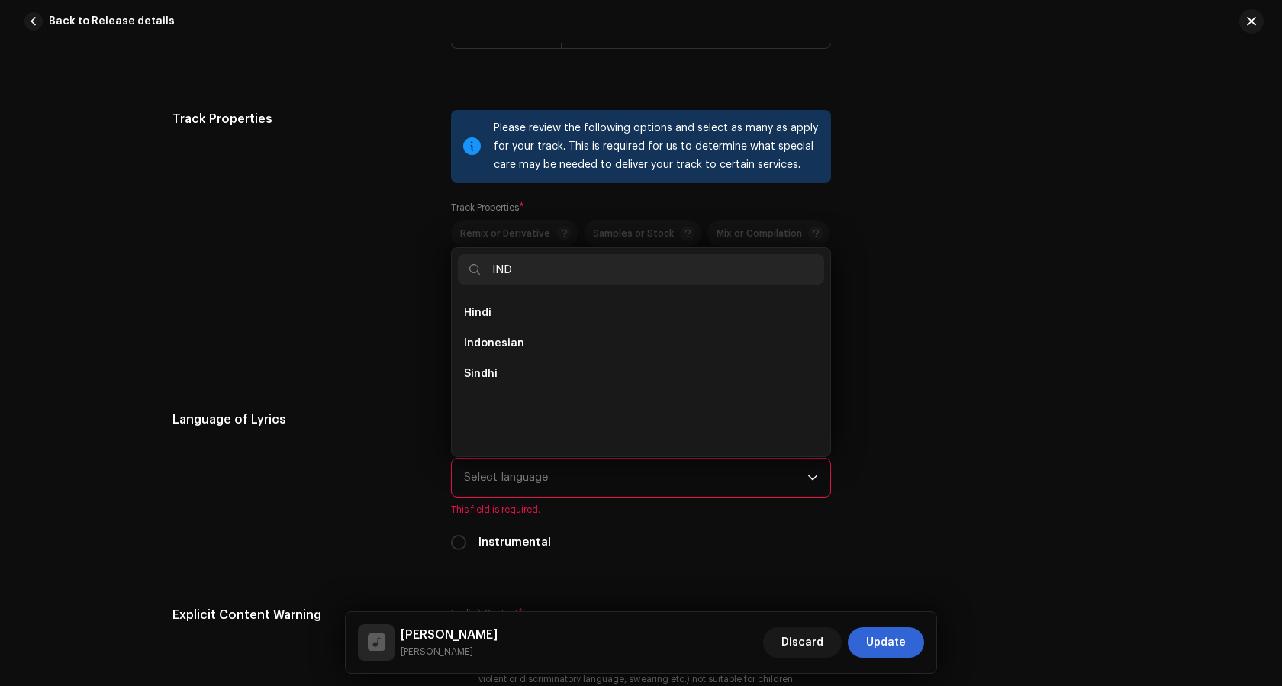
scroll to position [0, 0]
type input "IND"
click at [509, 339] on span "Indonesian" at bounding box center [494, 343] width 60 height 15
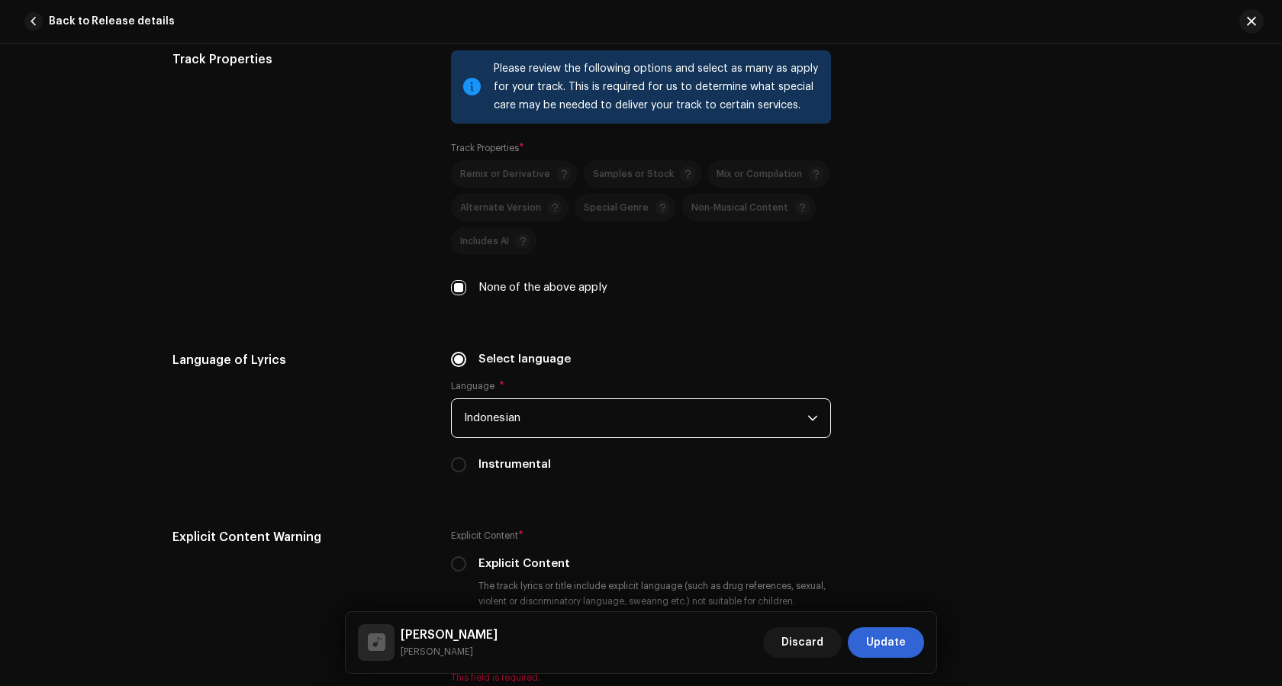
scroll to position [2213, 0]
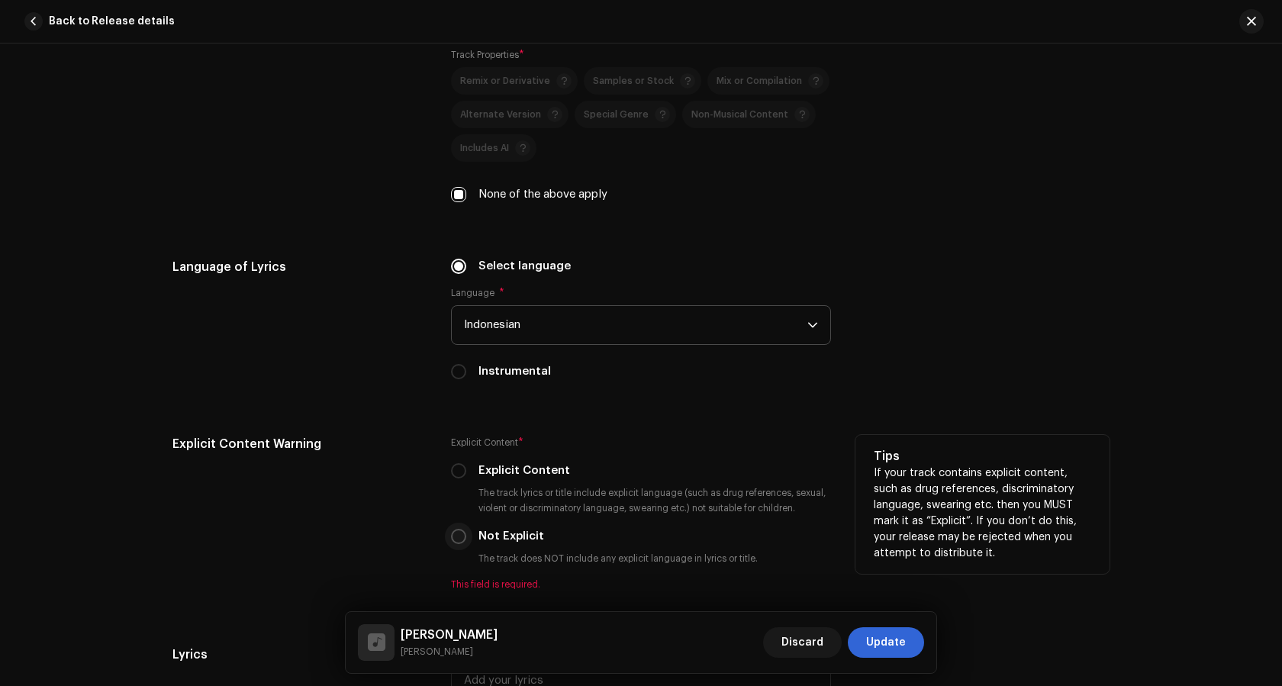
click at [459, 533] on input "Not Explicit" at bounding box center [458, 536] width 15 height 15
radio input "true"
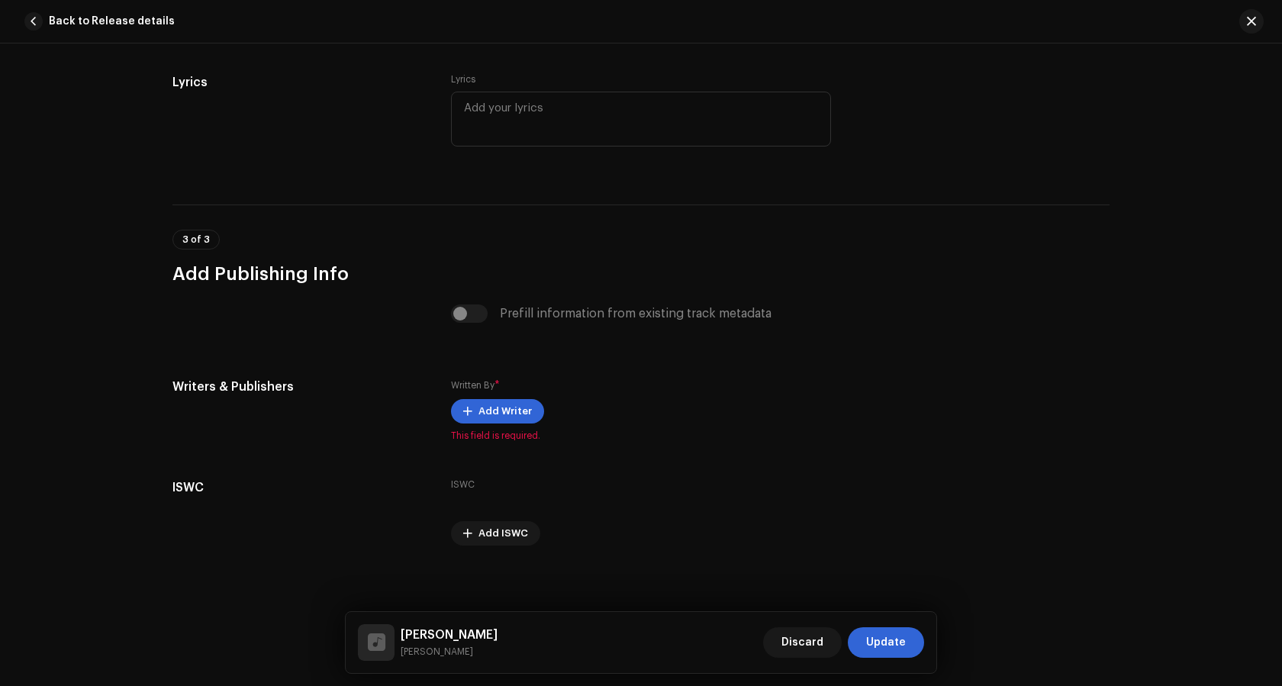
scroll to position [2773, 0]
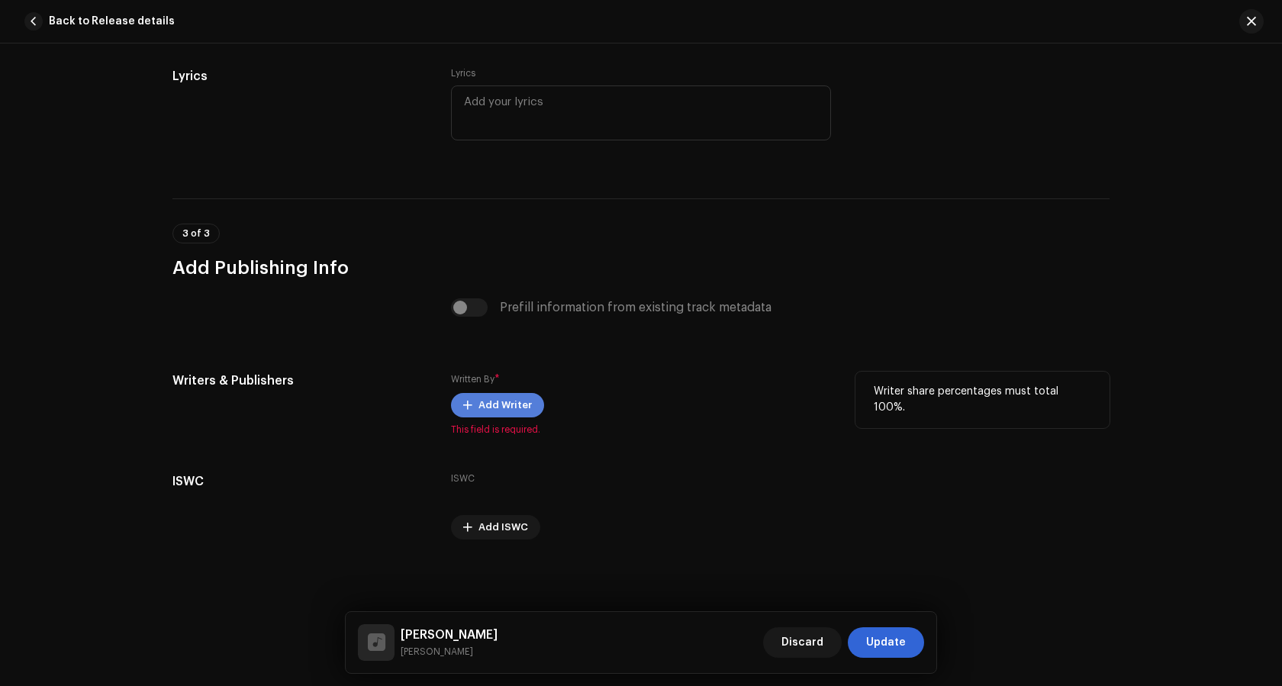
click at [485, 395] on span "Add Writer" at bounding box center [504, 405] width 53 height 31
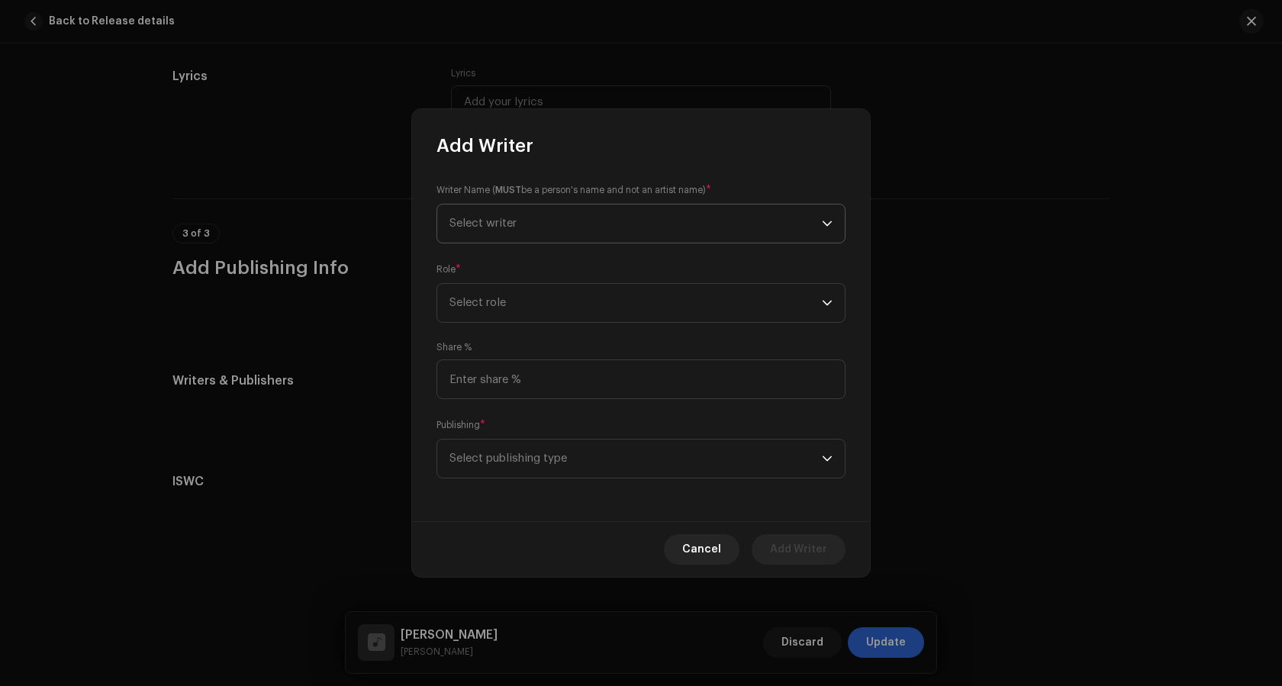
click at [481, 222] on span "Select writer" at bounding box center [482, 222] width 67 height 11
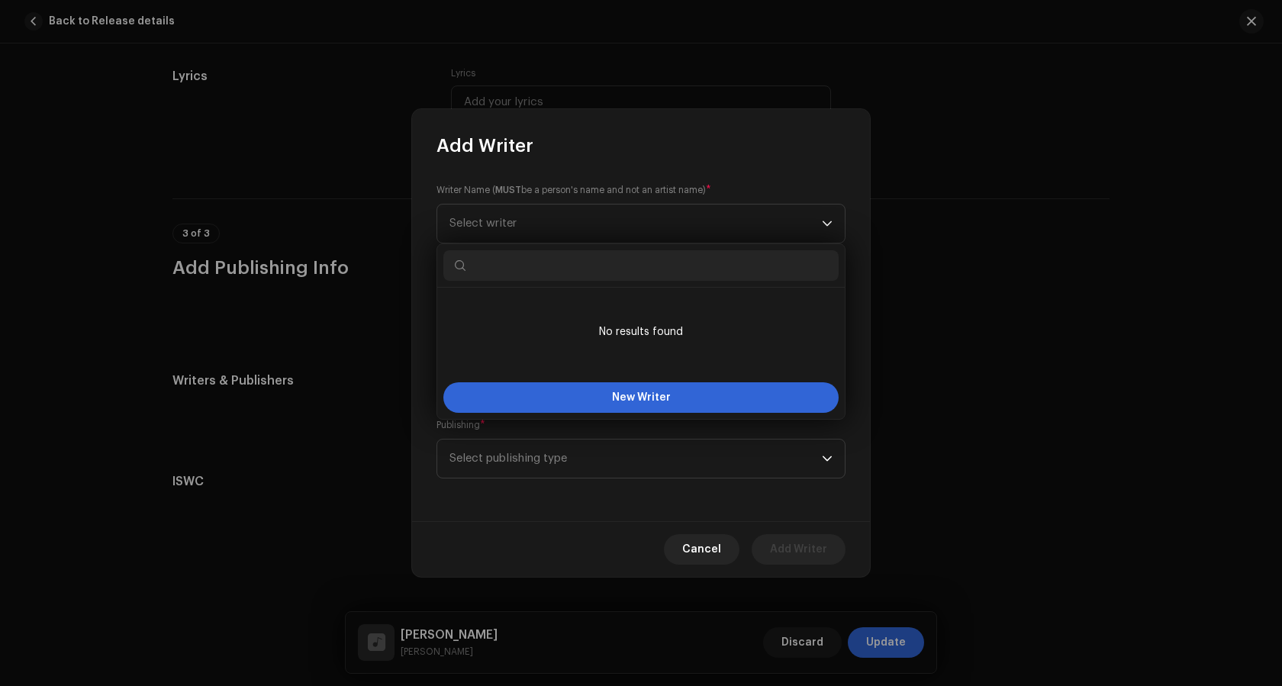
click at [490, 260] on input "text" at bounding box center [640, 265] width 395 height 31
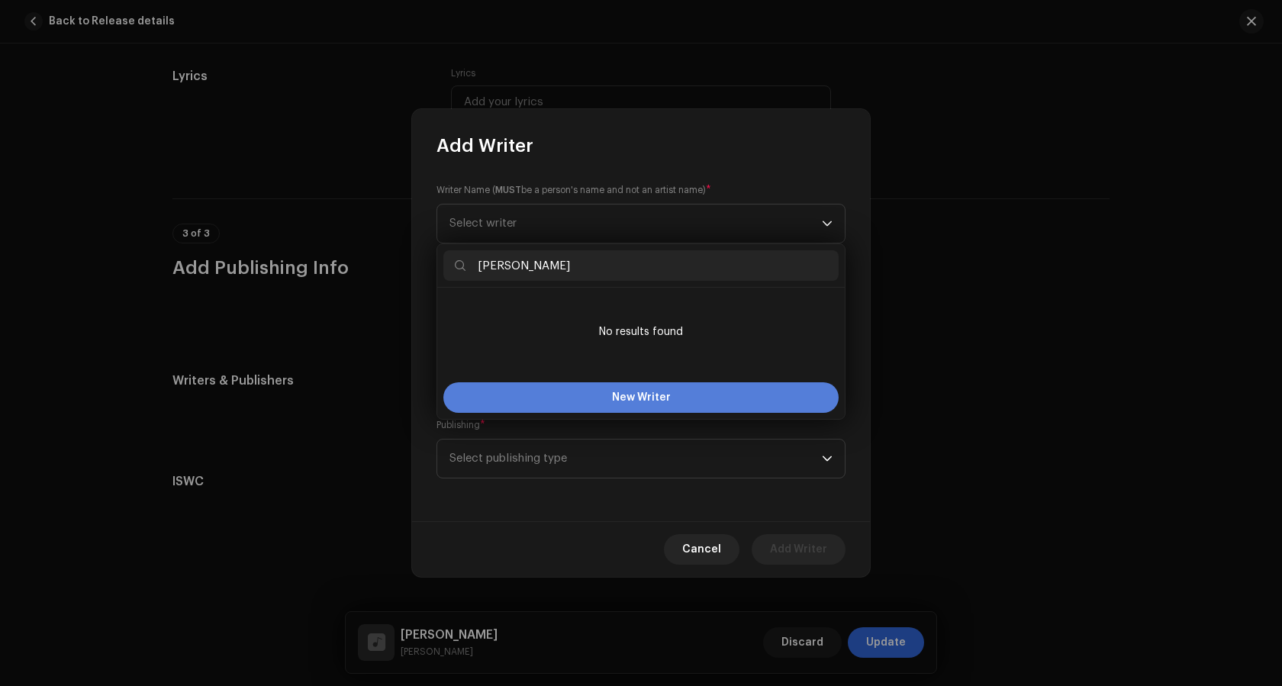
type input "[PERSON_NAME]"
click at [734, 398] on button "New Writer" at bounding box center [640, 397] width 395 height 31
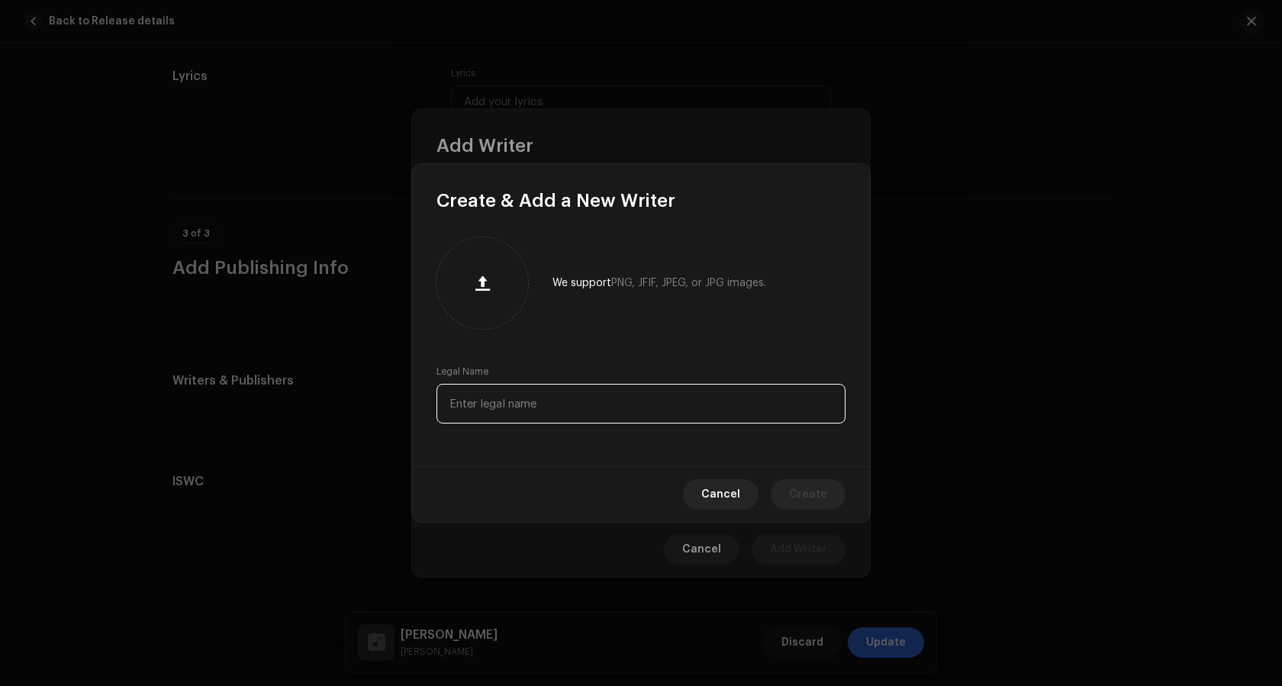
click at [491, 402] on input "text" at bounding box center [640, 404] width 409 height 40
paste input "[PERSON_NAME]"
type input "[PERSON_NAME]"
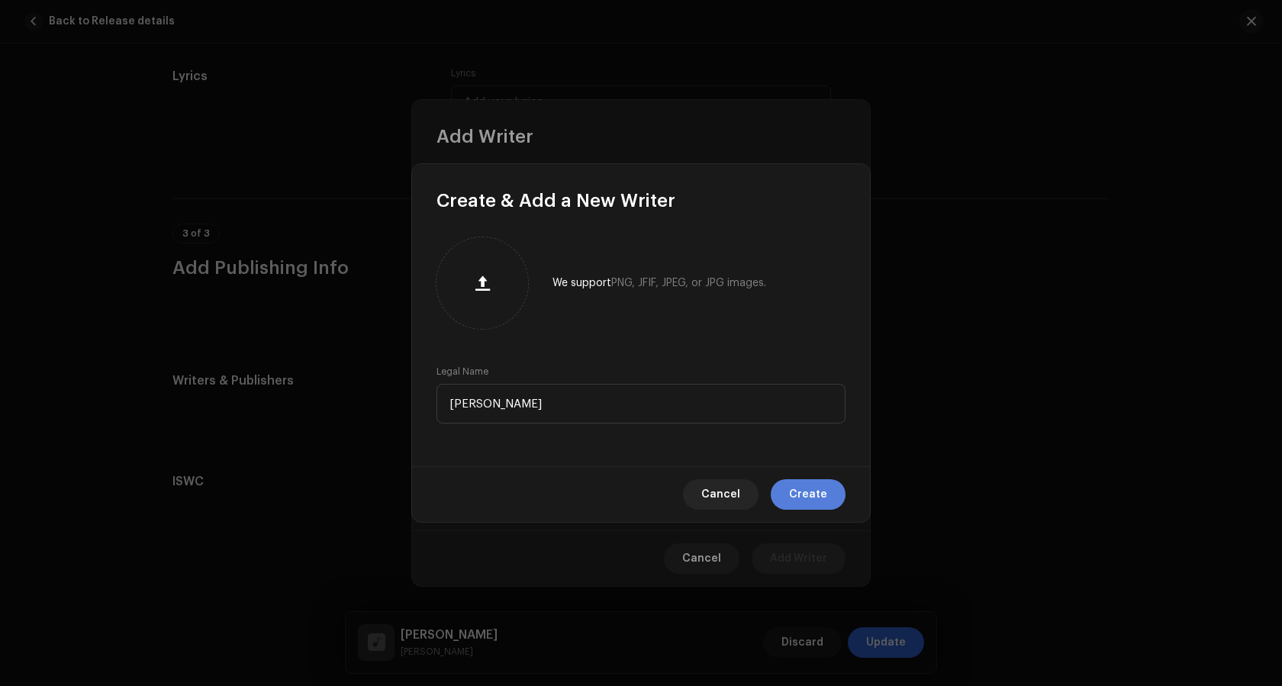
click at [801, 491] on span "Create" at bounding box center [808, 494] width 38 height 31
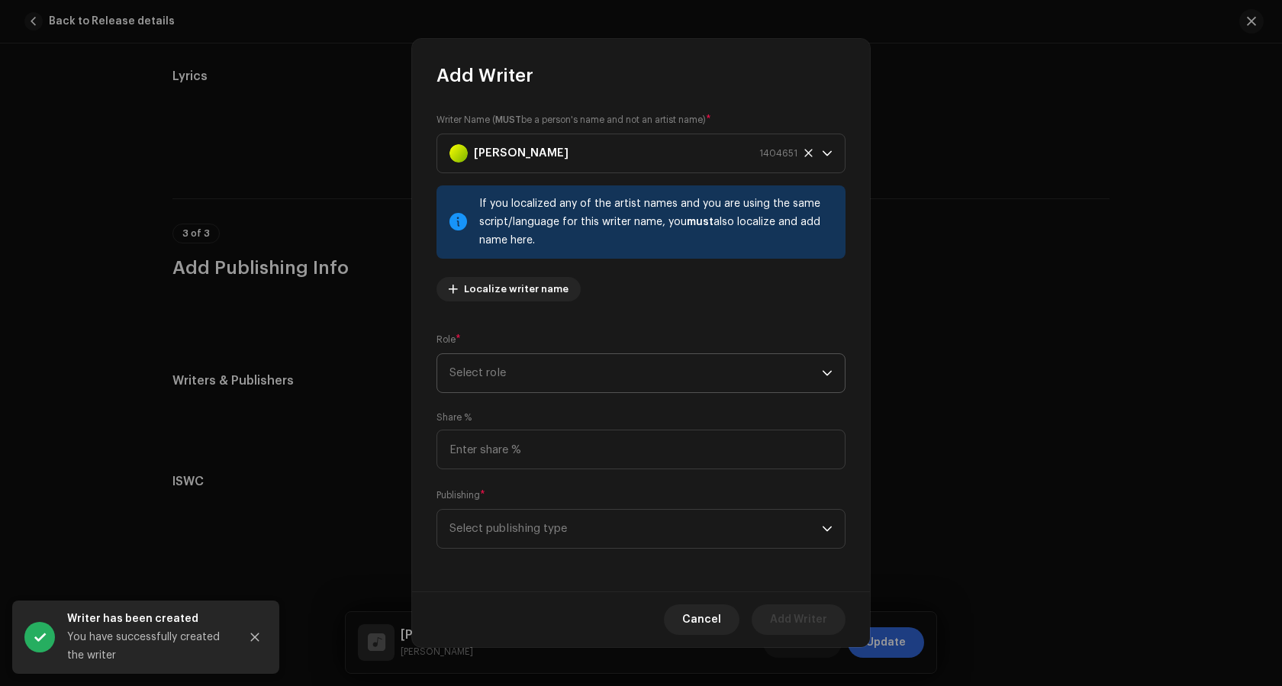
click at [510, 372] on span "Select role" at bounding box center [635, 373] width 372 height 38
click at [475, 474] on span "Composer" at bounding box center [477, 475] width 56 height 15
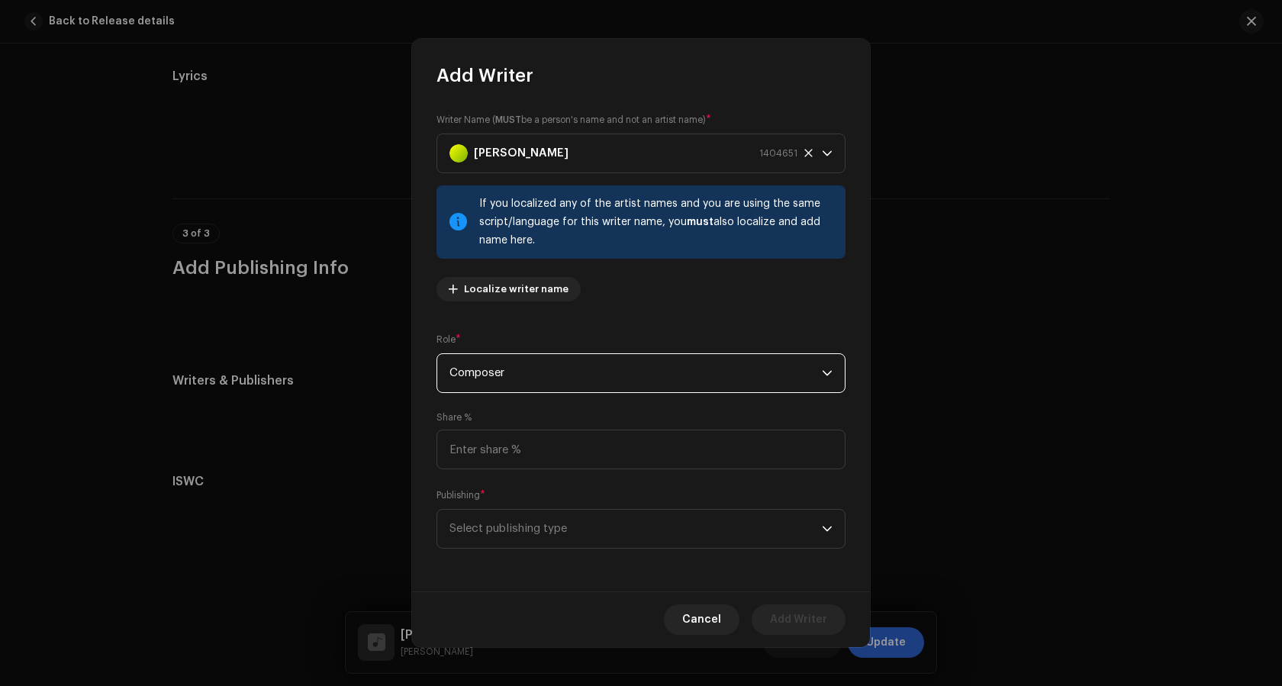
click at [513, 372] on span "Composer" at bounding box center [635, 373] width 372 height 38
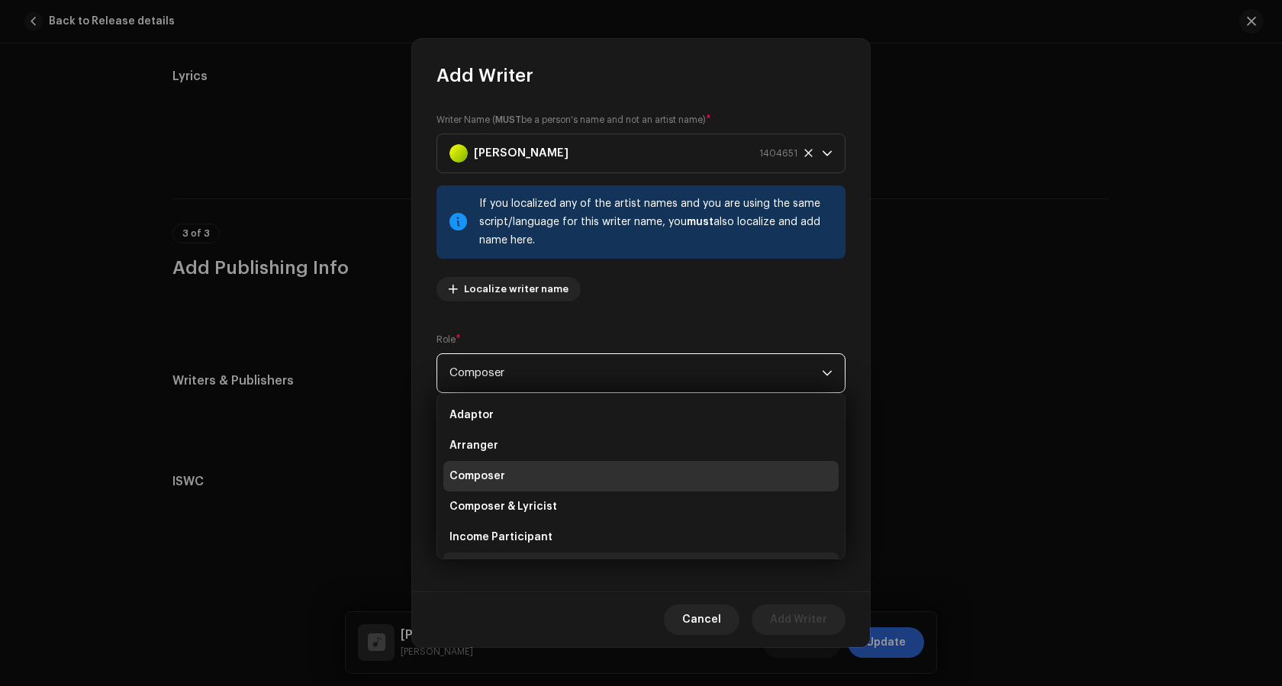
scroll to position [24, 0]
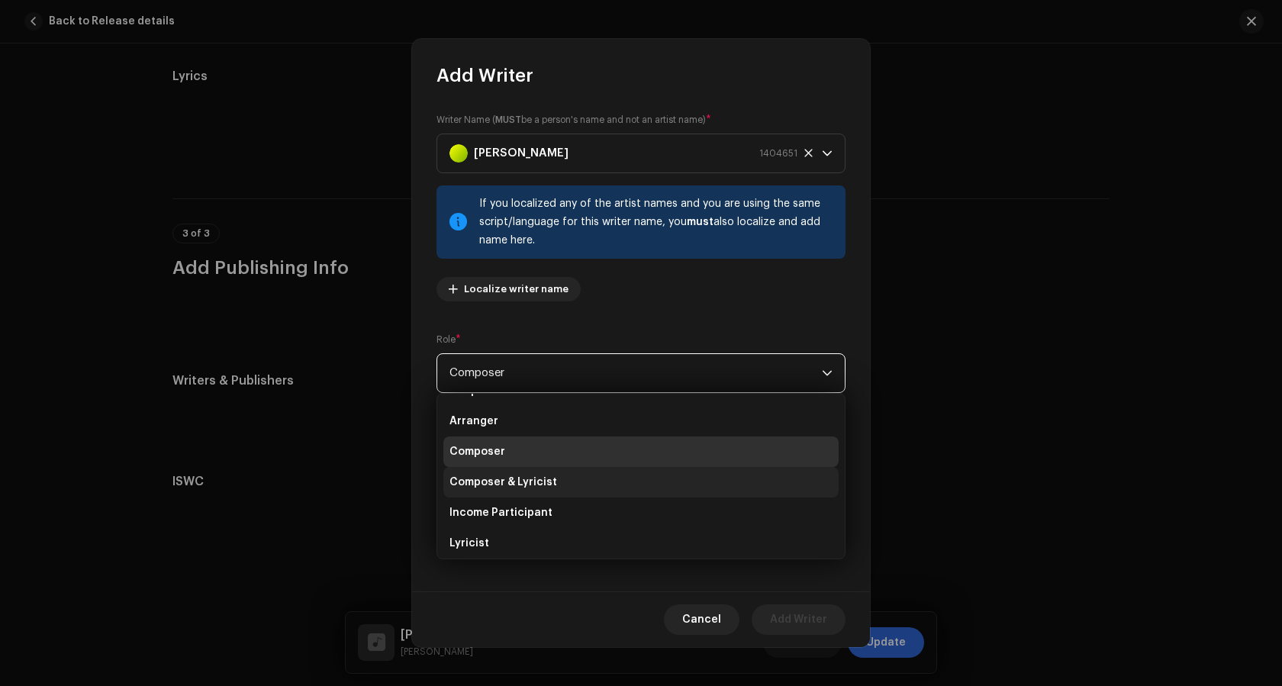
click at [493, 482] on span "Composer & Lyricist" at bounding box center [503, 482] width 108 height 15
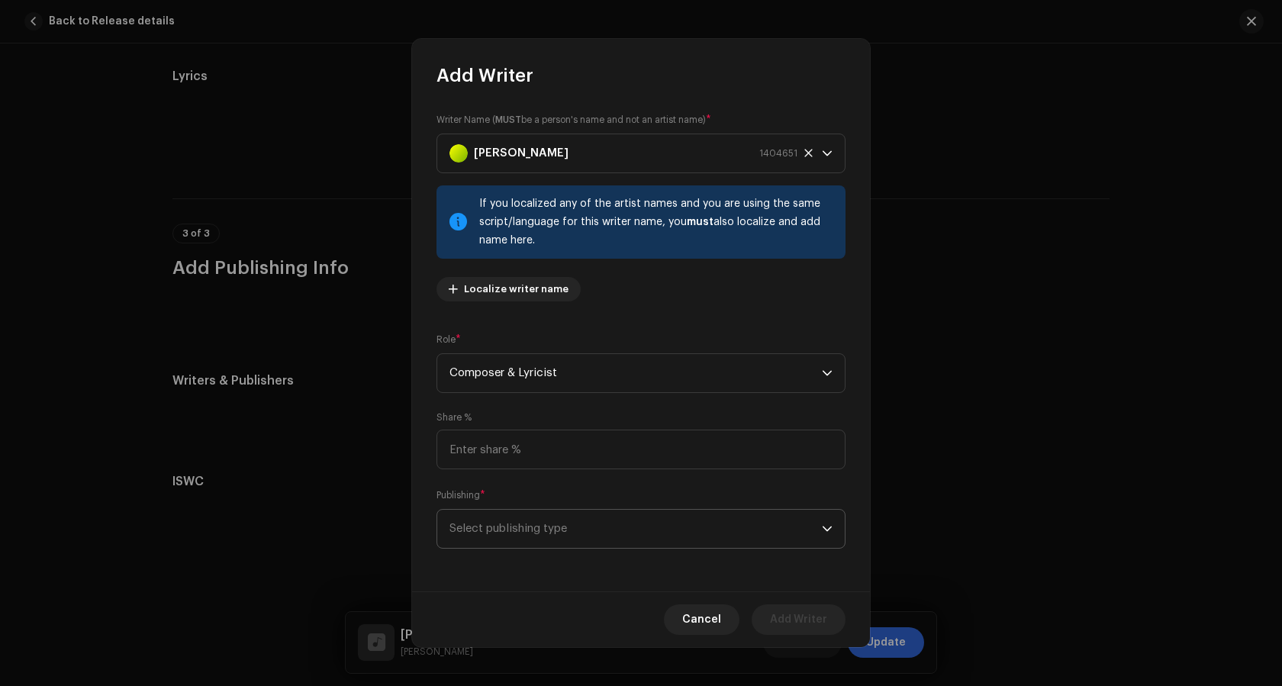
click at [521, 521] on span "Select publishing type" at bounding box center [635, 529] width 372 height 38
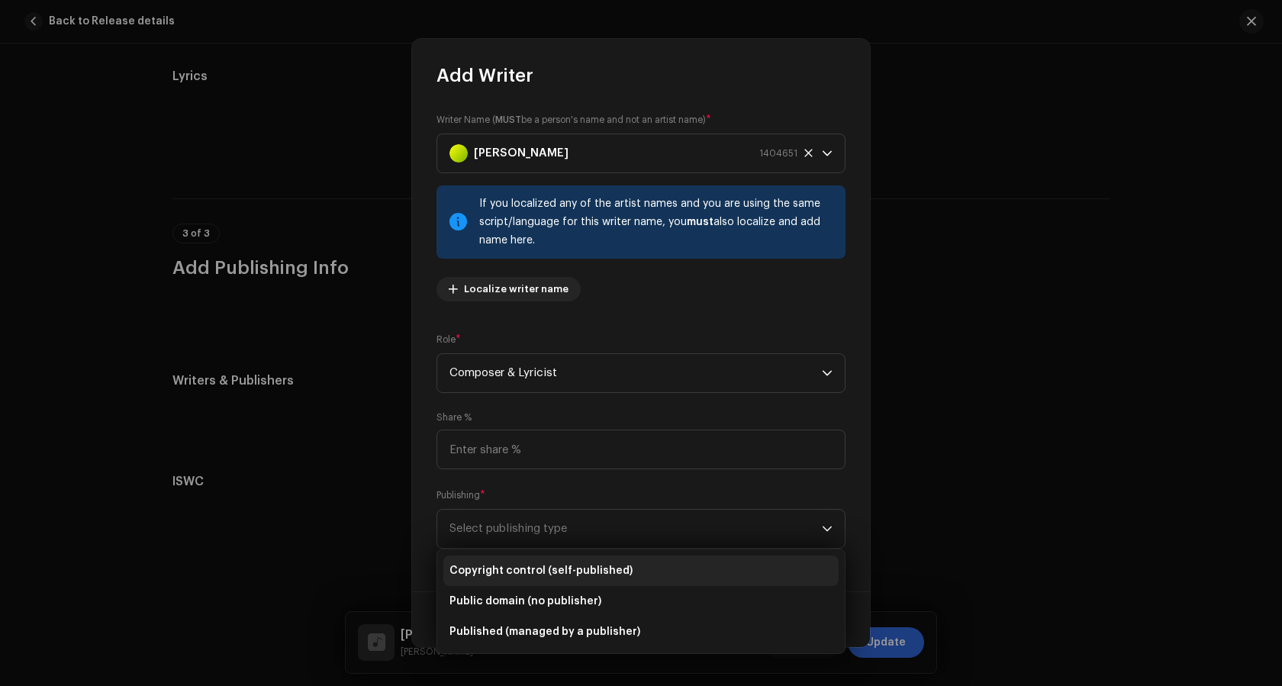
click at [518, 572] on span "Copyright control (self-published)" at bounding box center [540, 570] width 183 height 15
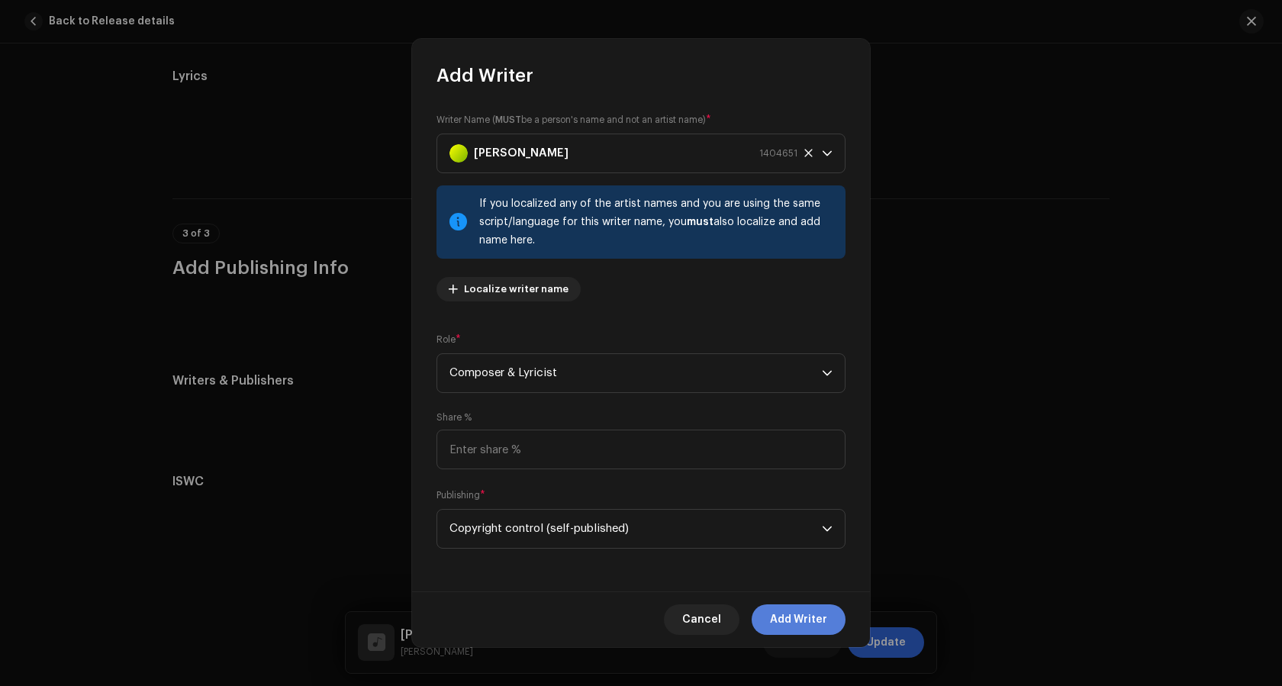
click at [791, 622] on span "Add Writer" at bounding box center [798, 619] width 57 height 31
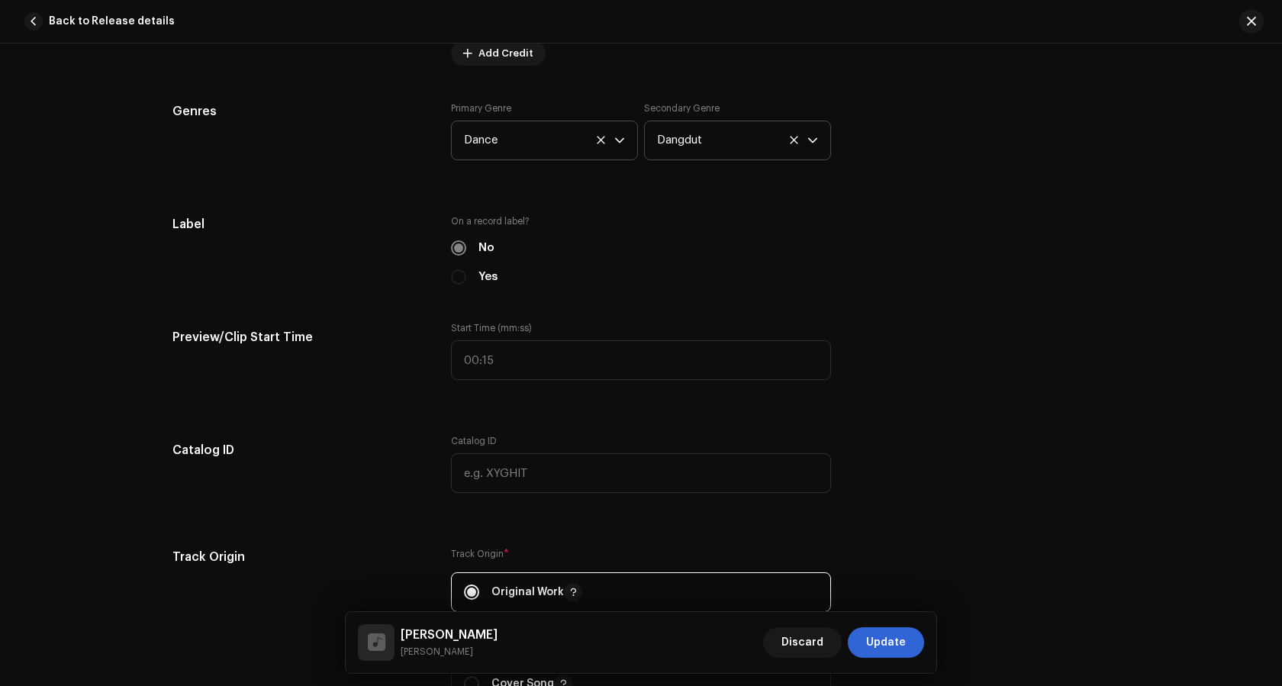
scroll to position [1140, 0]
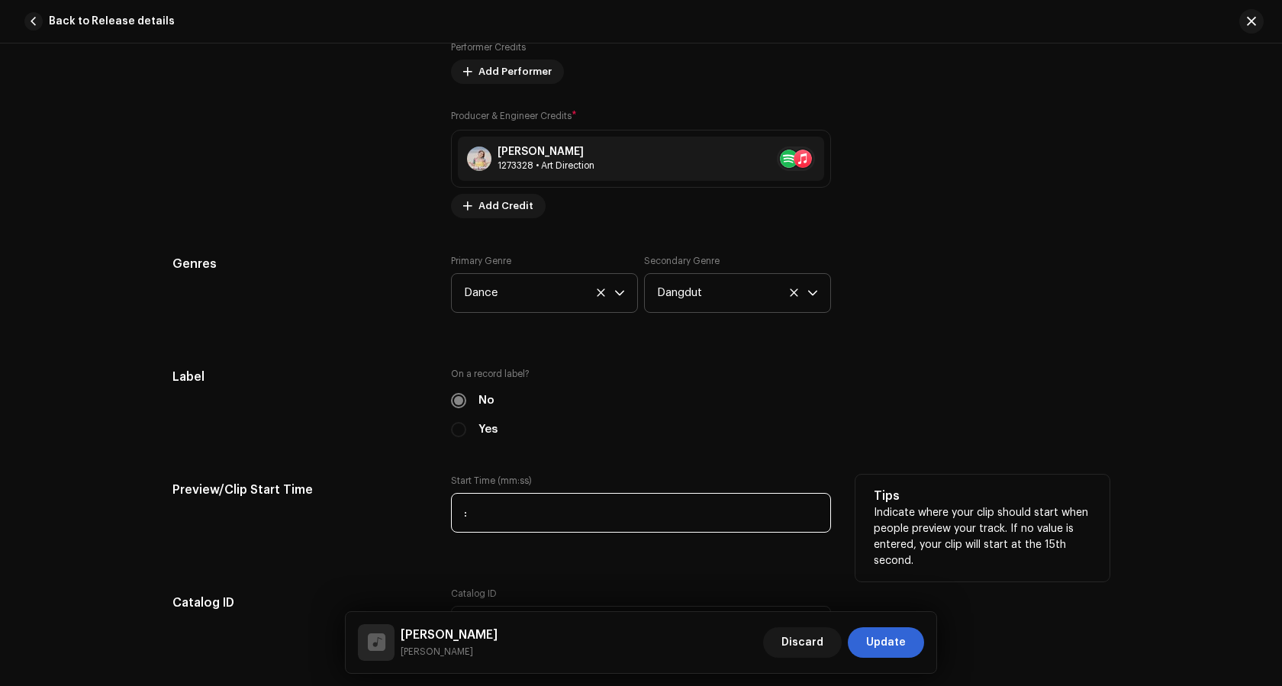
click at [491, 514] on input ":" at bounding box center [641, 513] width 380 height 40
type input "02:09"
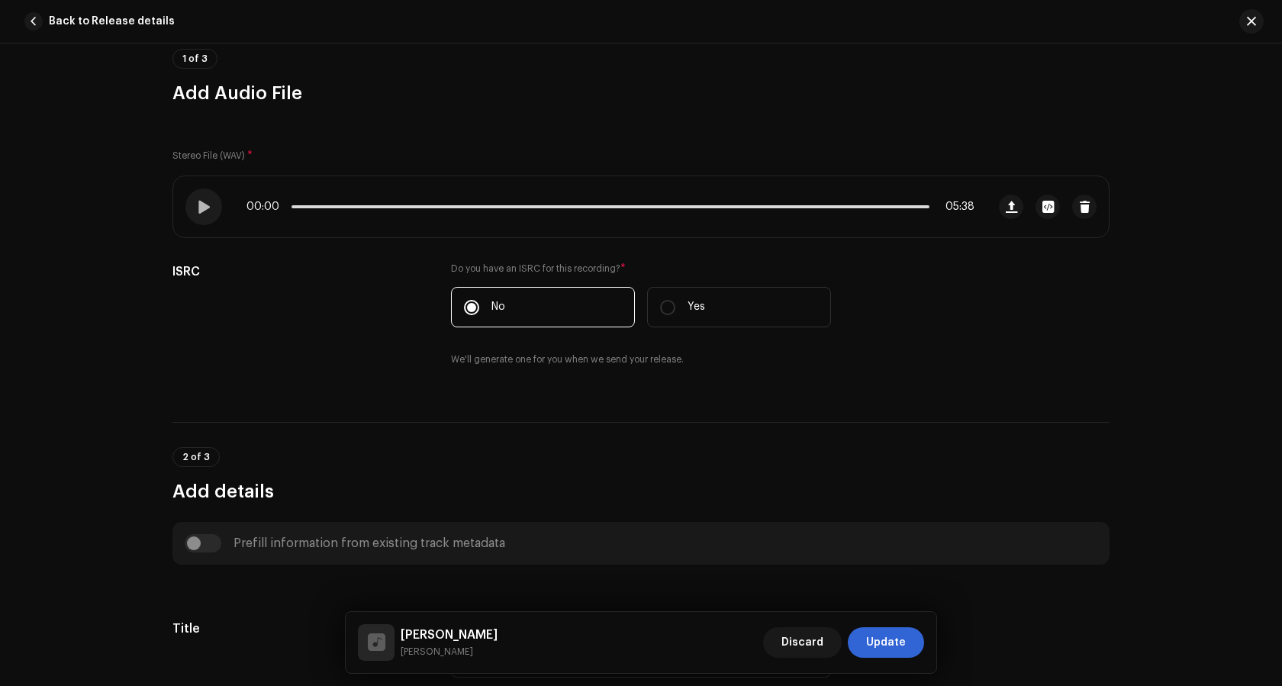
scroll to position [0, 0]
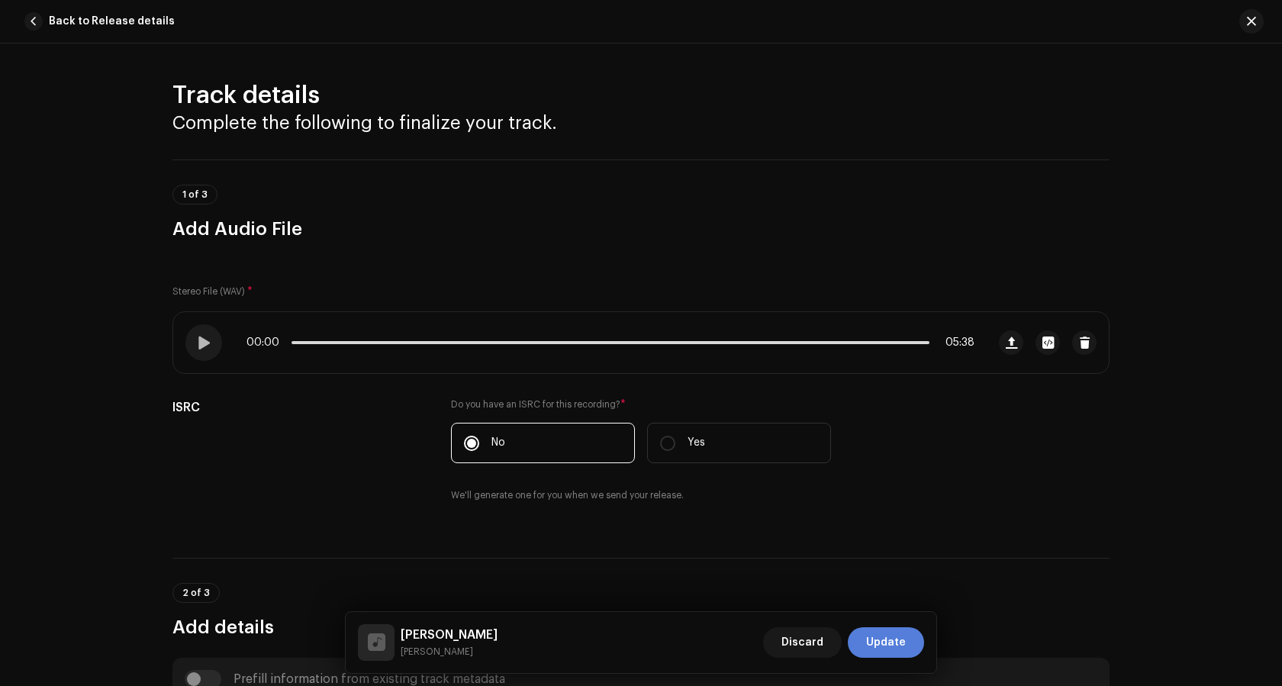
click at [891, 632] on span "Update" at bounding box center [886, 642] width 40 height 31
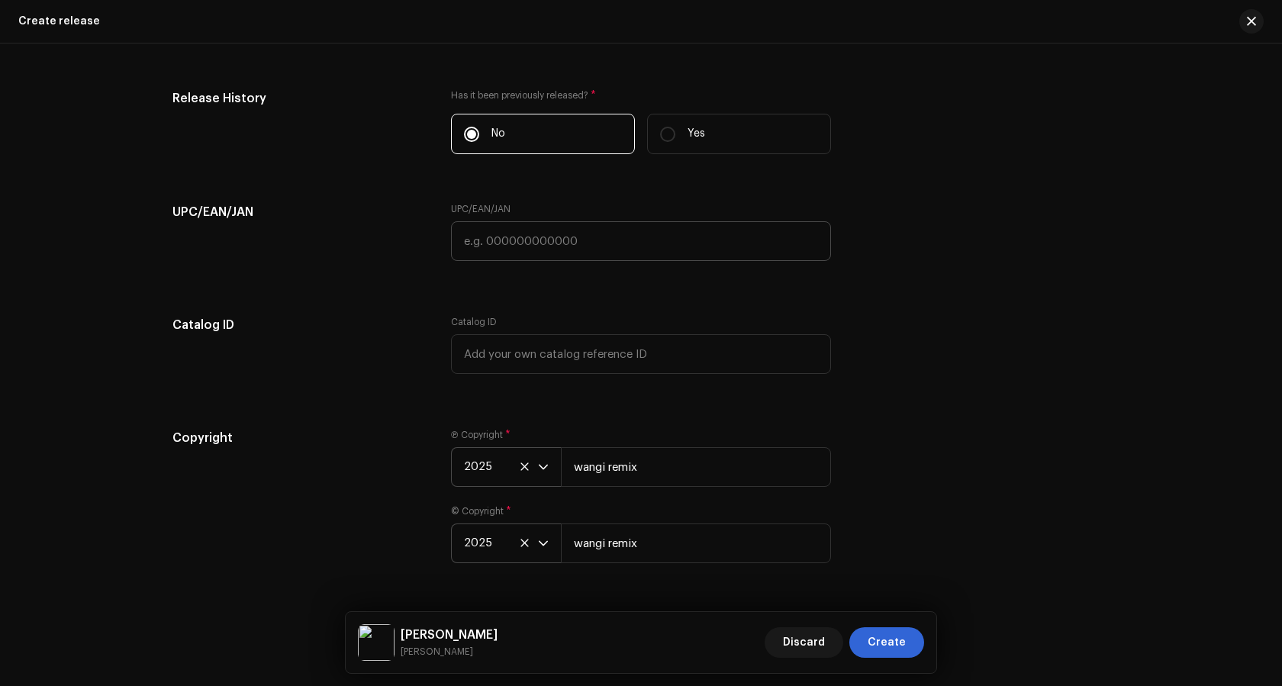
scroll to position [2518, 0]
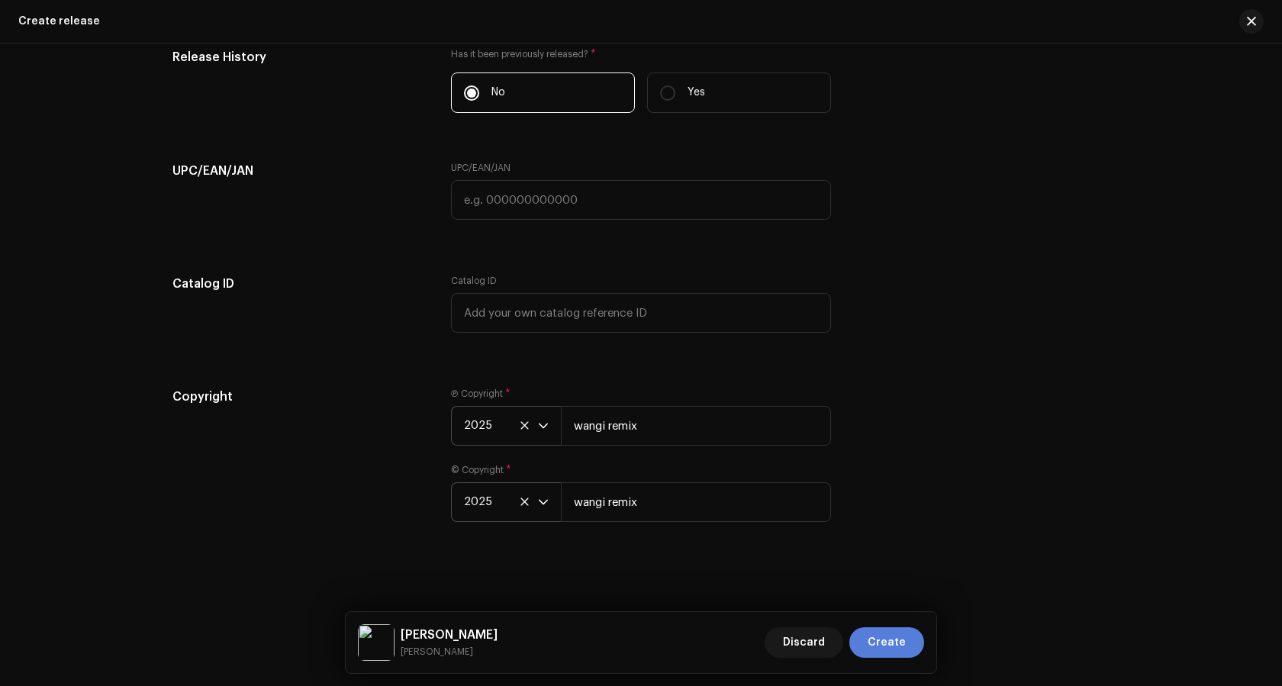
click at [900, 643] on span "Create" at bounding box center [887, 642] width 38 height 31
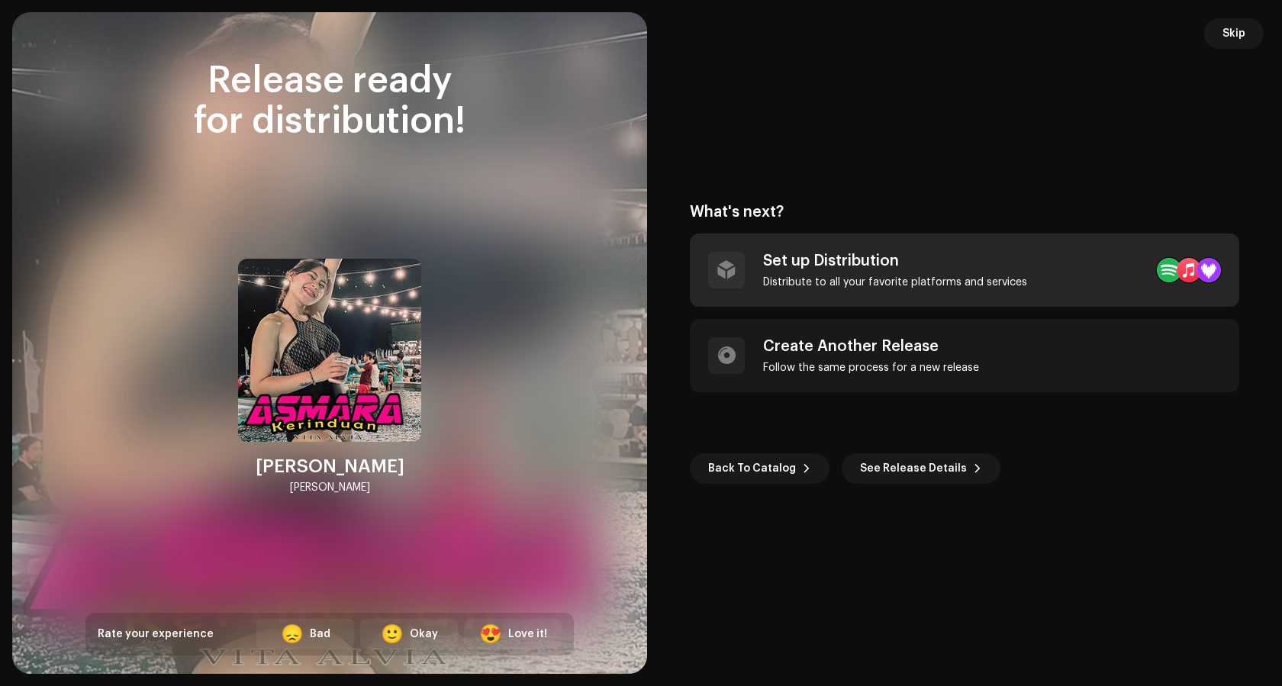
click at [835, 259] on div "Set up Distribution" at bounding box center [895, 261] width 264 height 18
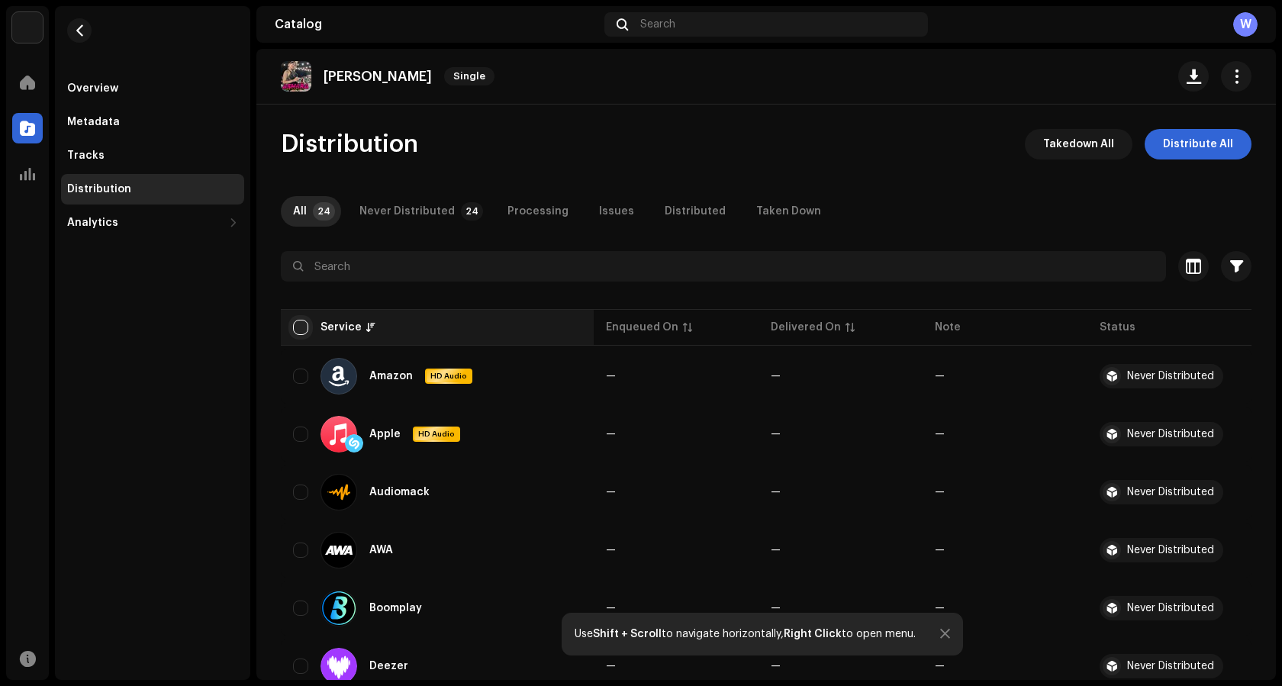
click at [300, 325] on input "checkbox" at bounding box center [300, 327] width 15 height 15
checkbox input "true"
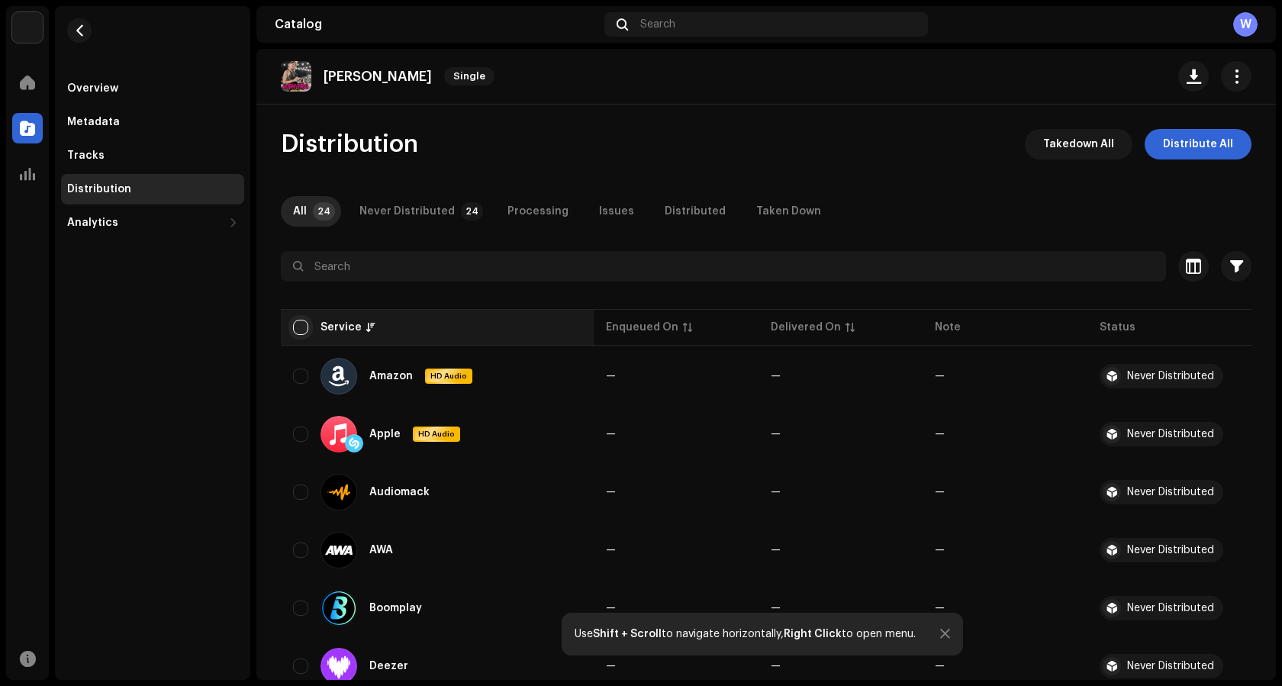
checkbox input "true"
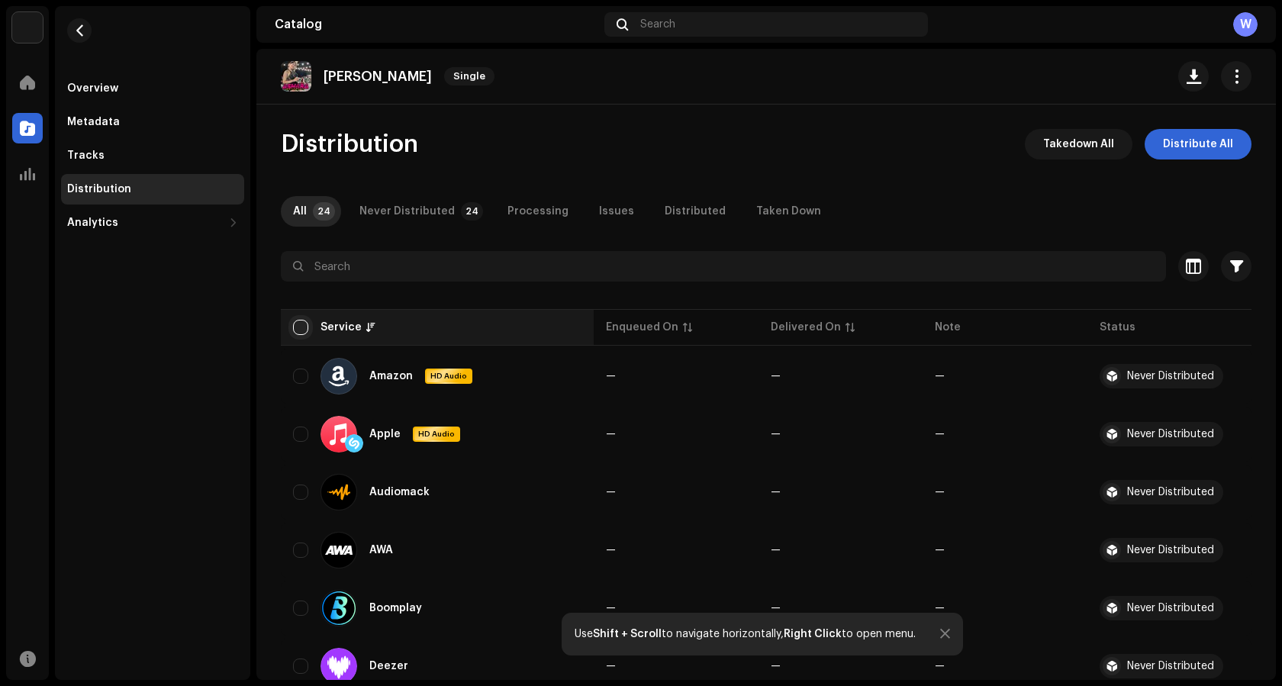
checkbox input "true"
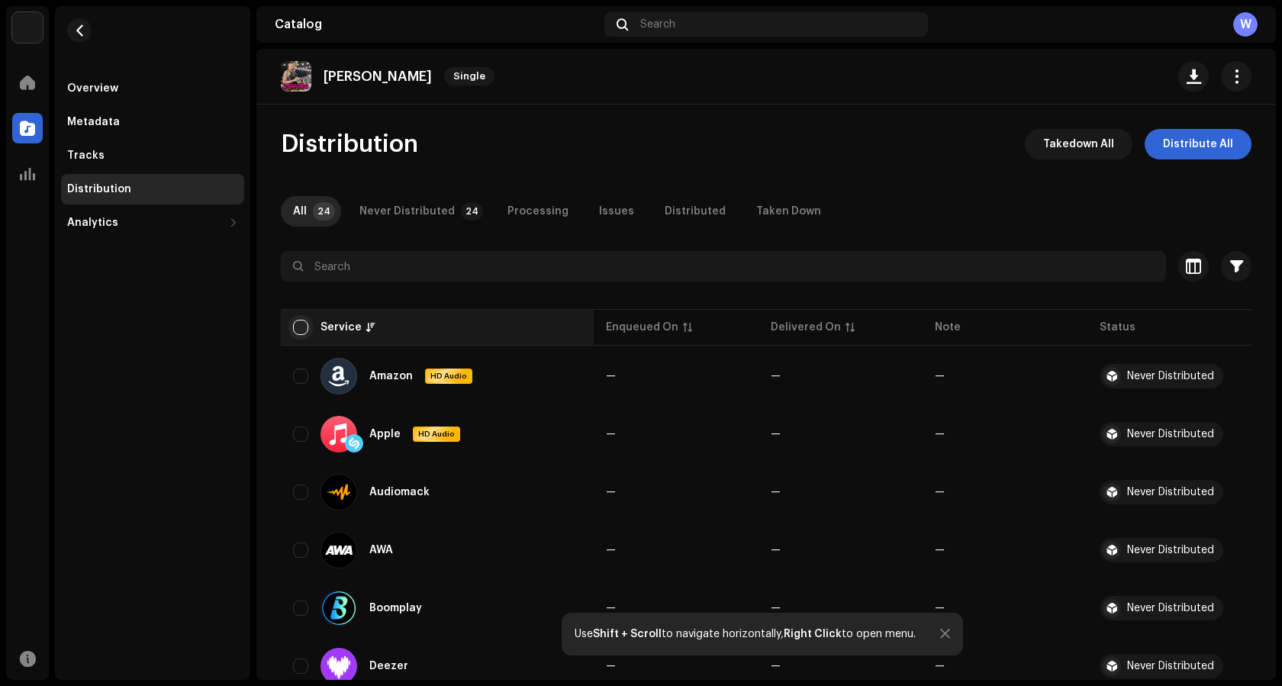
checkbox input "true"
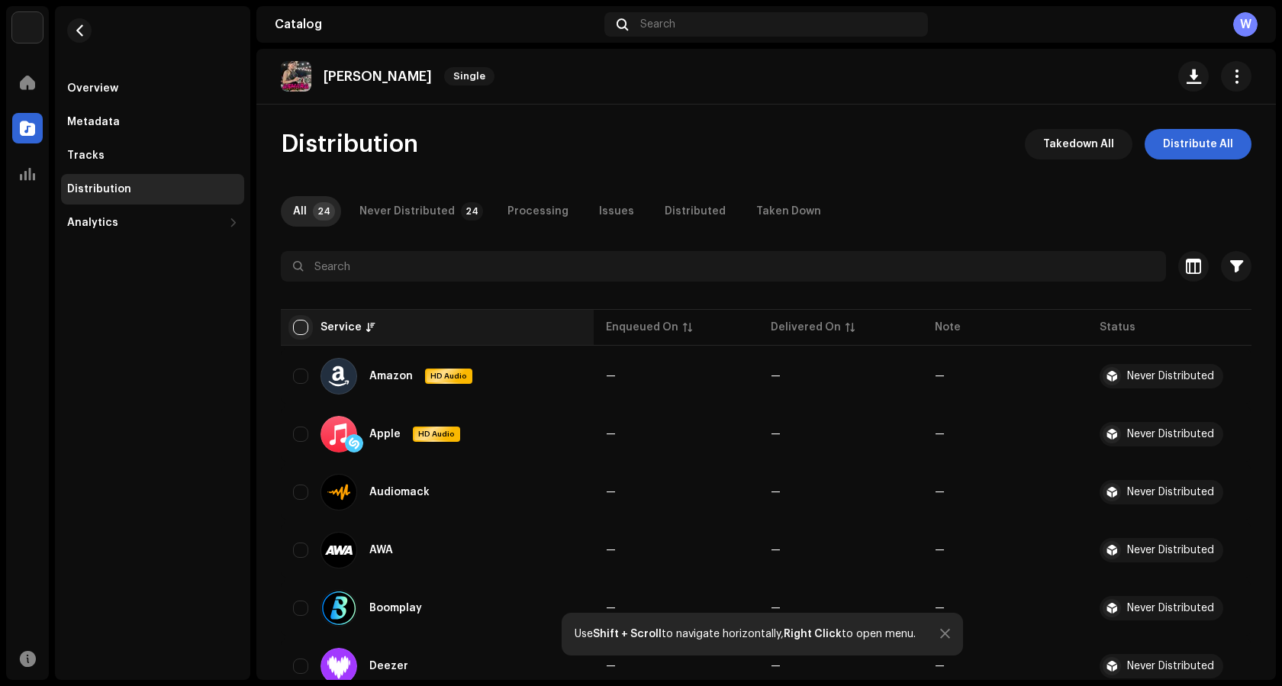
checkbox input "true"
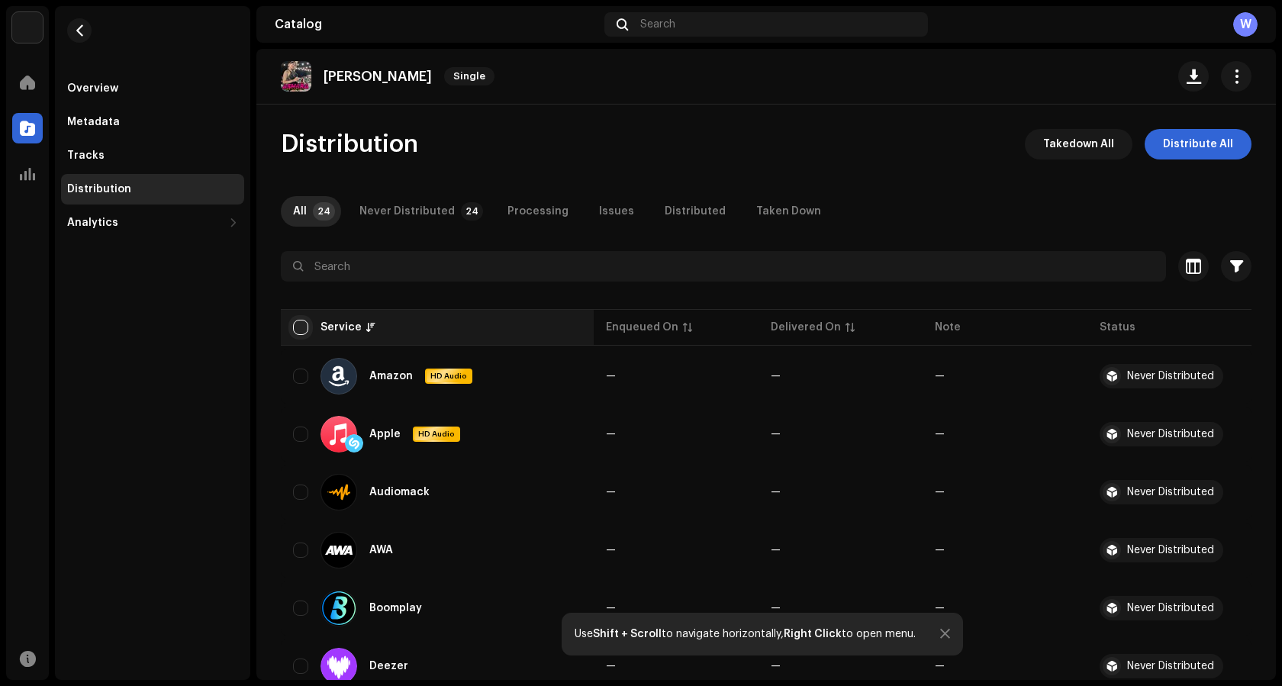
checkbox input "true"
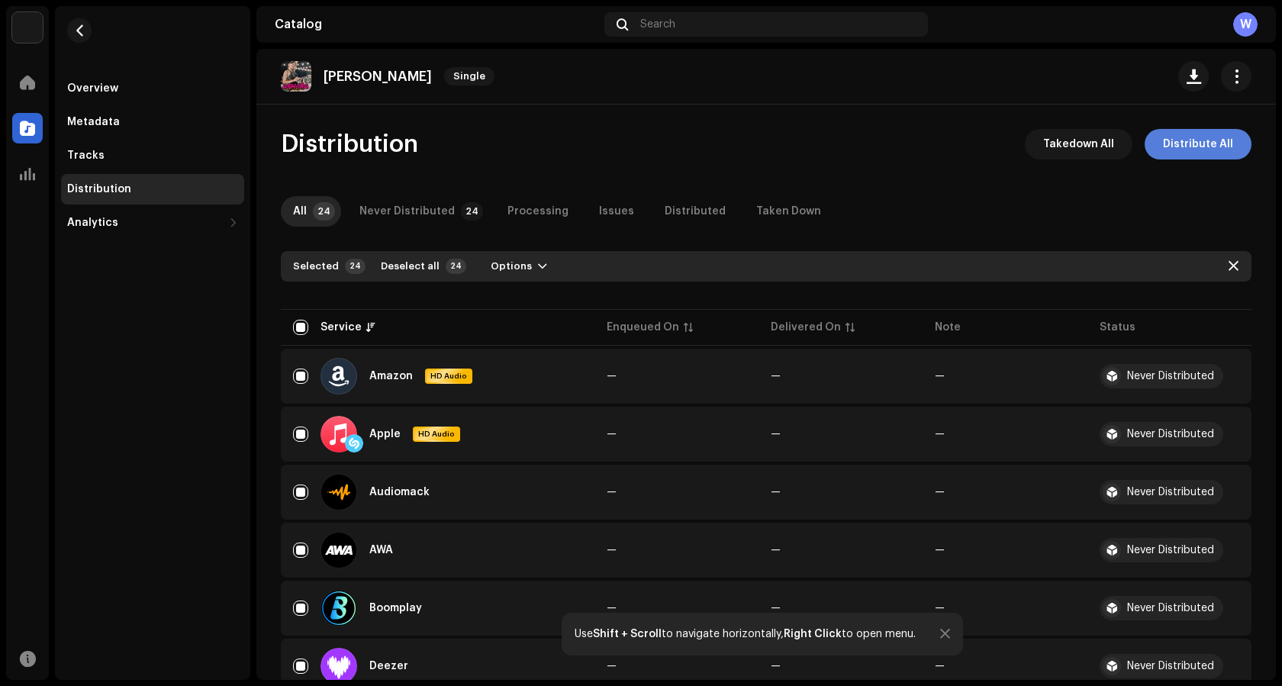
click at [1182, 140] on span "Distribute All" at bounding box center [1198, 144] width 70 height 31
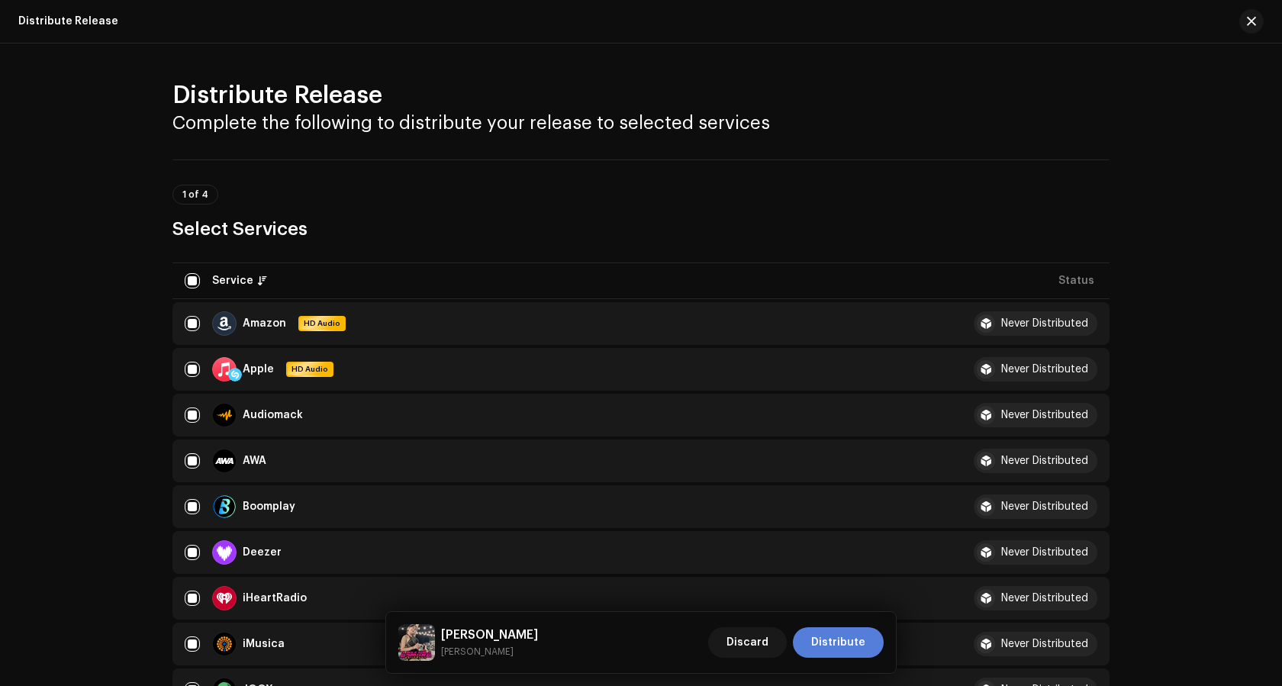
click at [853, 635] on span "Distribute" at bounding box center [838, 642] width 54 height 31
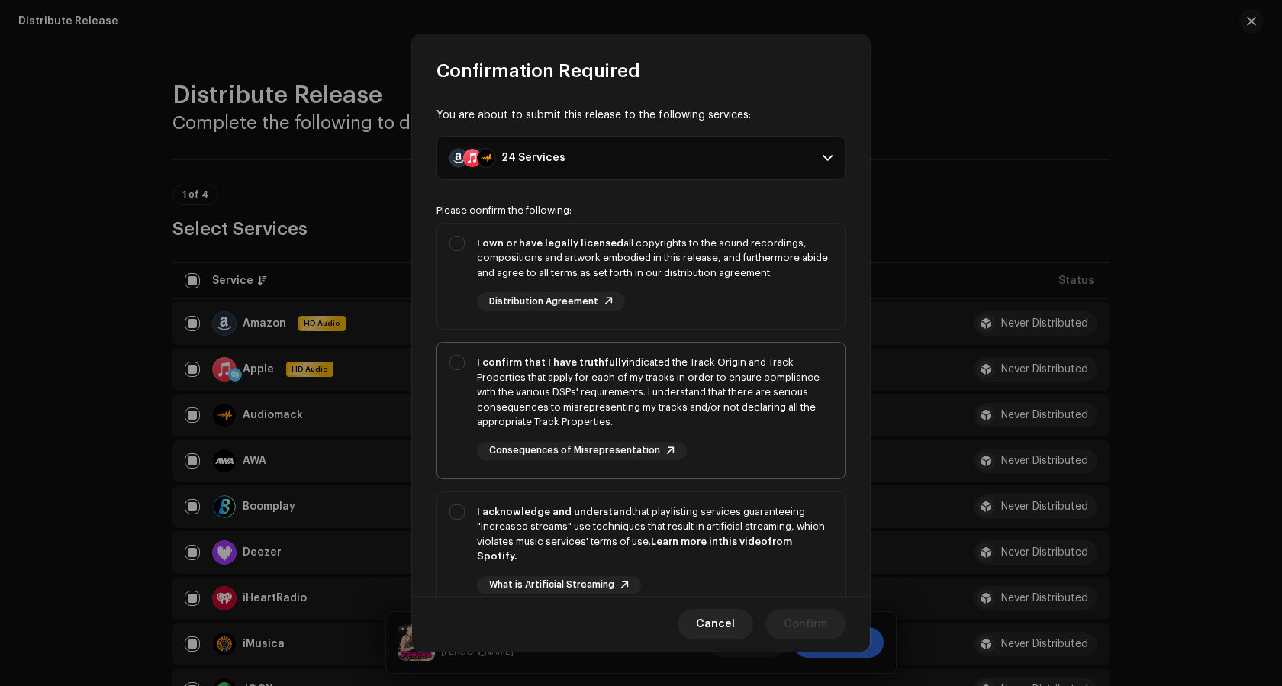
click at [456, 362] on div "I confirm that I have truthfully indicated the Track Origin and Track Propertie…" at bounding box center [640, 408] width 407 height 130
checkbox input "true"
click at [453, 513] on div "I acknowledge and understand that playlisting services guaranteeing "increased …" at bounding box center [640, 561] width 407 height 139
checkbox input "true"
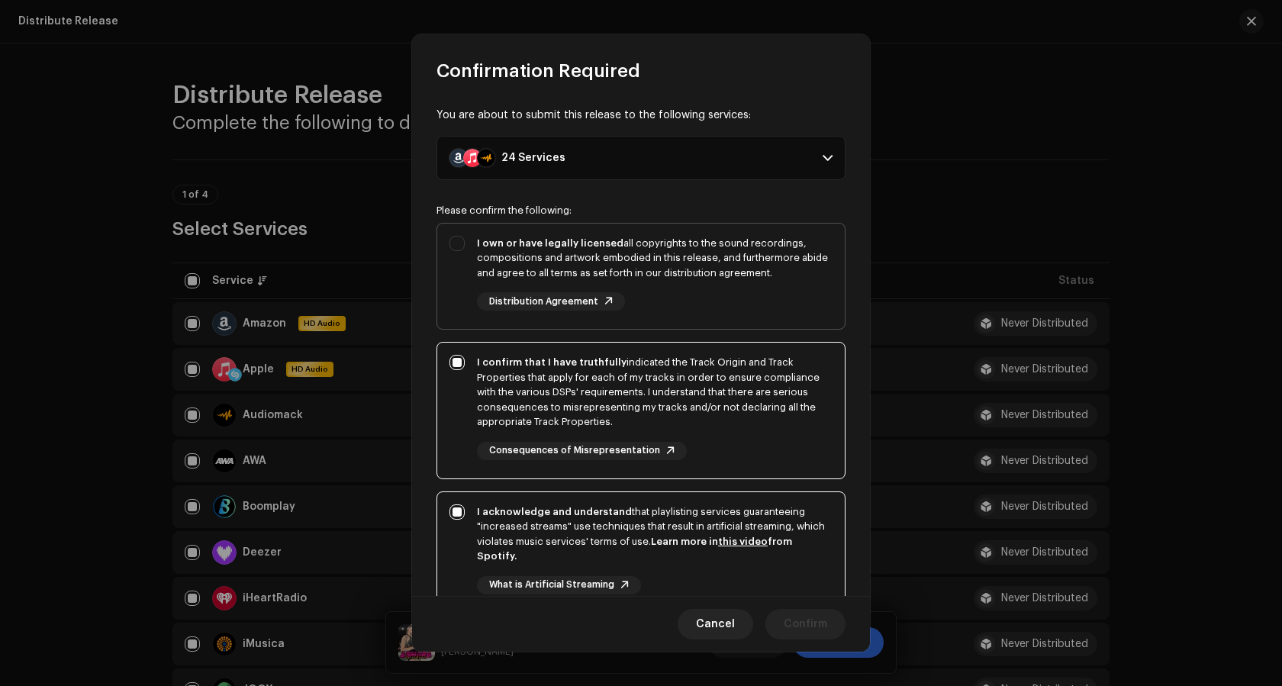
click at [455, 241] on div "I own or have legally licensed all copyrights to the sound recordings, composit…" at bounding box center [640, 274] width 407 height 100
checkbox input "true"
click at [797, 620] on span "Confirm" at bounding box center [805, 624] width 43 height 31
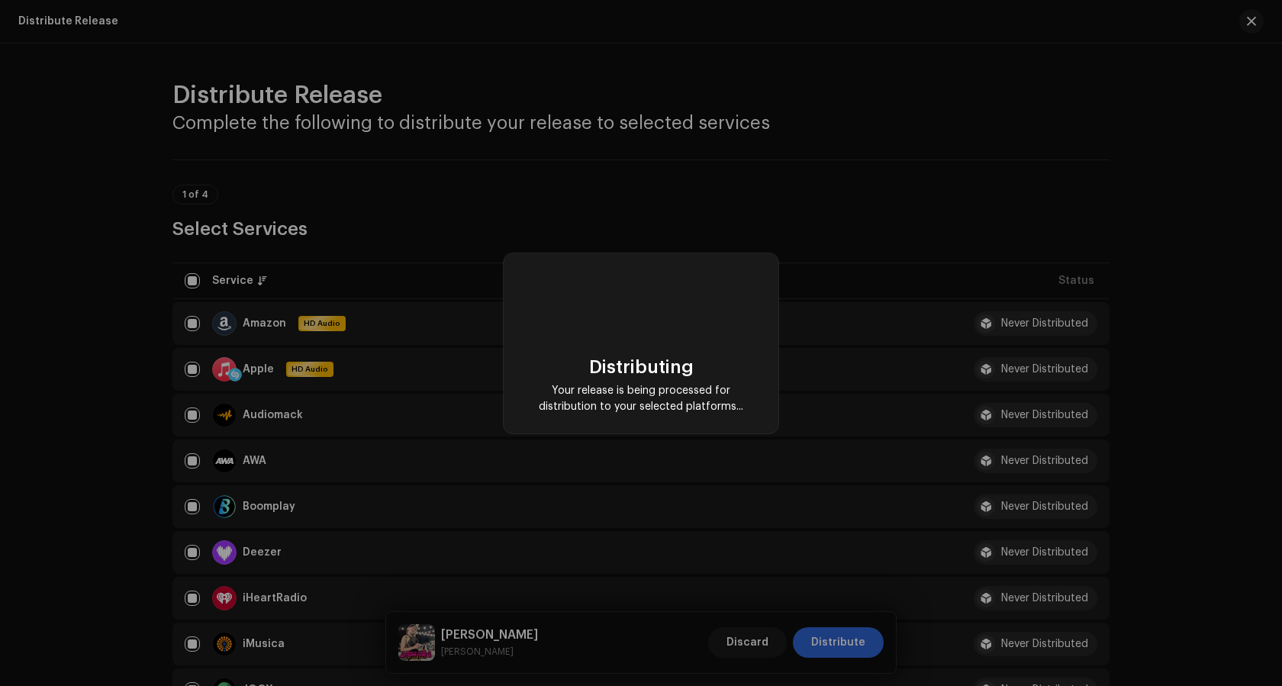
checkbox input "false"
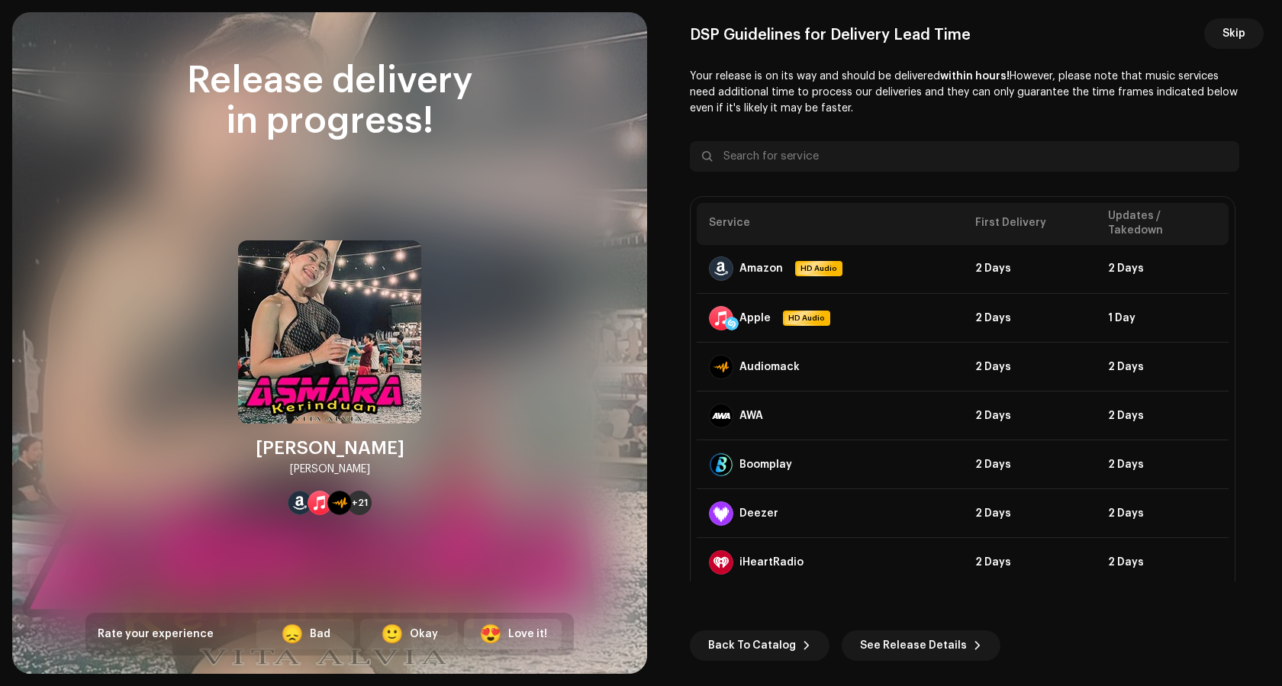
click at [515, 624] on div "😍 Love it!" at bounding box center [513, 634] width 98 height 31
click at [732, 643] on span "Back To Catalog" at bounding box center [752, 645] width 88 height 31
